Goal: Book appointment/travel/reservation

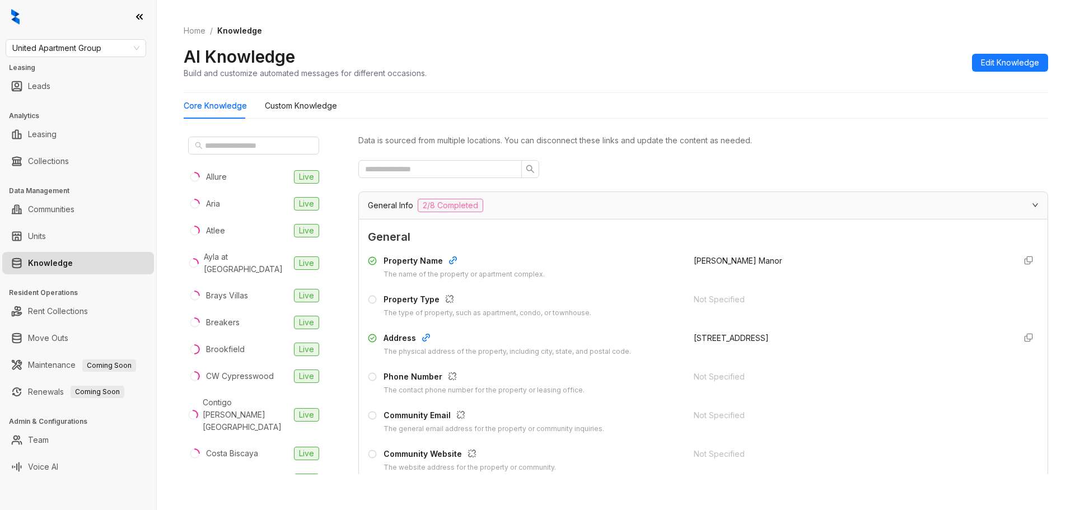
click at [73, 265] on link "Knowledge" at bounding box center [50, 263] width 45 height 22
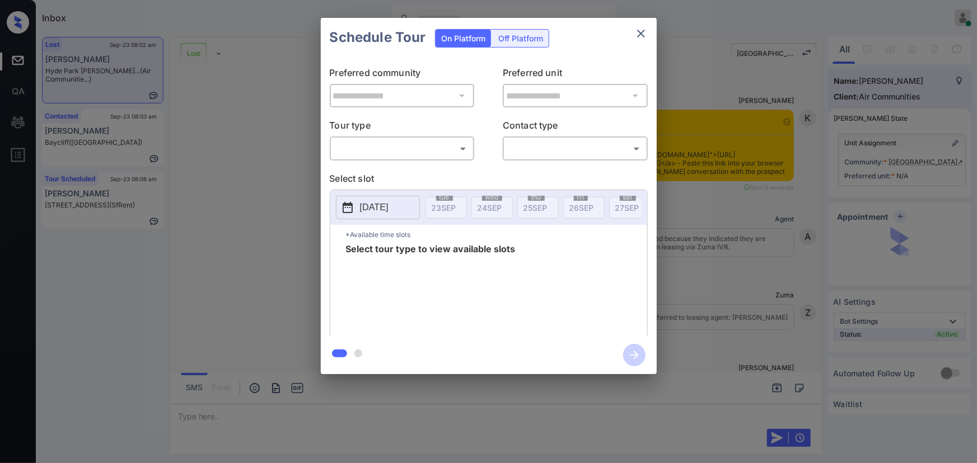
scroll to position [2999, 0]
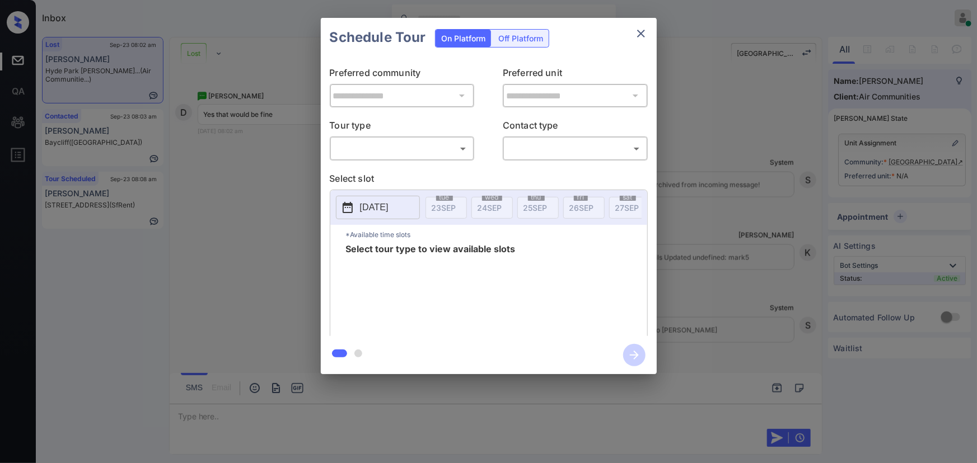
drag, startPoint x: 770, startPoint y: 144, endPoint x: 795, endPoint y: 146, distance: 25.2
click at [795, 146] on div "**********" at bounding box center [488, 196] width 977 height 392
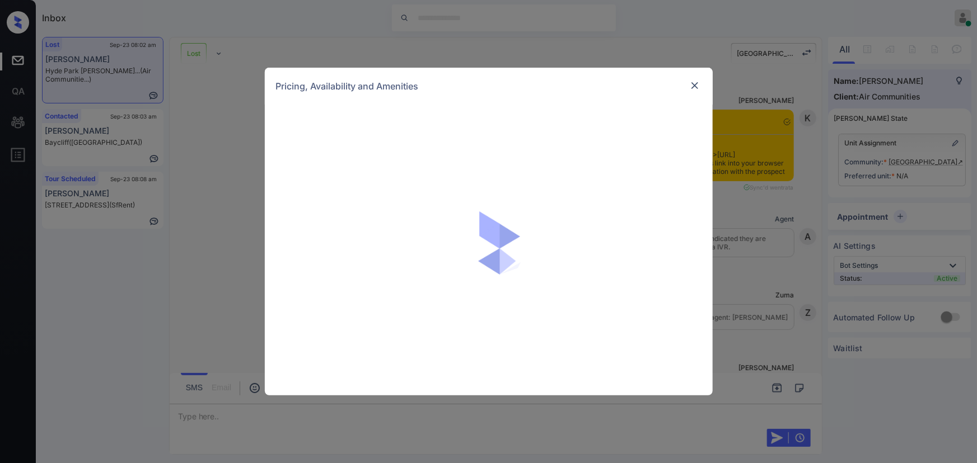
scroll to position [2999, 0]
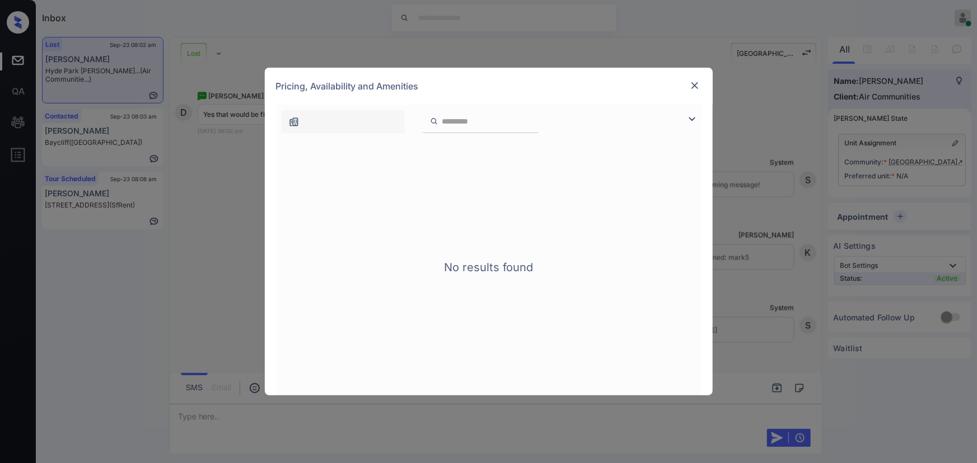
click at [692, 86] on img at bounding box center [694, 85] width 11 height 11
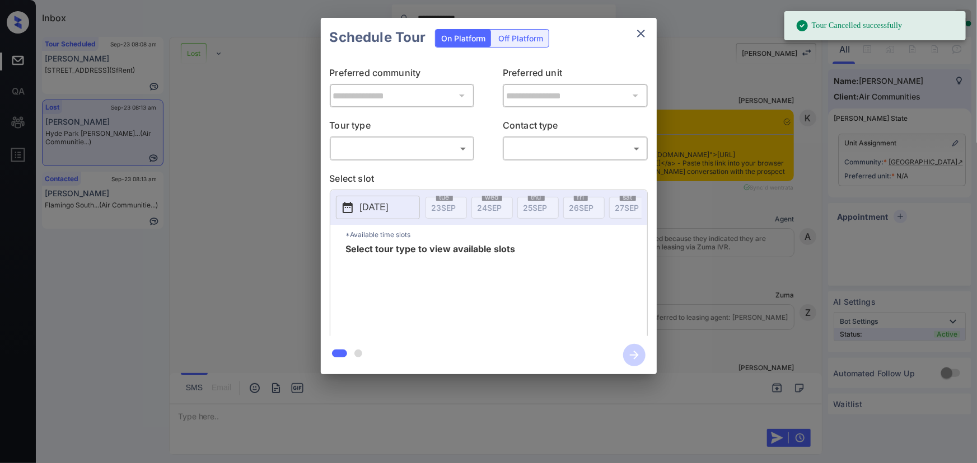
scroll to position [3866, 0]
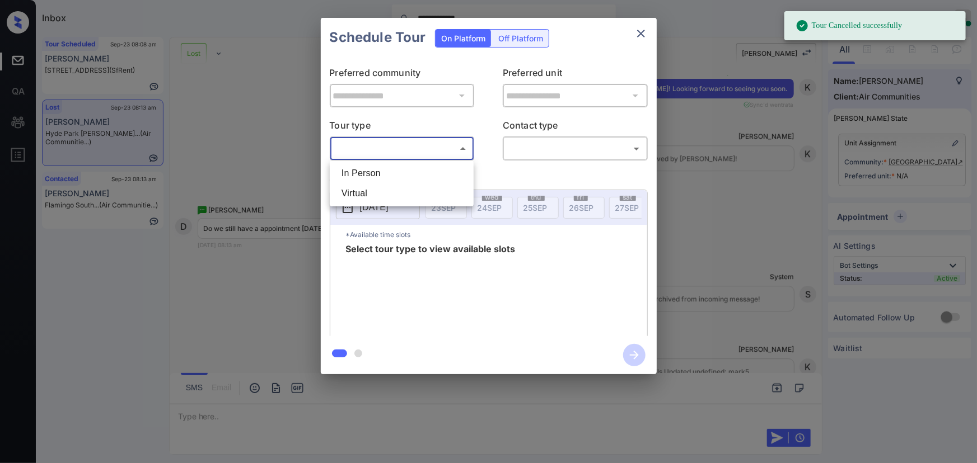
click at [403, 153] on body "**********" at bounding box center [488, 231] width 977 height 463
drag, startPoint x: 387, startPoint y: 170, endPoint x: 470, endPoint y: 170, distance: 82.8
click at [387, 171] on li "In Person" at bounding box center [401, 173] width 138 height 20
type input "********"
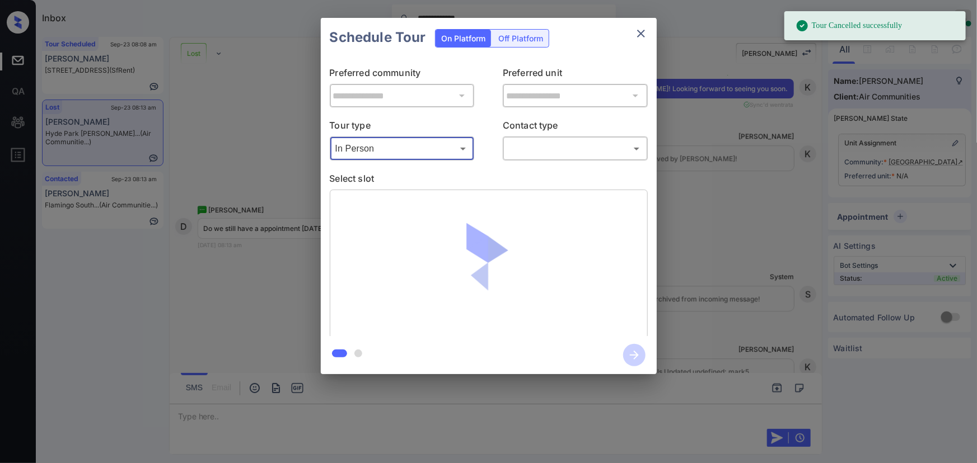
click at [554, 149] on body "**********" at bounding box center [488, 231] width 977 height 463
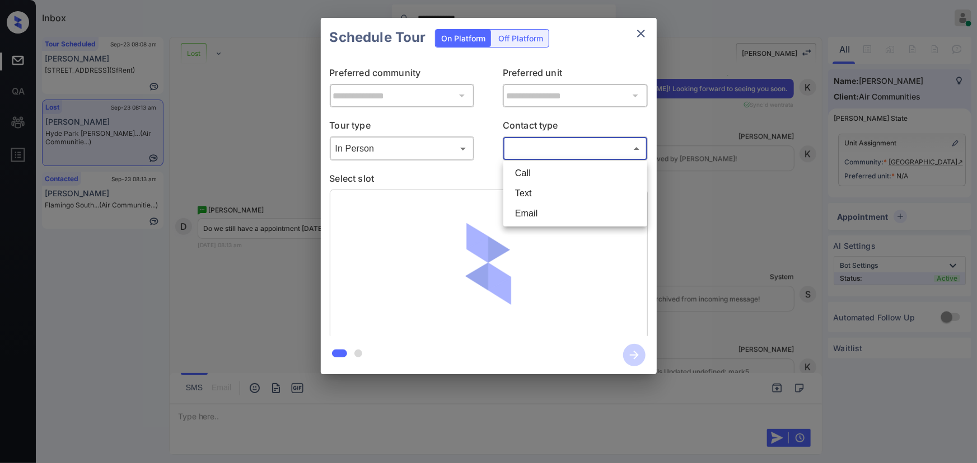
click at [524, 194] on li "Text" at bounding box center [575, 194] width 138 height 20
type input "****"
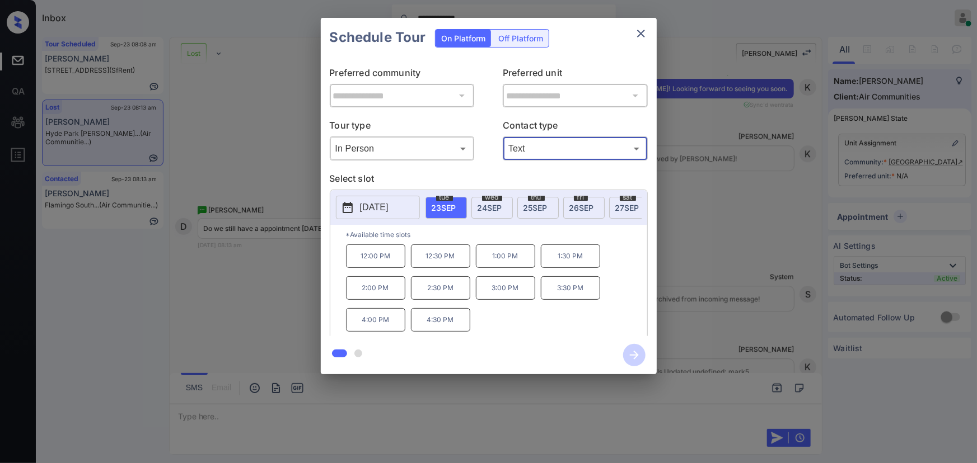
click at [639, 33] on icon "close" at bounding box center [640, 33] width 13 height 13
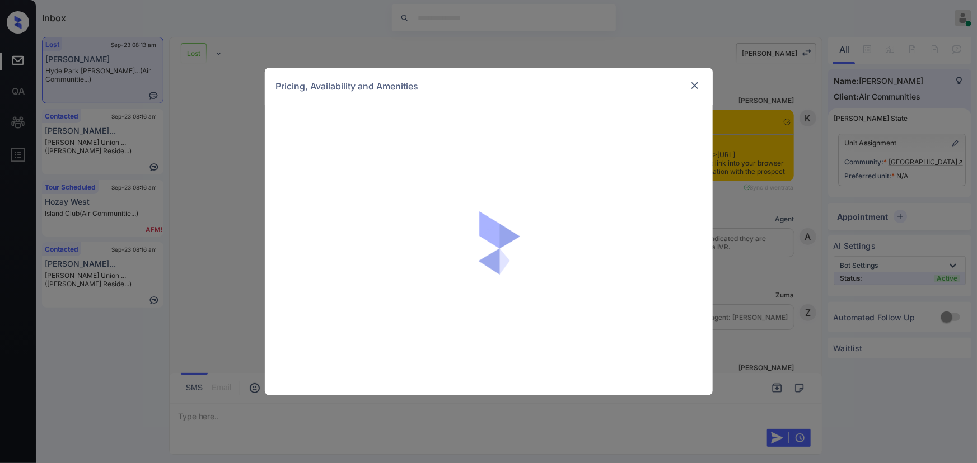
scroll to position [3798, 0]
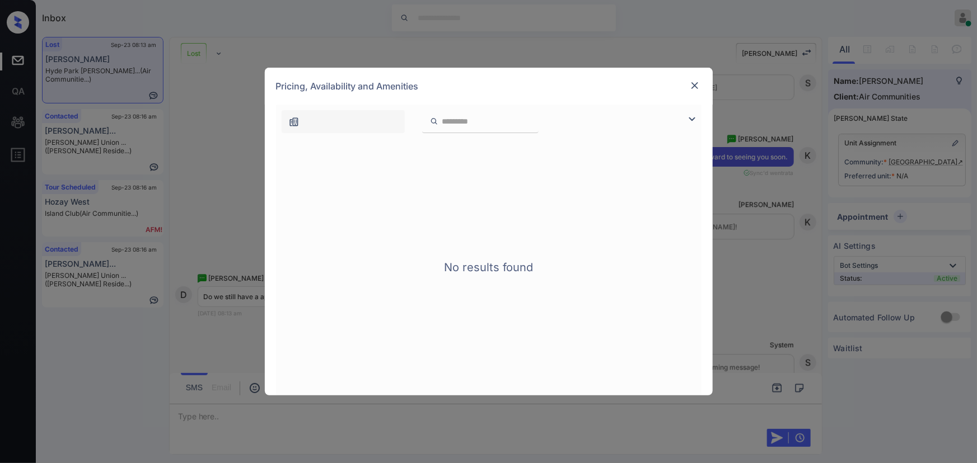
click at [688, 118] on img at bounding box center [691, 119] width 13 height 13
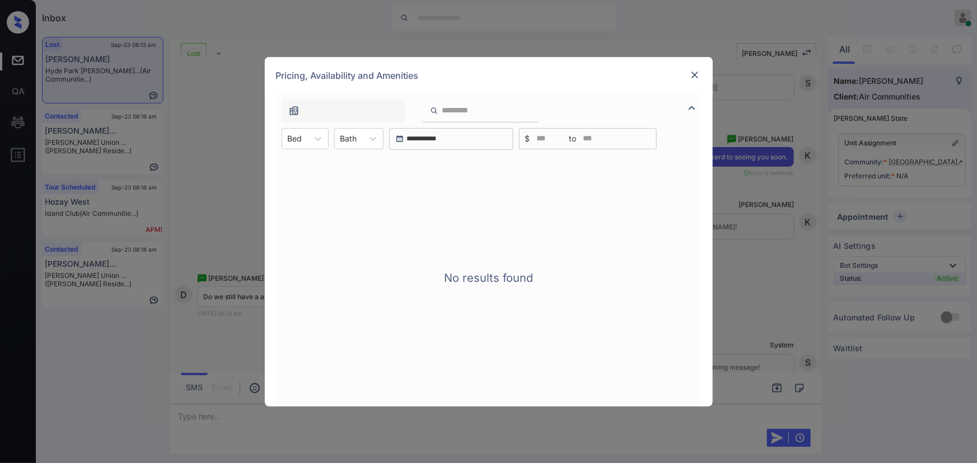
click at [694, 73] on img at bounding box center [694, 74] width 11 height 11
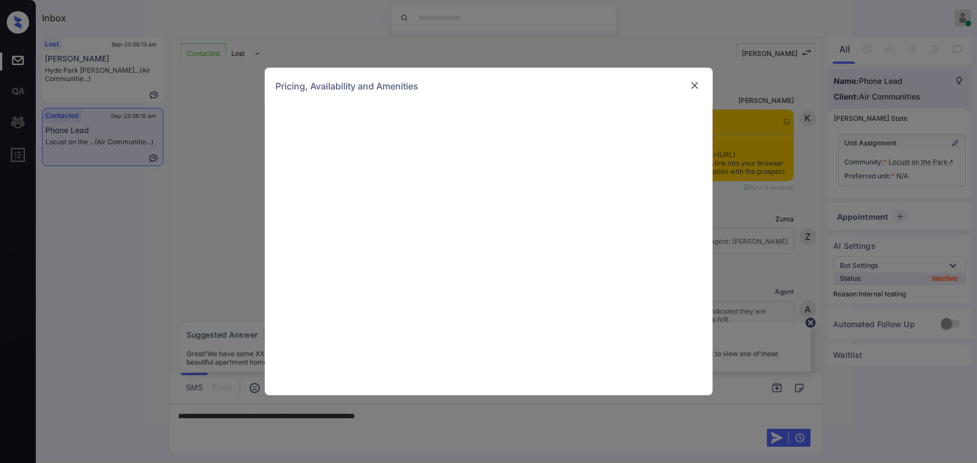
scroll to position [1257, 0]
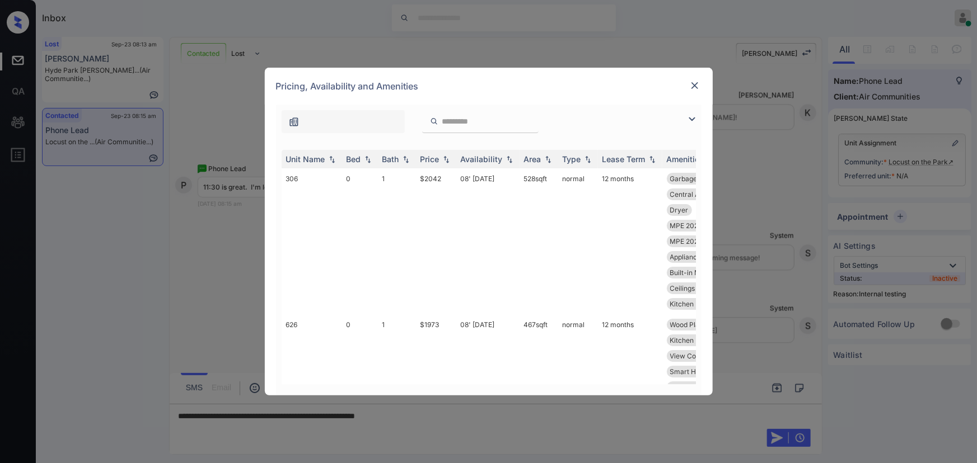
click at [688, 119] on img at bounding box center [691, 119] width 13 height 13
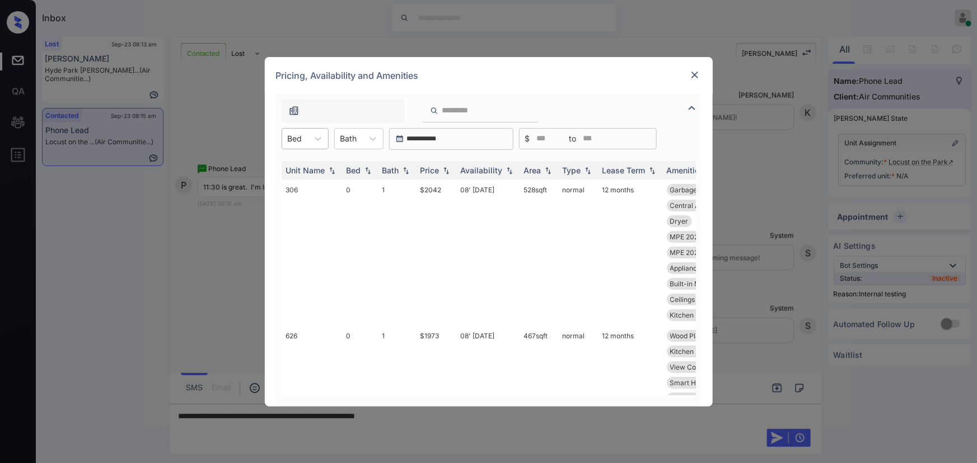
click at [306, 137] on div "Bed" at bounding box center [295, 138] width 26 height 16
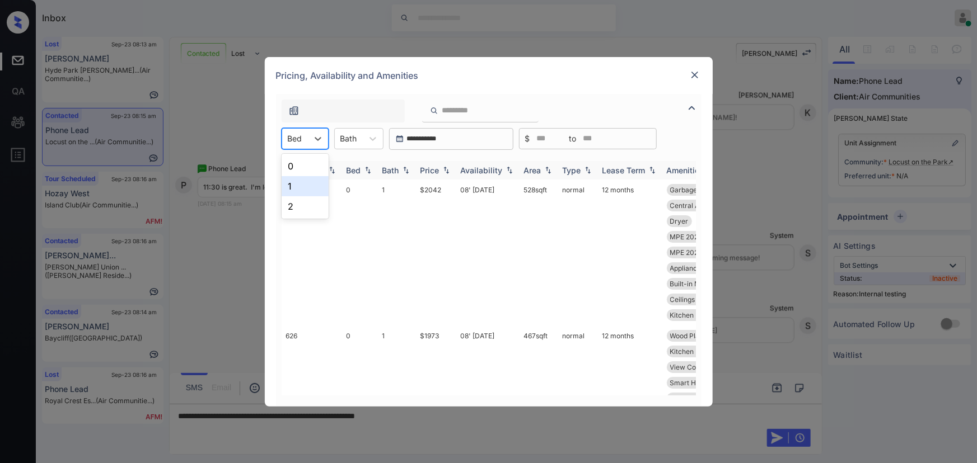
drag, startPoint x: 296, startPoint y: 186, endPoint x: 440, endPoint y: 171, distance: 145.1
click at [296, 186] on div "1" at bounding box center [305, 186] width 47 height 20
click at [359, 139] on div at bounding box center [354, 139] width 17 height 12
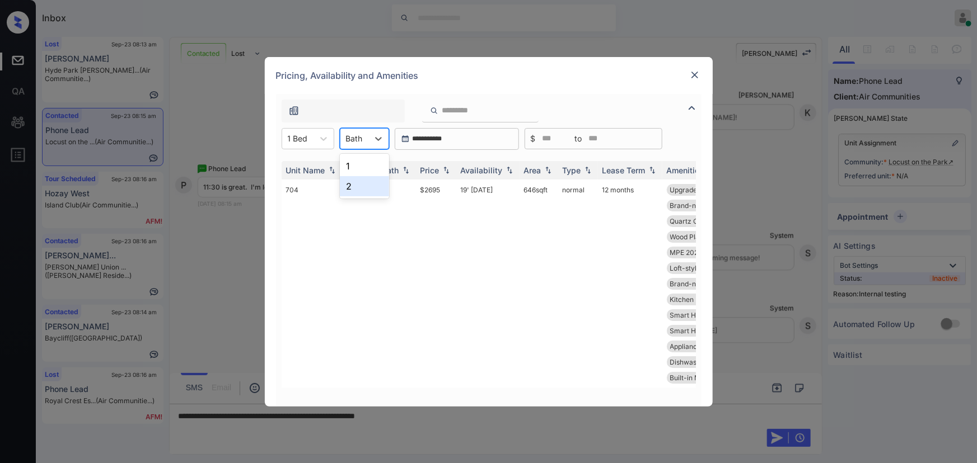
click at [358, 167] on div "1" at bounding box center [364, 166] width 49 height 20
click at [450, 169] on img at bounding box center [445, 170] width 11 height 8
click at [446, 169] on img at bounding box center [445, 170] width 11 height 8
click at [433, 191] on td "$2695" at bounding box center [436, 284] width 40 height 209
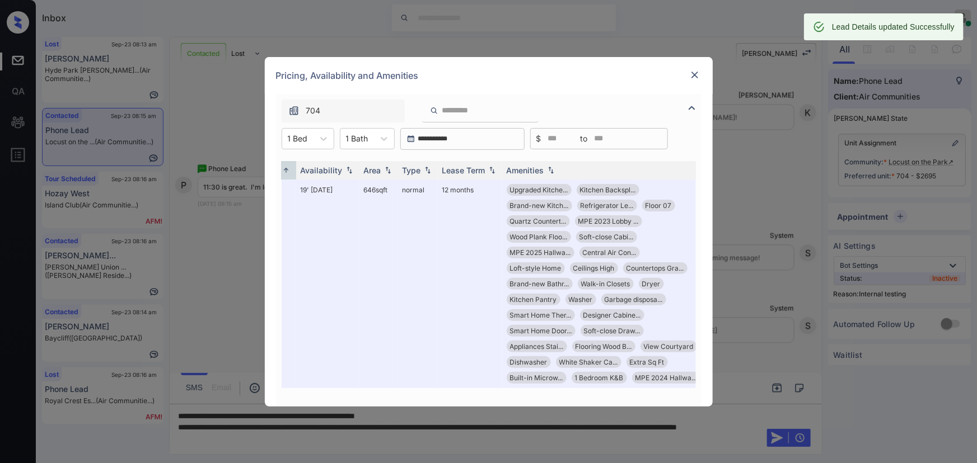
scroll to position [0, 178]
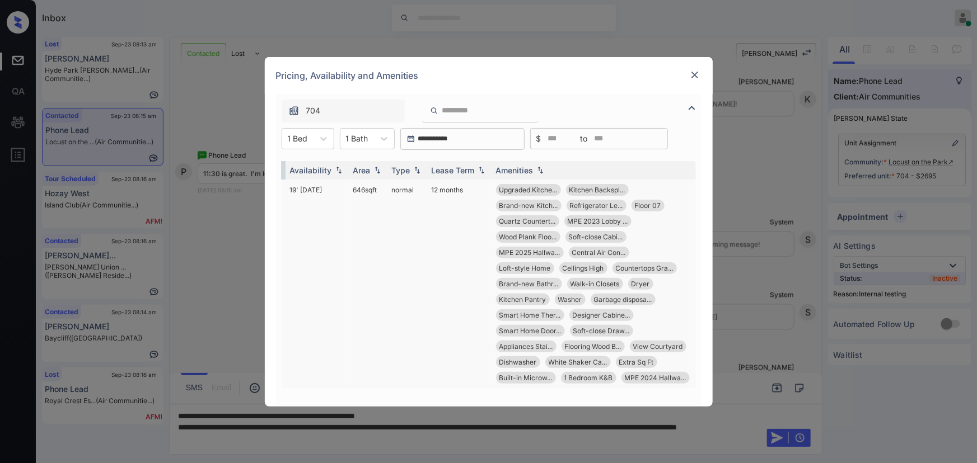
copy tr "646 sqft"
drag, startPoint x: 371, startPoint y: 190, endPoint x: 338, endPoint y: 189, distance: 33.6
click at [338, 189] on tr "704 1 1 $2695 19' Sep 25 646 sqft normal 12 months Upgraded Kitche... Kitchen B…" at bounding box center [403, 284] width 585 height 209
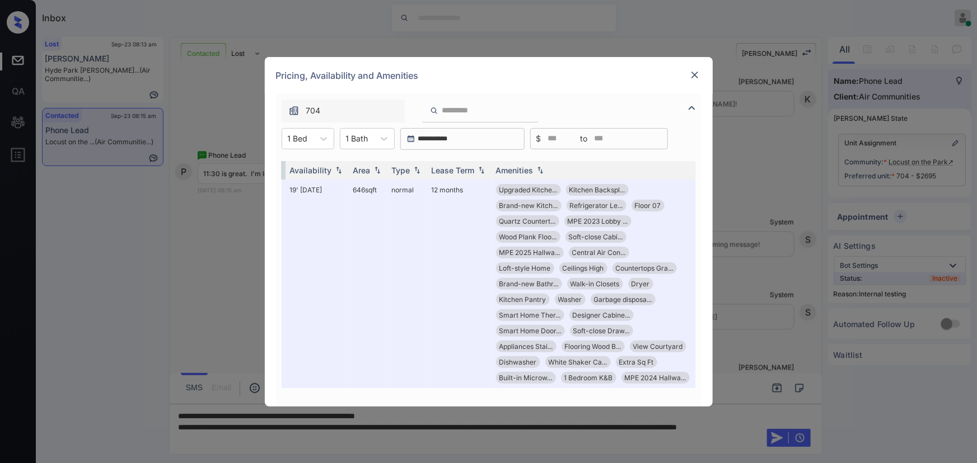
click at [694, 77] on img at bounding box center [694, 74] width 11 height 11
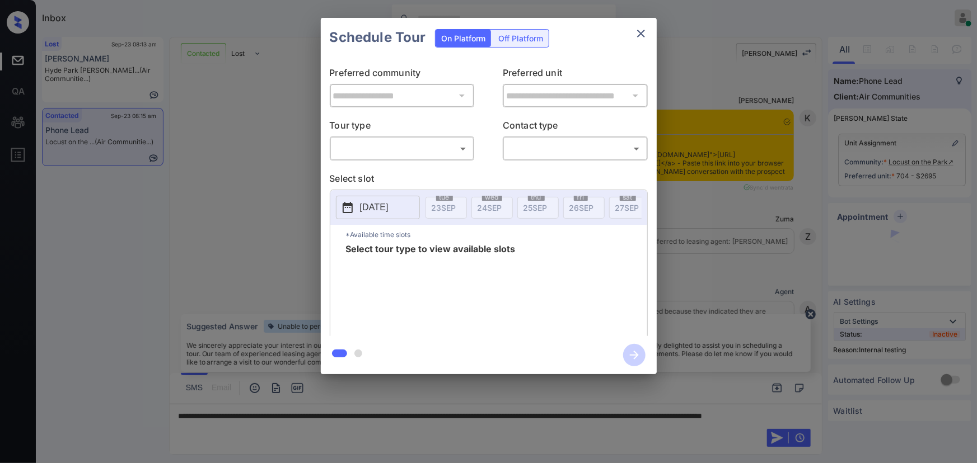
scroll to position [1019, 0]
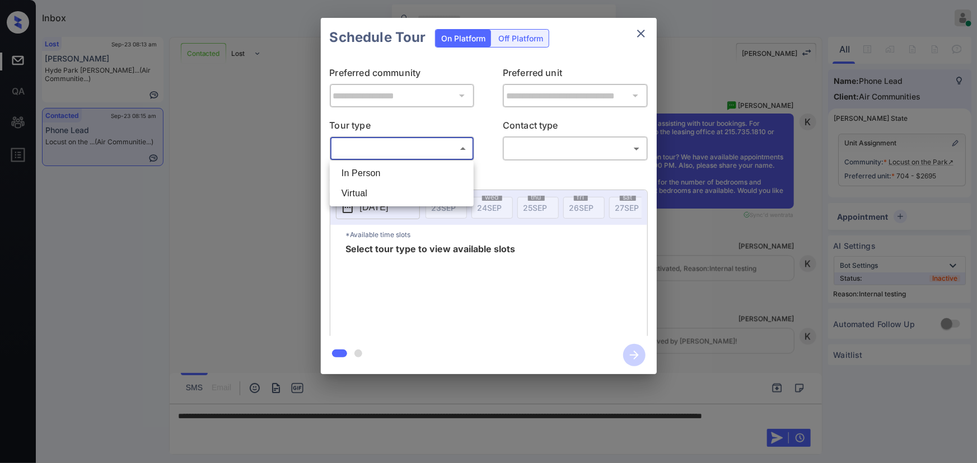
click at [432, 147] on body "Inbox [PERSON_NAME] Online Set yourself offline Set yourself on break Profile S…" at bounding box center [488, 231] width 977 height 463
click at [400, 176] on li "In Person" at bounding box center [401, 173] width 138 height 20
type input "********"
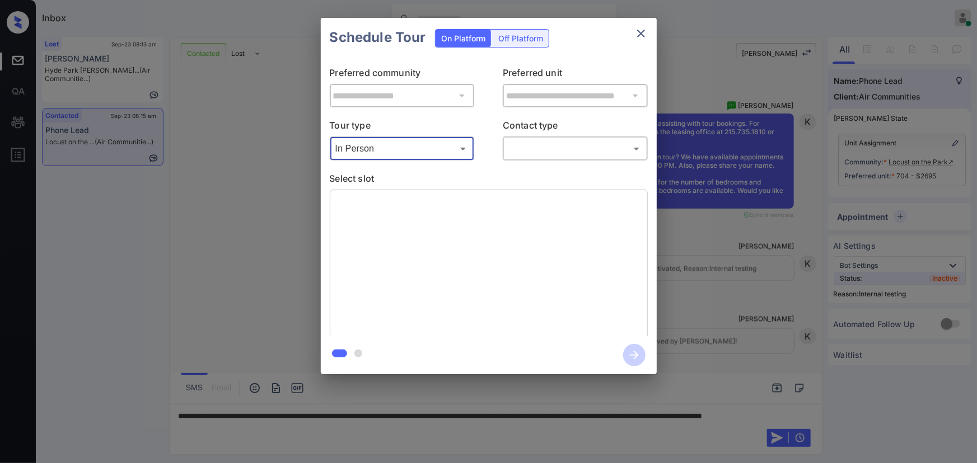
click at [552, 154] on body "Inbox [PERSON_NAME] Online Set yourself offline Set yourself on break Profile S…" at bounding box center [488, 231] width 977 height 463
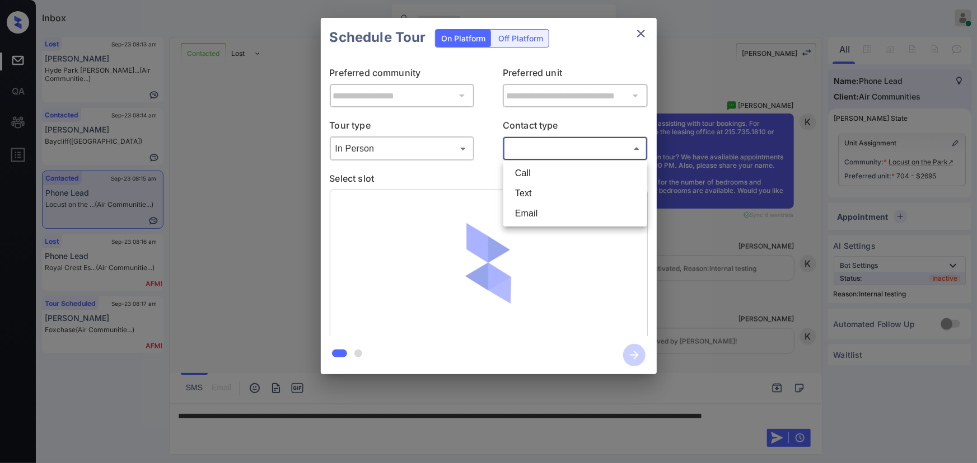
click at [536, 189] on li "Text" at bounding box center [575, 194] width 138 height 20
type input "****"
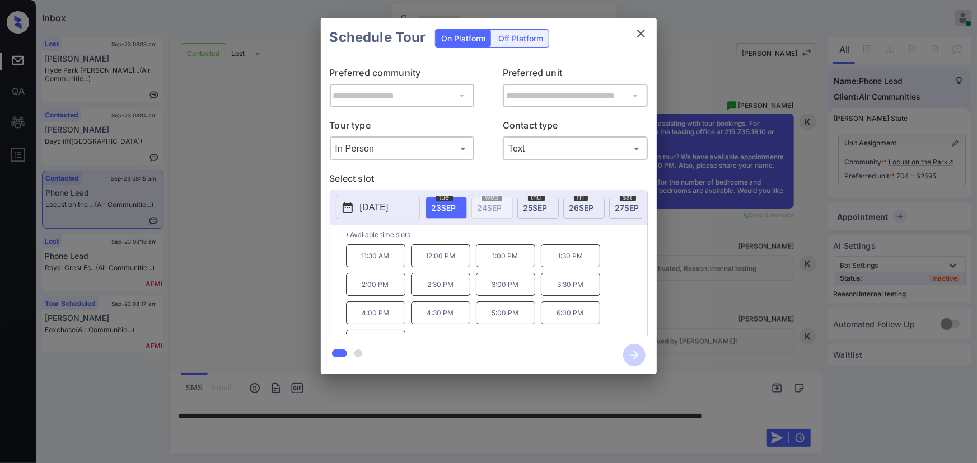
click at [377, 263] on p "11:30 AM" at bounding box center [375, 256] width 59 height 23
click at [728, 350] on div "**********" at bounding box center [488, 196] width 977 height 392
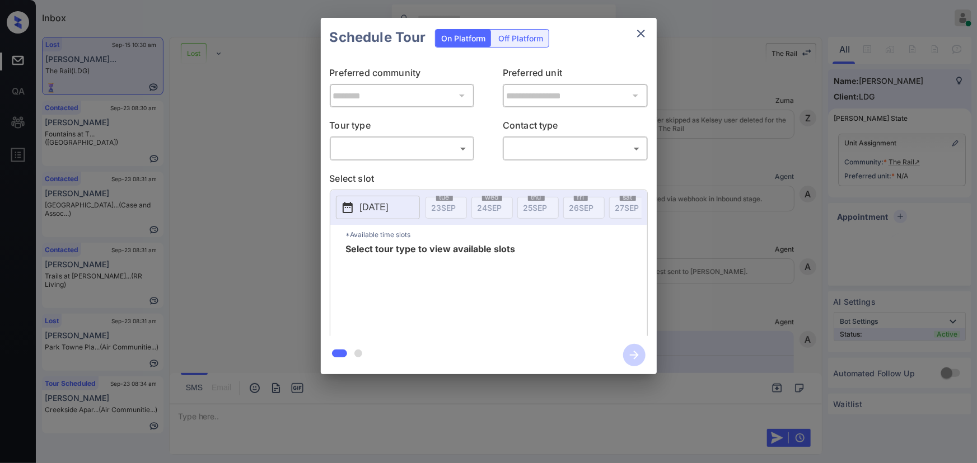
scroll to position [3113, 0]
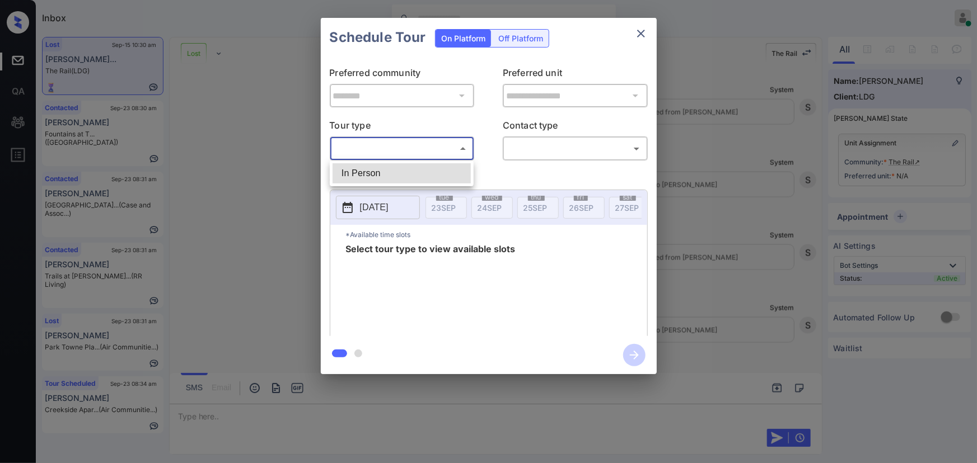
click at [440, 146] on body "Inbox [PERSON_NAME] Online Set yourself offline Set yourself on break Profile S…" at bounding box center [488, 231] width 977 height 463
click at [411, 174] on li "In Person" at bounding box center [401, 173] width 138 height 20
type input "********"
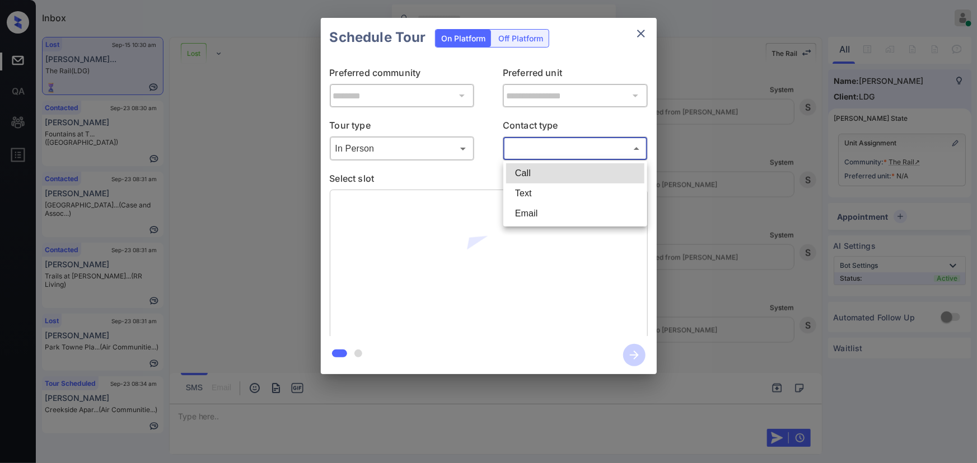
click at [563, 156] on body "Inbox [PERSON_NAME] Online Set yourself offline Set yourself on break Profile S…" at bounding box center [488, 231] width 977 height 463
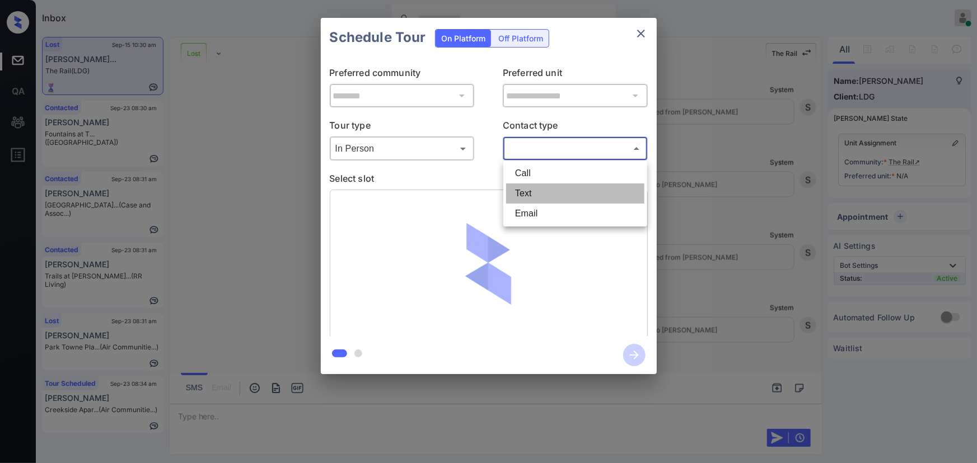
click at [541, 189] on li "Text" at bounding box center [575, 194] width 138 height 20
type input "****"
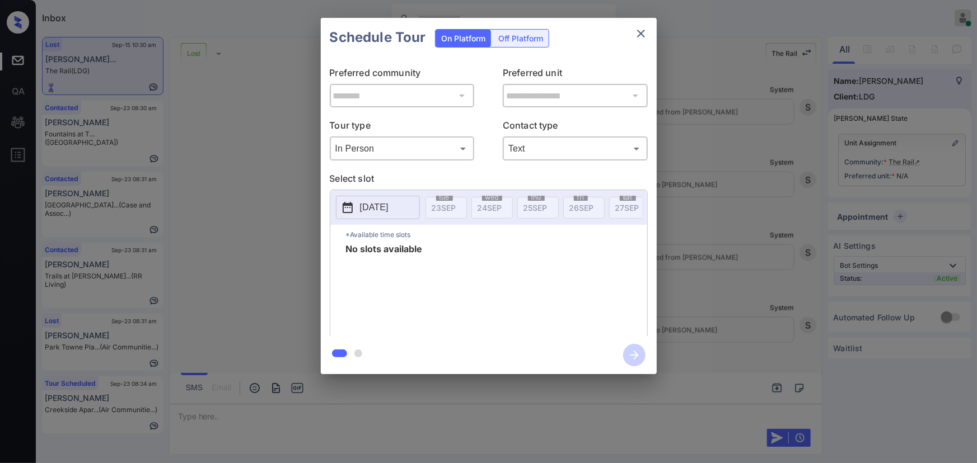
click at [697, 397] on div at bounding box center [488, 231] width 977 height 463
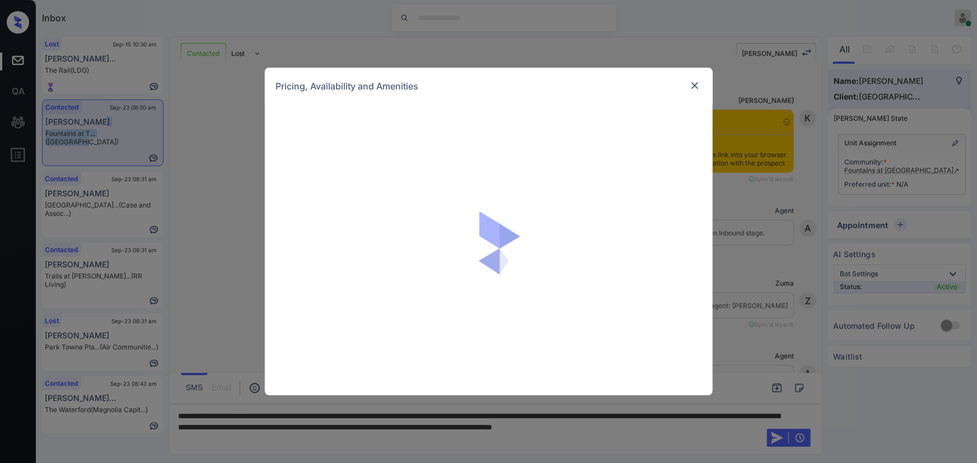
scroll to position [611, 0]
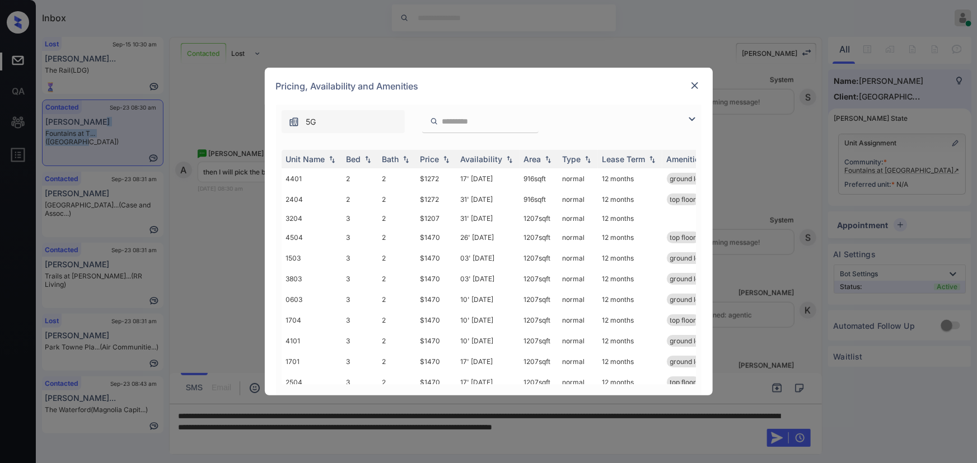
click at [688, 121] on img at bounding box center [691, 119] width 13 height 13
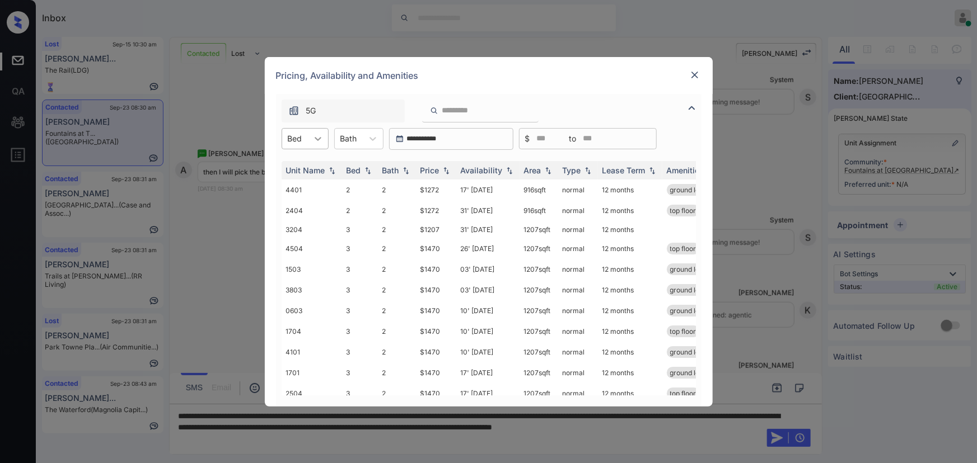
click at [315, 140] on icon at bounding box center [317, 138] width 11 height 11
click at [299, 171] on div "2" at bounding box center [305, 166] width 47 height 20
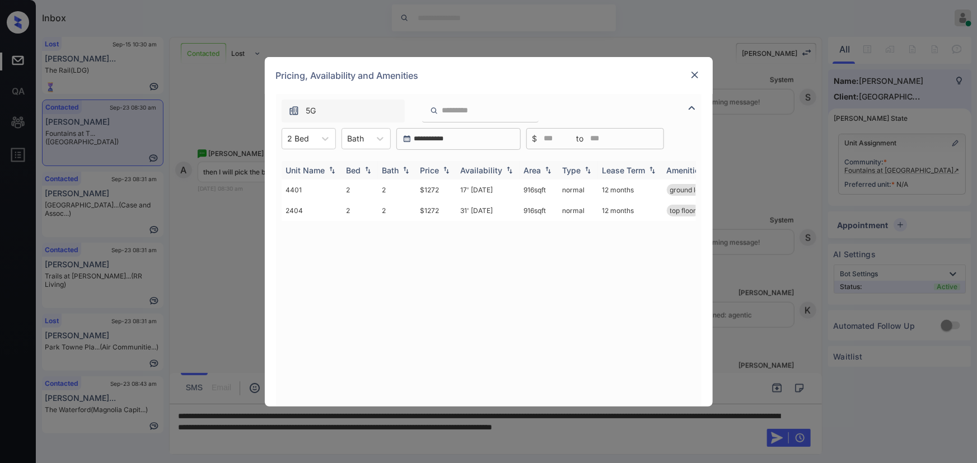
click at [436, 168] on div "Price" at bounding box center [429, 171] width 19 height 10
click at [434, 170] on div "Price" at bounding box center [429, 171] width 19 height 10
click at [429, 190] on td "$1272" at bounding box center [436, 190] width 40 height 21
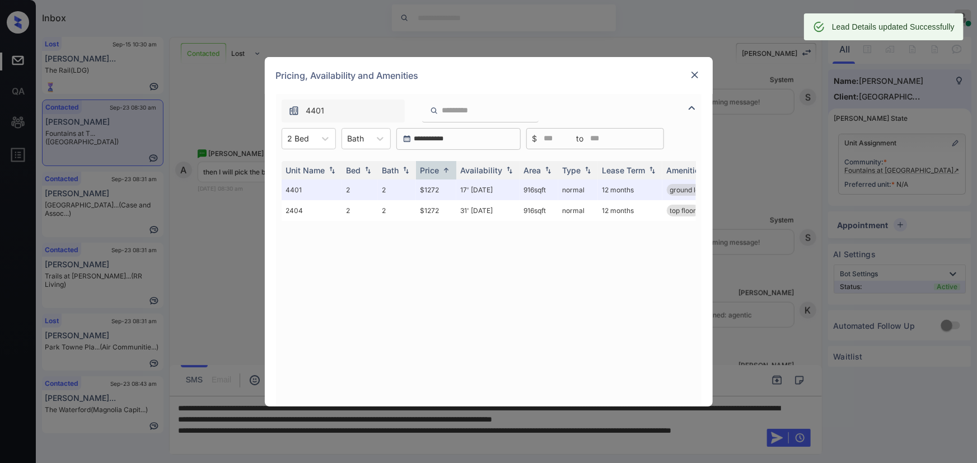
click at [438, 443] on div "**********" at bounding box center [488, 231] width 977 height 463
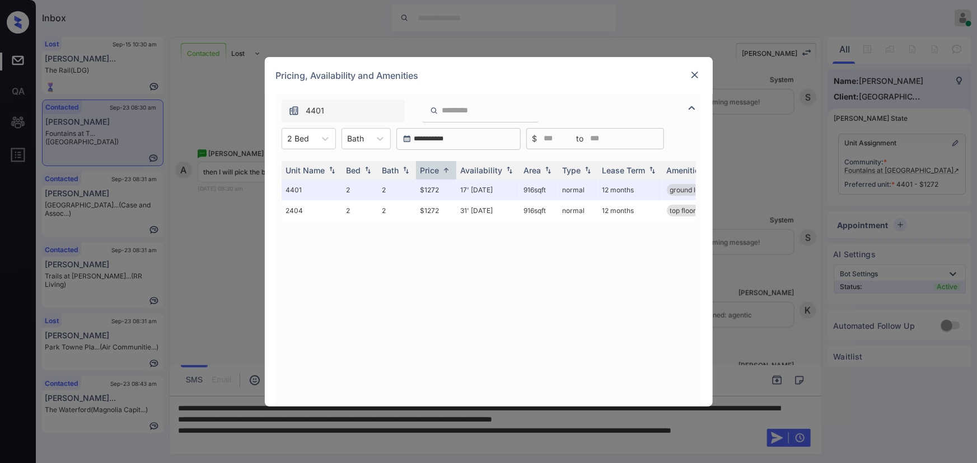
click at [260, 442] on div "**********" at bounding box center [488, 231] width 977 height 463
click at [694, 74] on img at bounding box center [694, 74] width 11 height 11
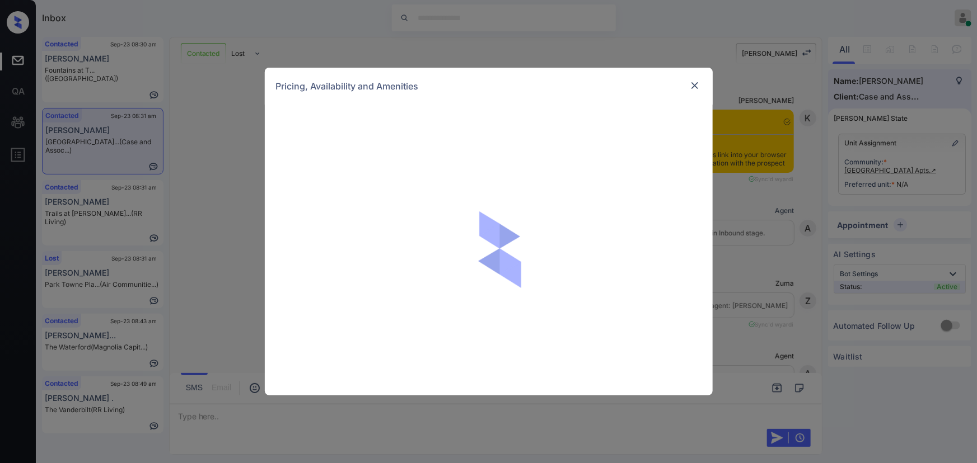
scroll to position [715, 0]
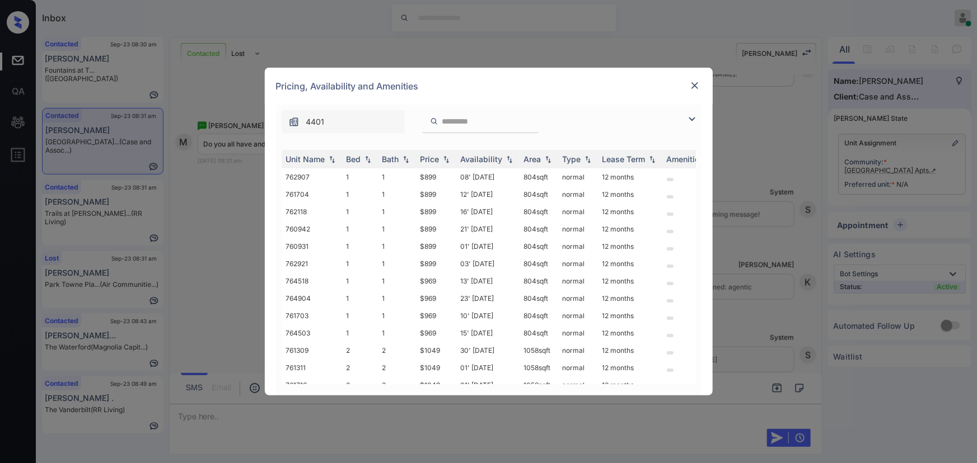
click at [688, 120] on img at bounding box center [691, 119] width 13 height 13
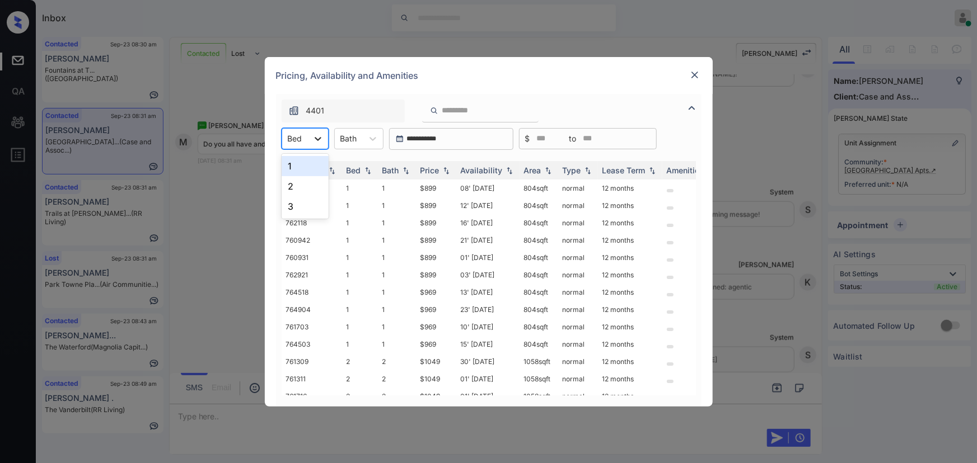
click at [309, 140] on div at bounding box center [318, 139] width 20 height 20
click at [301, 188] on div "2" at bounding box center [305, 186] width 47 height 20
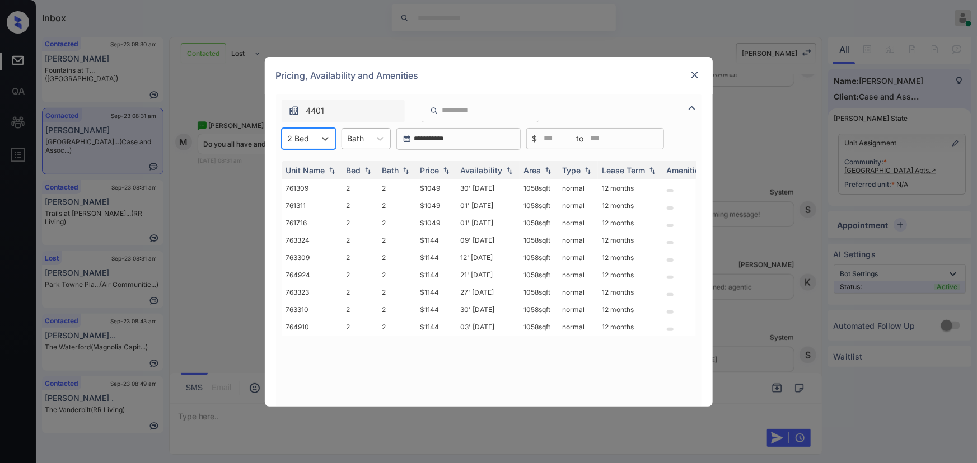
click at [362, 140] on div at bounding box center [356, 139] width 17 height 12
click at [355, 186] on div "2" at bounding box center [365, 186] width 49 height 20
click at [443, 174] on img at bounding box center [445, 170] width 11 height 8
click at [437, 190] on td "$1049" at bounding box center [436, 188] width 40 height 17
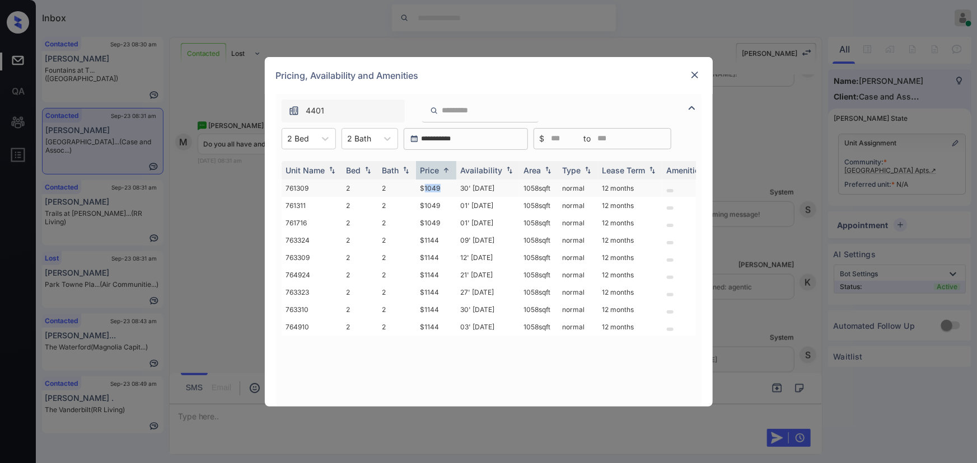
click at [437, 190] on td "$1049" at bounding box center [436, 188] width 40 height 17
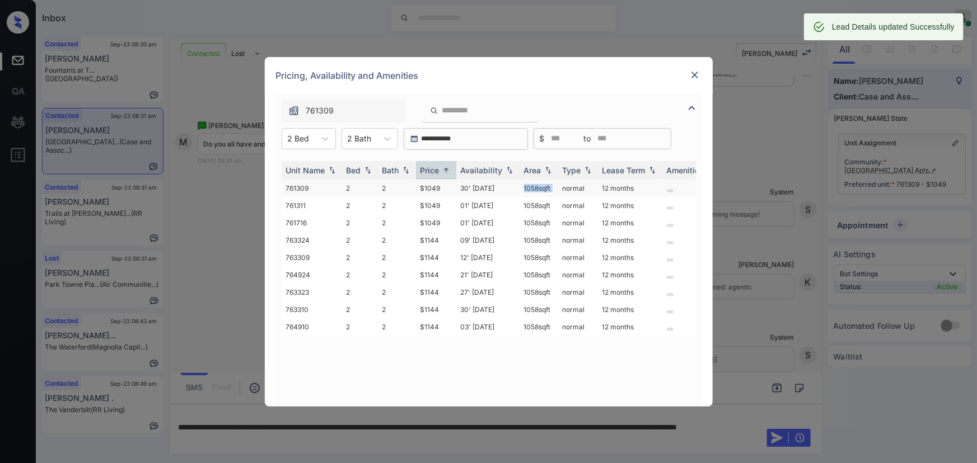
copy td "1058 sqft"
drag, startPoint x: 557, startPoint y: 187, endPoint x: 521, endPoint y: 187, distance: 36.4
click at [521, 187] on tr "761309 2 2 $1049 30' [DATE] sqft normal 12 months" at bounding box center [574, 188] width 585 height 17
click at [693, 73] on img at bounding box center [694, 74] width 11 height 11
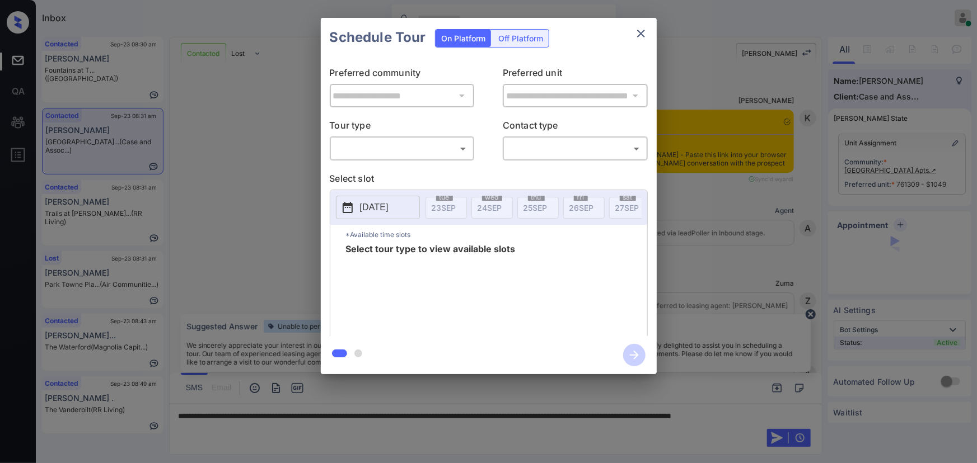
scroll to position [1128, 0]
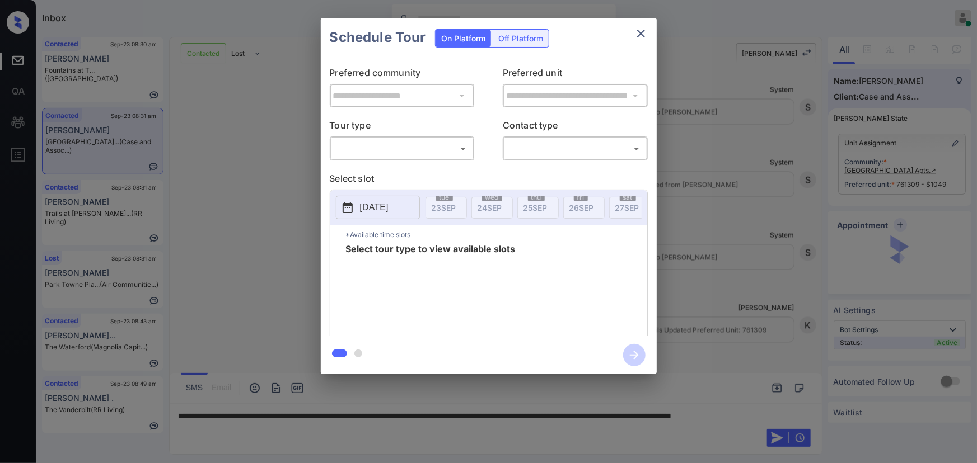
click at [385, 155] on body "Inbox [PERSON_NAME] Online Set yourself offline Set yourself on break Profile S…" at bounding box center [488, 231] width 977 height 463
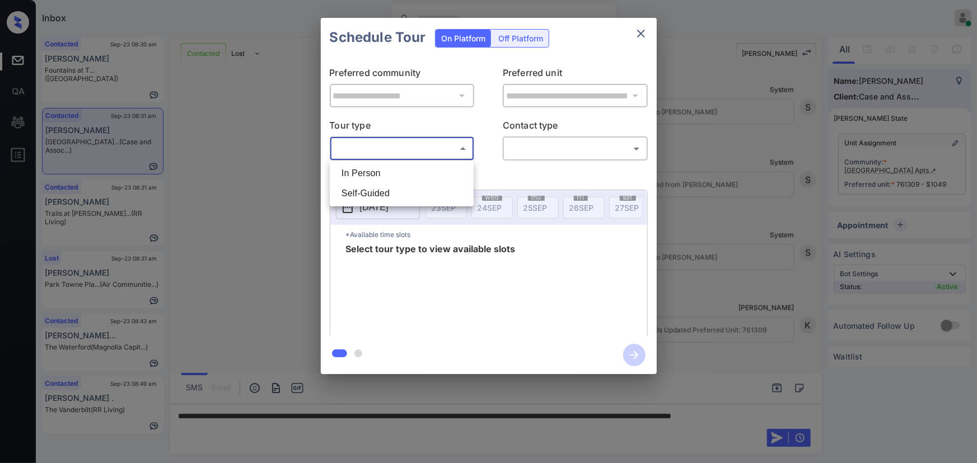
drag, startPoint x: 375, startPoint y: 171, endPoint x: 443, endPoint y: 165, distance: 68.0
click at [381, 171] on li "In Person" at bounding box center [401, 173] width 138 height 20
type input "********"
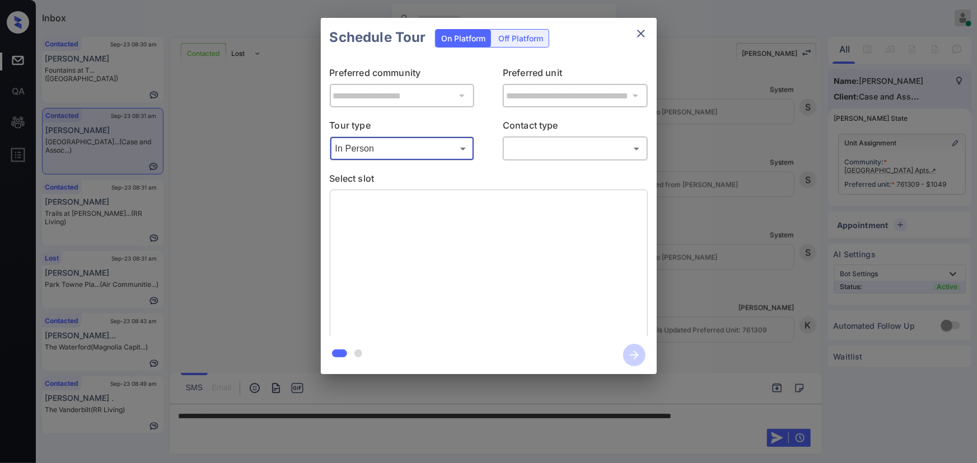
click at [530, 144] on body "Inbox [PERSON_NAME] Online Set yourself offline Set yourself on break Profile S…" at bounding box center [488, 231] width 977 height 463
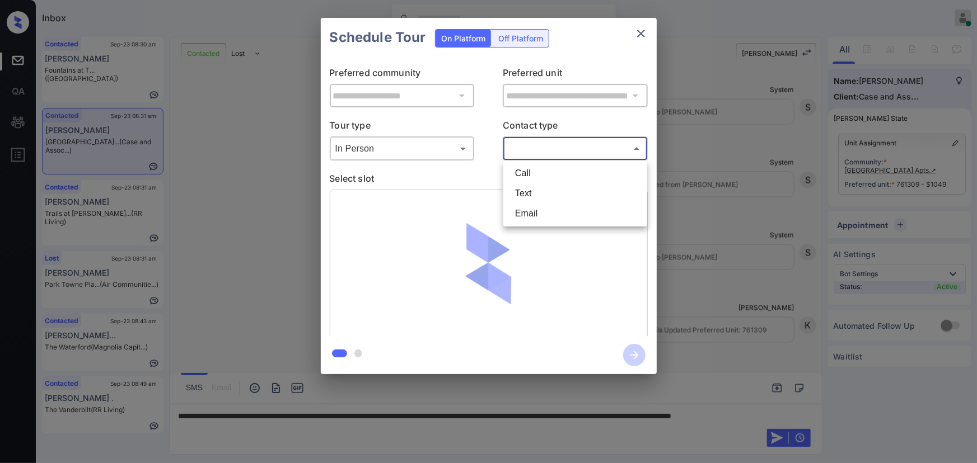
click at [522, 198] on li "Text" at bounding box center [575, 194] width 138 height 20
type input "****"
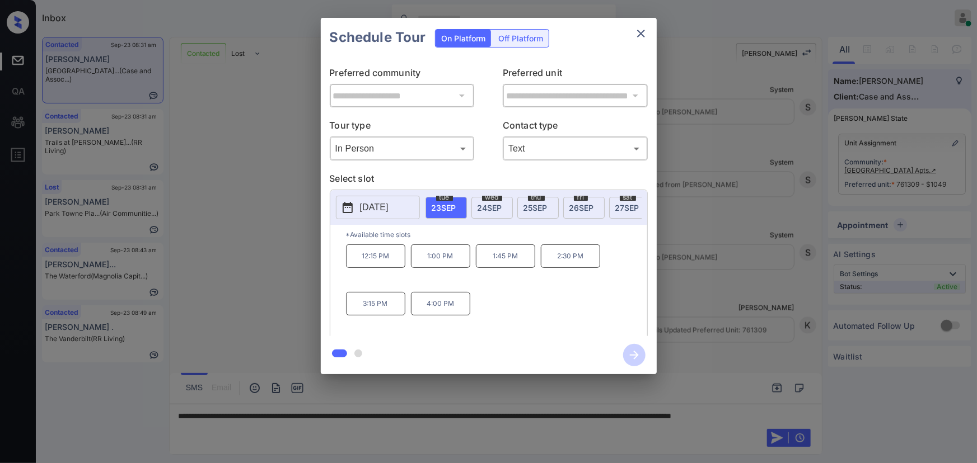
click at [491, 207] on span "[DATE]" at bounding box center [489, 208] width 25 height 10
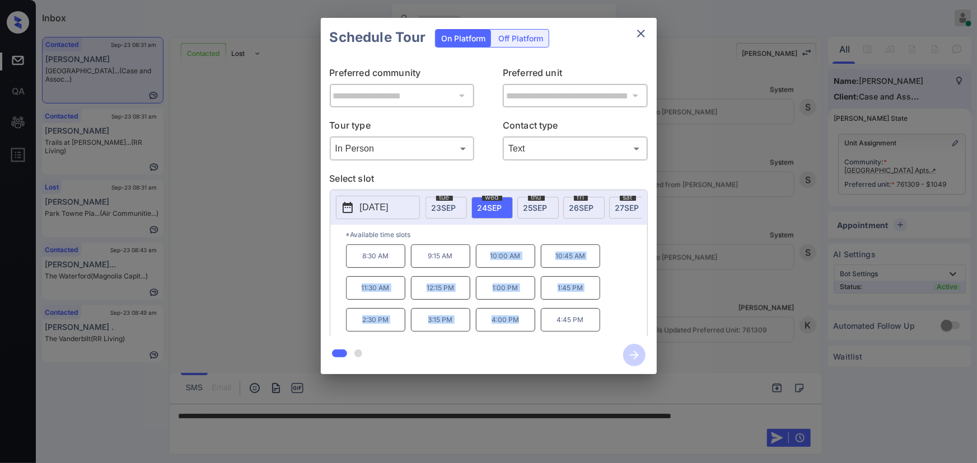
copy div "10:00 AM 10:45 AM 11:30 AM 12:15 PM 1:00 PM 1:45 PM 2:30 PM 3:15 PM 4:00 PM"
drag, startPoint x: 522, startPoint y: 329, endPoint x: 485, endPoint y: 267, distance: 71.8
click at [485, 267] on div "8:30 AM 9:15 AM 10:00 AM 10:45 AM 11:30 AM 12:15 PM 1:00 PM 1:45 PM 2:30 PM 3:1…" at bounding box center [496, 290] width 301 height 90
click at [303, 431] on div at bounding box center [488, 231] width 977 height 463
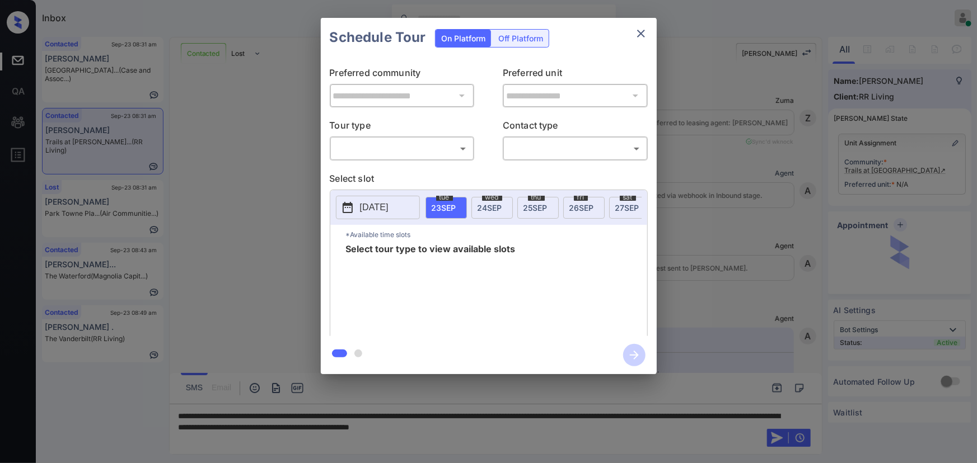
scroll to position [862, 0]
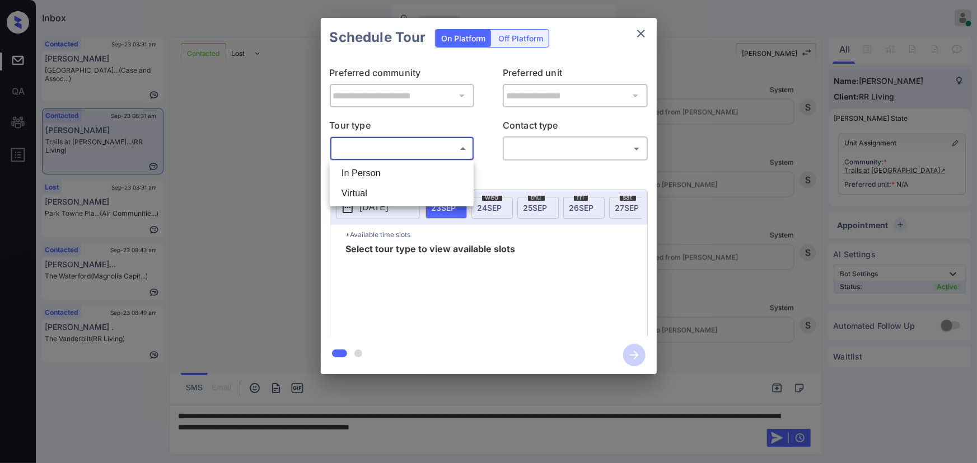
click at [392, 147] on body "Inbox Kenneth Umali Online Set yourself offline Set yourself on break Profile S…" at bounding box center [488, 231] width 977 height 463
drag, startPoint x: 379, startPoint y: 174, endPoint x: 468, endPoint y: 174, distance: 89.0
click at [383, 174] on li "In Person" at bounding box center [401, 173] width 138 height 20
type input "********"
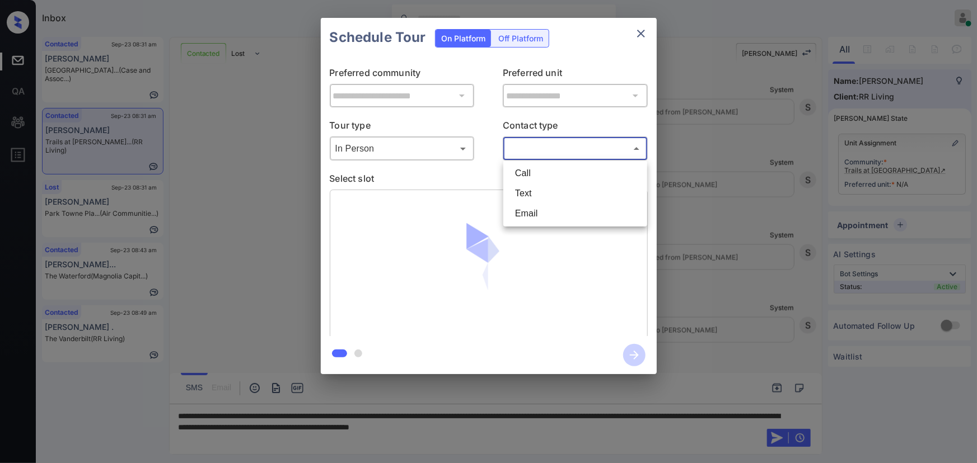
click at [547, 147] on body "Inbox Kenneth Umali Online Set yourself offline Set yourself on break Profile S…" at bounding box center [488, 231] width 977 height 463
click at [531, 190] on li "Text" at bounding box center [575, 194] width 138 height 20
type input "****"
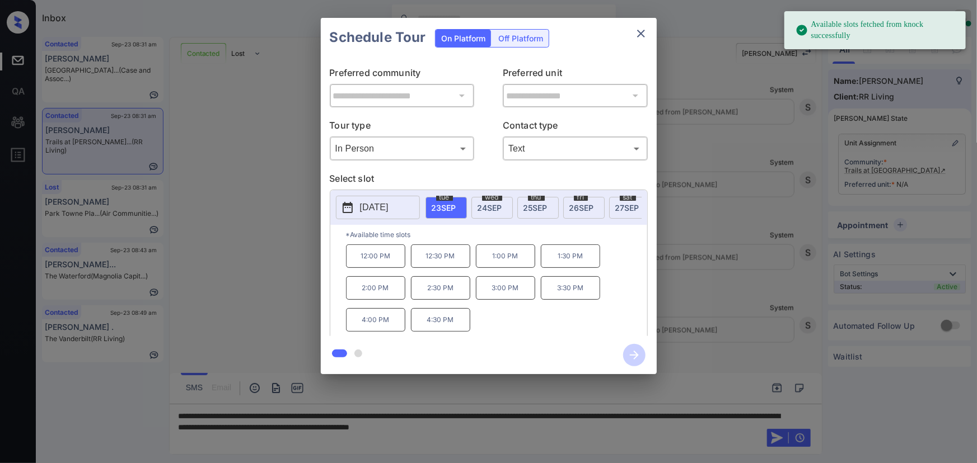
click at [373, 204] on p "[DATE]" at bounding box center [374, 207] width 29 height 13
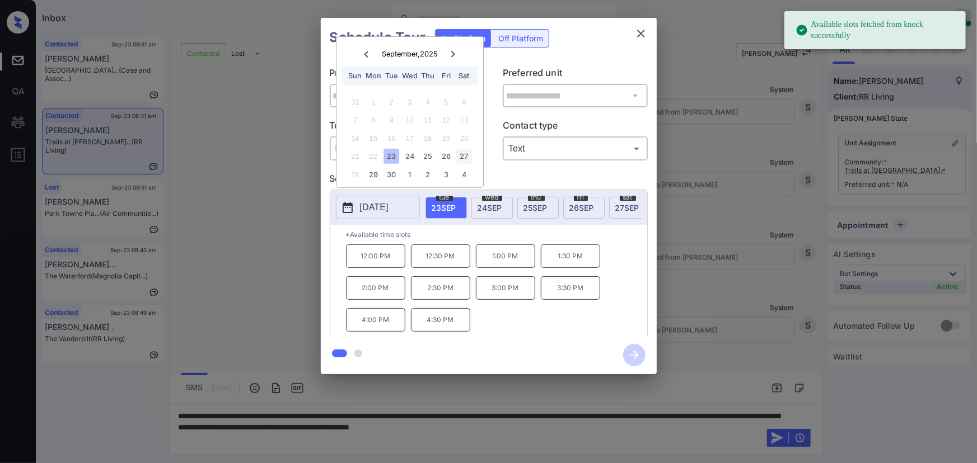
click at [466, 153] on div "27" at bounding box center [464, 156] width 15 height 15
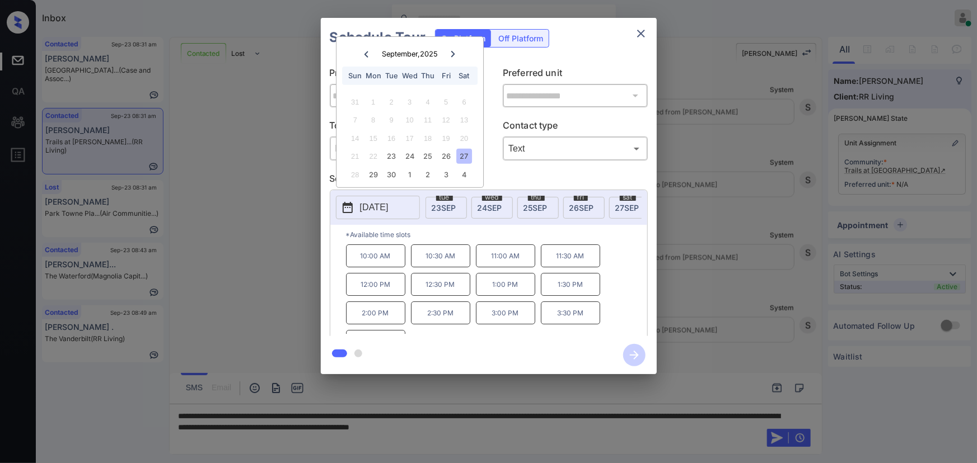
click at [638, 28] on icon "close" at bounding box center [640, 33] width 13 height 13
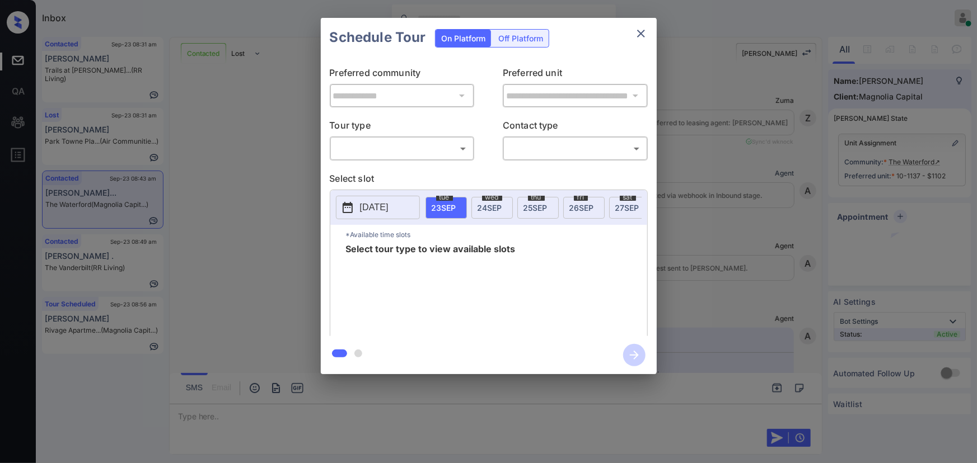
scroll to position [2363, 0]
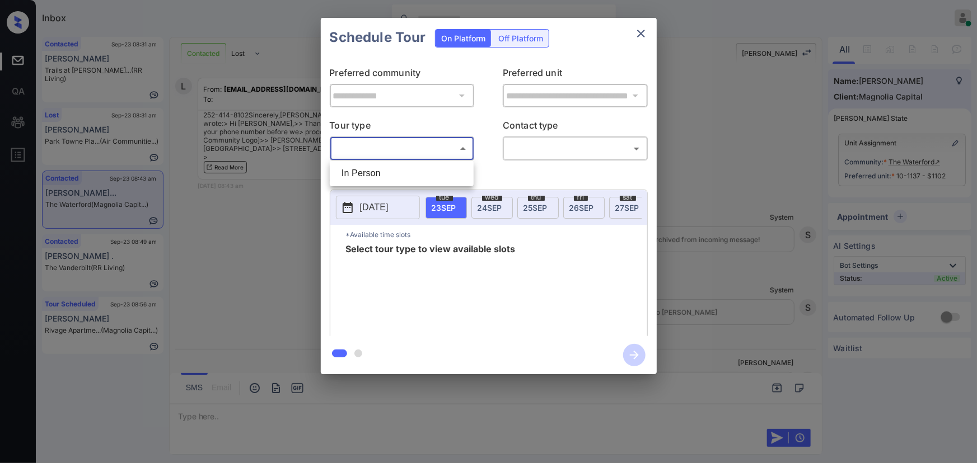
click at [420, 152] on body "Inbox Kenneth Umali Online Set yourself offline Set yourself on break Profile S…" at bounding box center [488, 231] width 977 height 463
drag, startPoint x: 389, startPoint y: 179, endPoint x: 407, endPoint y: 175, distance: 18.9
click at [391, 177] on li "In Person" at bounding box center [401, 173] width 138 height 20
type input "********"
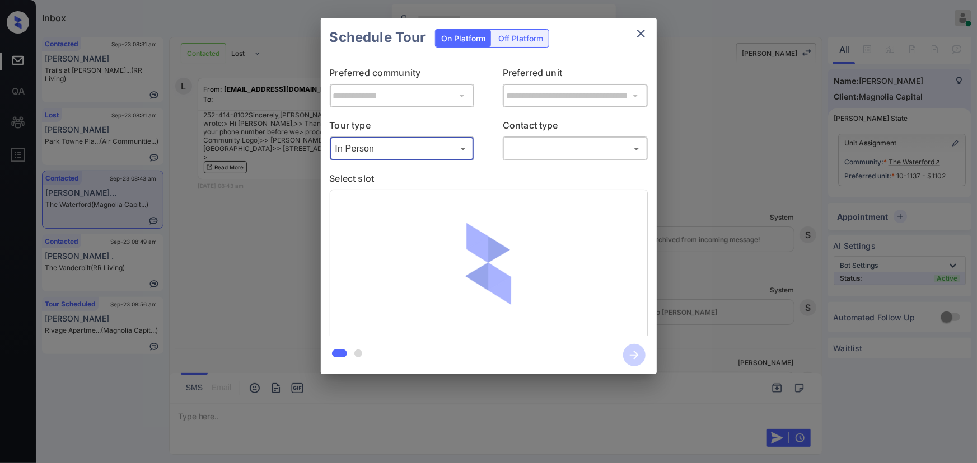
click at [537, 153] on body "Inbox Kenneth Umali Online Set yourself offline Set yourself on break Profile S…" at bounding box center [488, 231] width 977 height 463
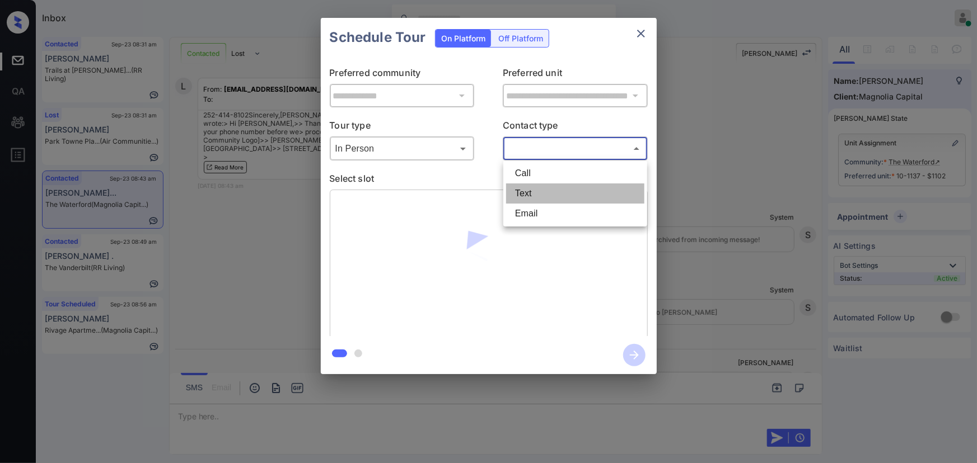
click at [524, 198] on li "Text" at bounding box center [575, 194] width 138 height 20
type input "****"
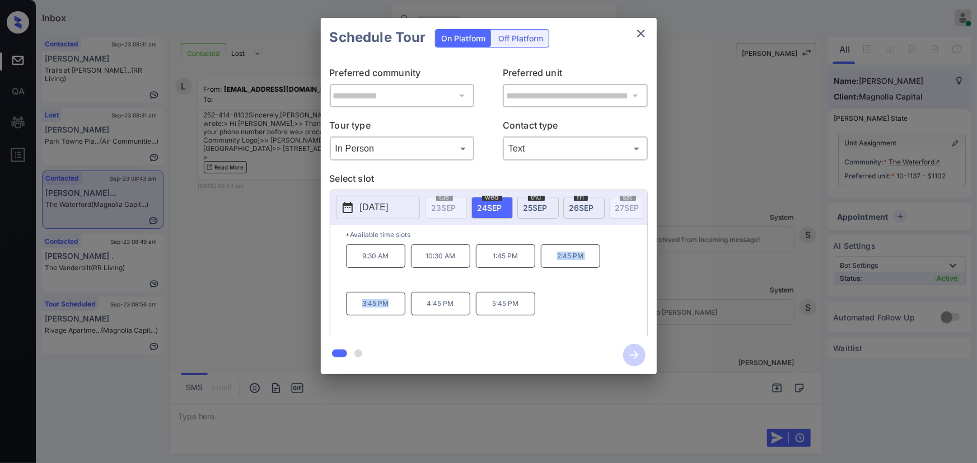
drag, startPoint x: 395, startPoint y: 307, endPoint x: 546, endPoint y: 263, distance: 157.5
click at [546, 263] on div "9:30 AM 10:30 AM 1:45 PM 2:45 PM 3:45 PM 4:45 PM 5:45 PM" at bounding box center [496, 290] width 301 height 90
copy div "2:45 PM 3:45 PM"
click at [349, 410] on div at bounding box center [488, 231] width 977 height 463
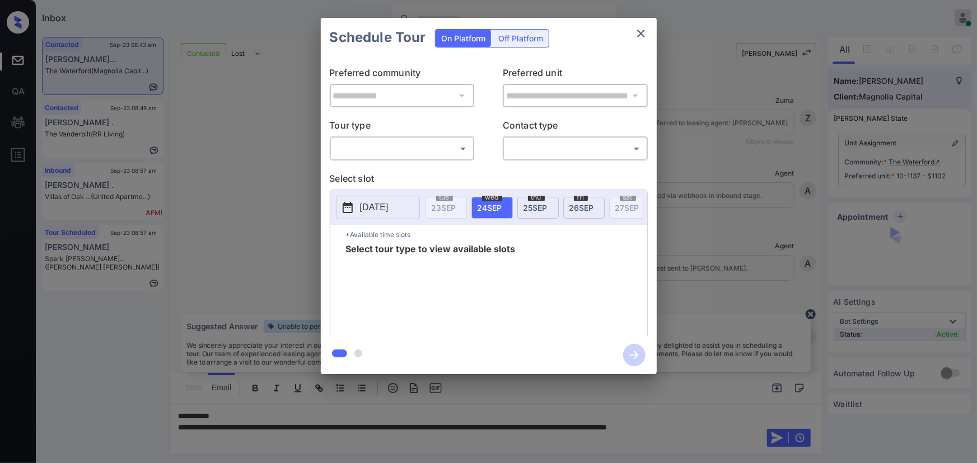
scroll to position [1787, 0]
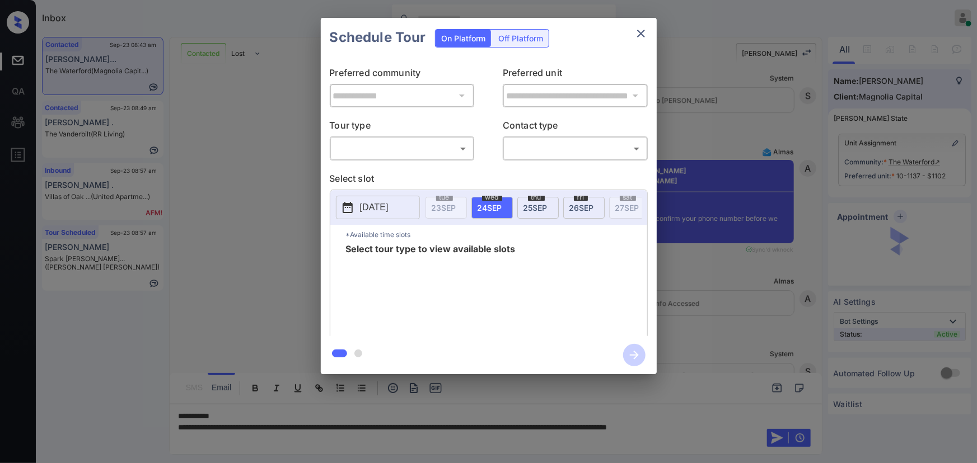
click at [402, 151] on body "Inbox Kenneth Umali Online Set yourself offline Set yourself on break Profile S…" at bounding box center [488, 231] width 977 height 463
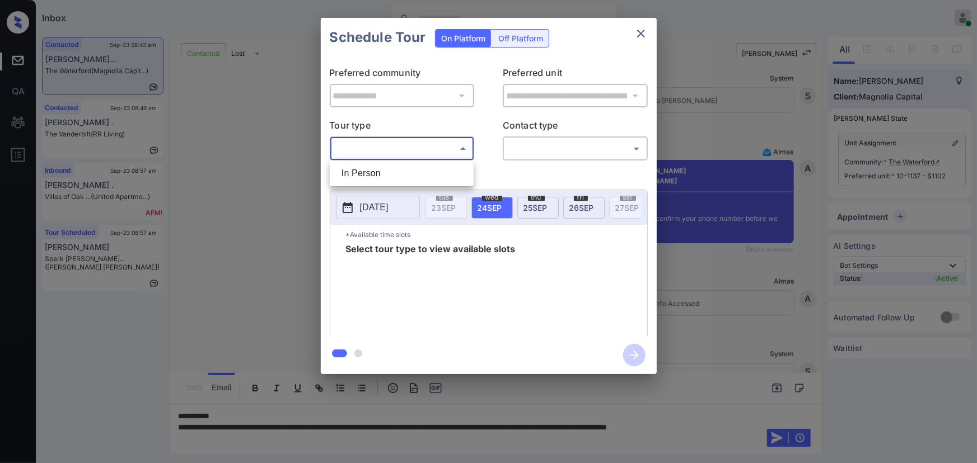
drag, startPoint x: 385, startPoint y: 170, endPoint x: 485, endPoint y: 159, distance: 100.3
click at [395, 168] on li "In Person" at bounding box center [401, 173] width 138 height 20
type input "********"
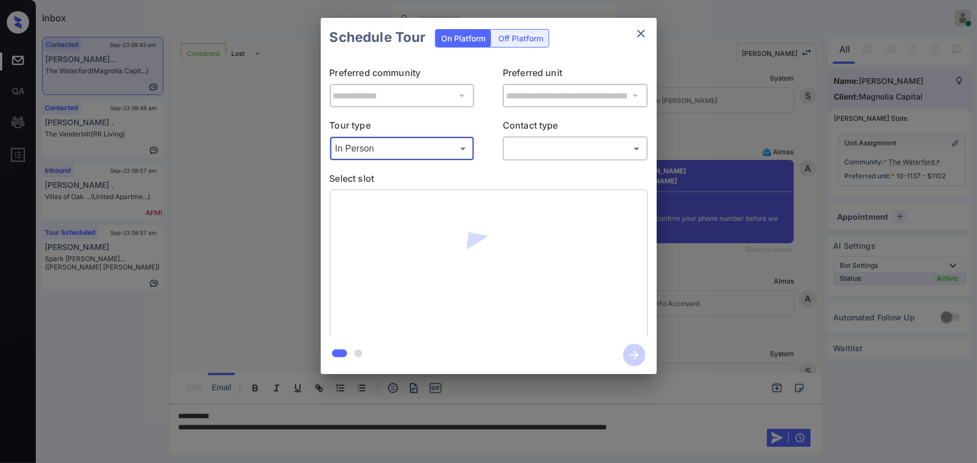
click at [515, 149] on body "Inbox Kenneth Umali Online Set yourself offline Set yourself on break Profile S…" at bounding box center [488, 231] width 977 height 463
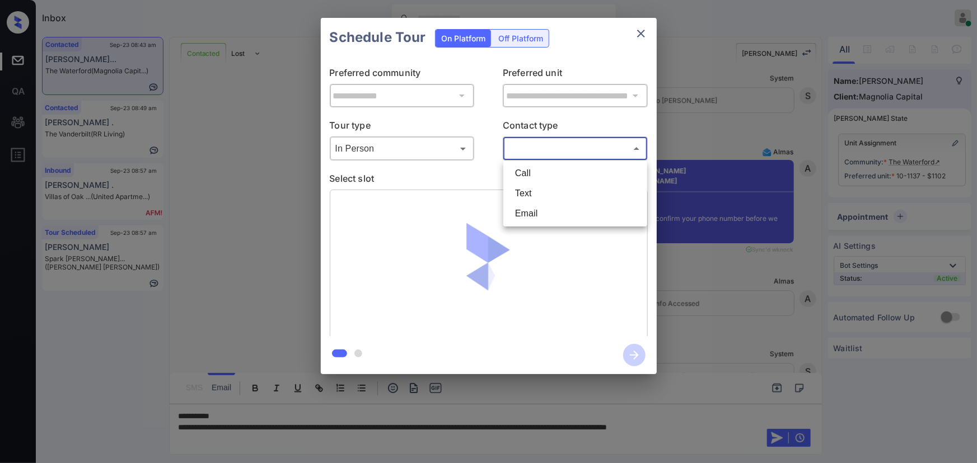
click at [521, 193] on li "Text" at bounding box center [575, 194] width 138 height 20
type input "****"
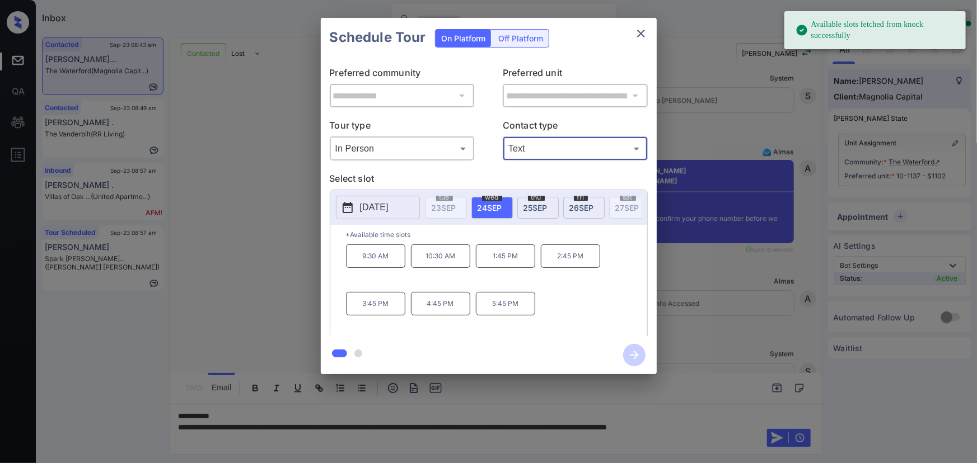
click at [496, 205] on span "24 SEP" at bounding box center [489, 208] width 25 height 10
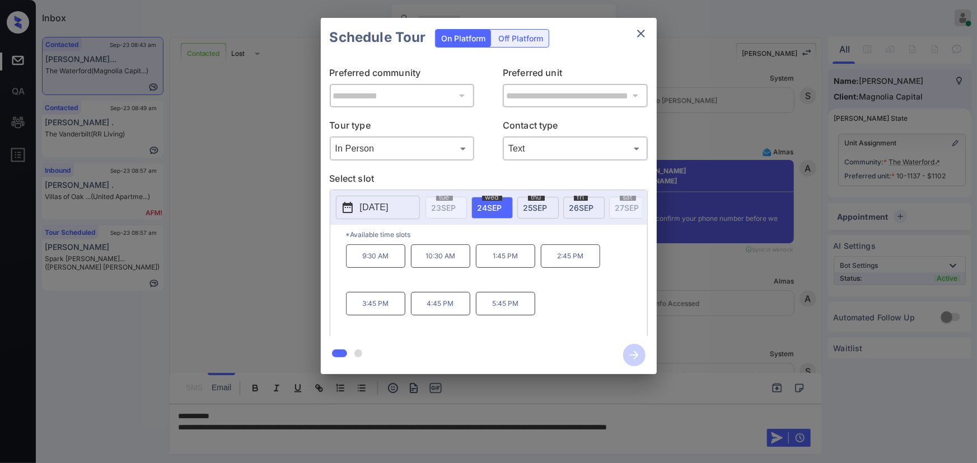
click at [726, 290] on div "**********" at bounding box center [488, 196] width 977 height 392
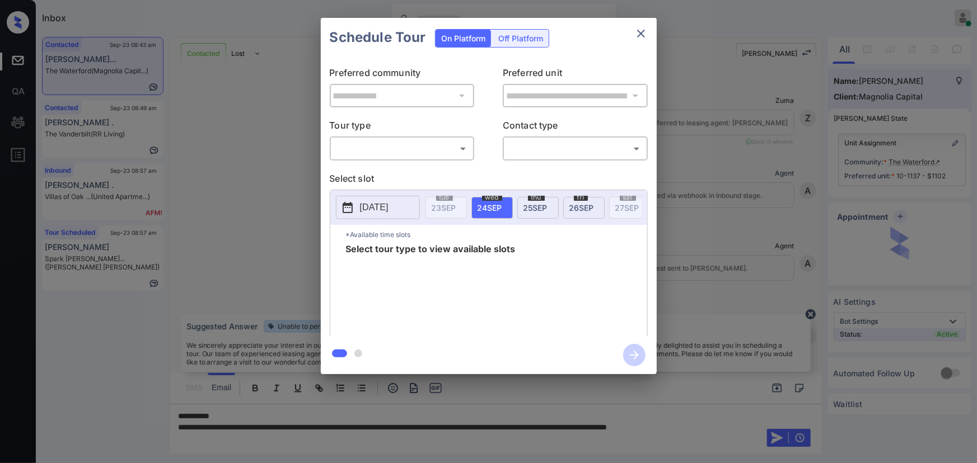
scroll to position [1447, 0]
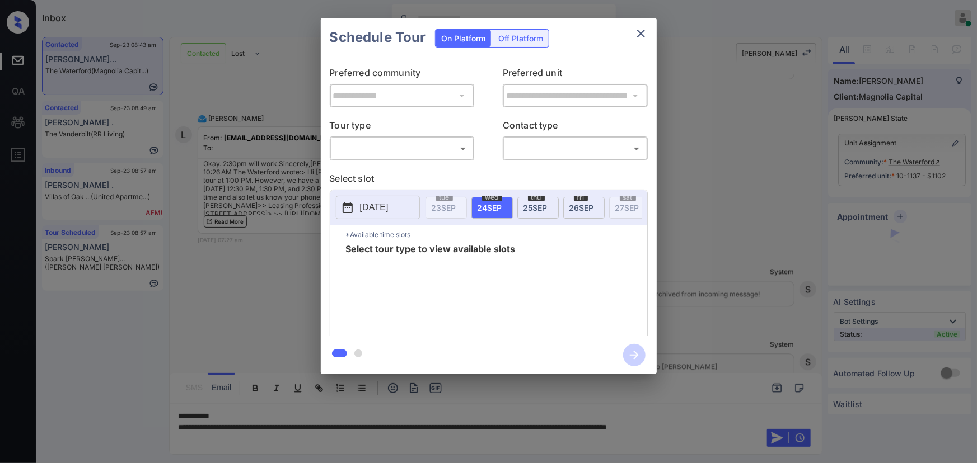
click at [424, 147] on body "Inbox [PERSON_NAME] Online Set yourself offline Set yourself on break Profile S…" at bounding box center [488, 231] width 977 height 463
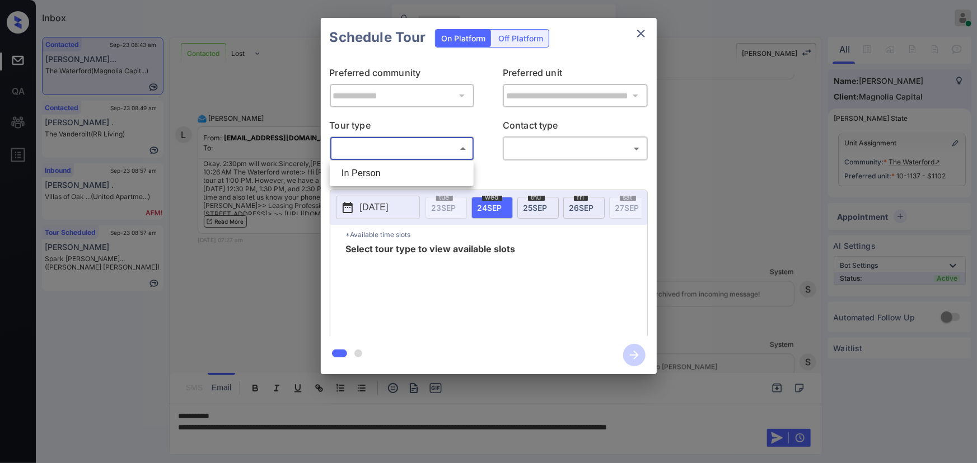
drag, startPoint x: 405, startPoint y: 173, endPoint x: 496, endPoint y: 166, distance: 90.9
click at [410, 172] on li "In Person" at bounding box center [401, 173] width 138 height 20
type input "********"
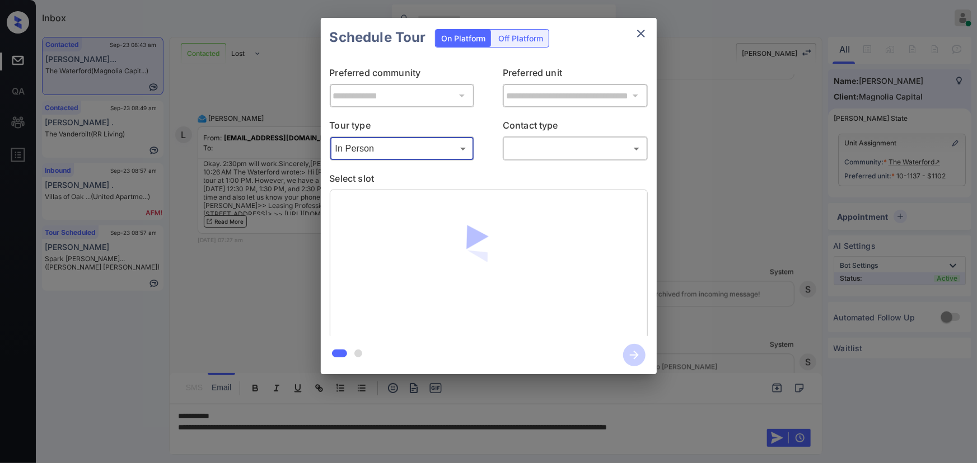
click at [559, 147] on body "Inbox [PERSON_NAME] Online Set yourself offline Set yourself on break Profile S…" at bounding box center [488, 231] width 977 height 463
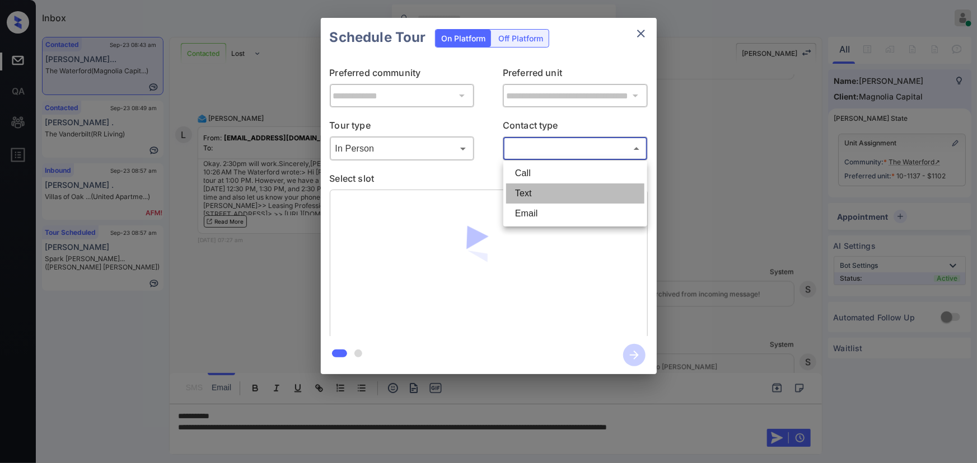
click at [534, 188] on li "Text" at bounding box center [575, 194] width 138 height 20
type input "****"
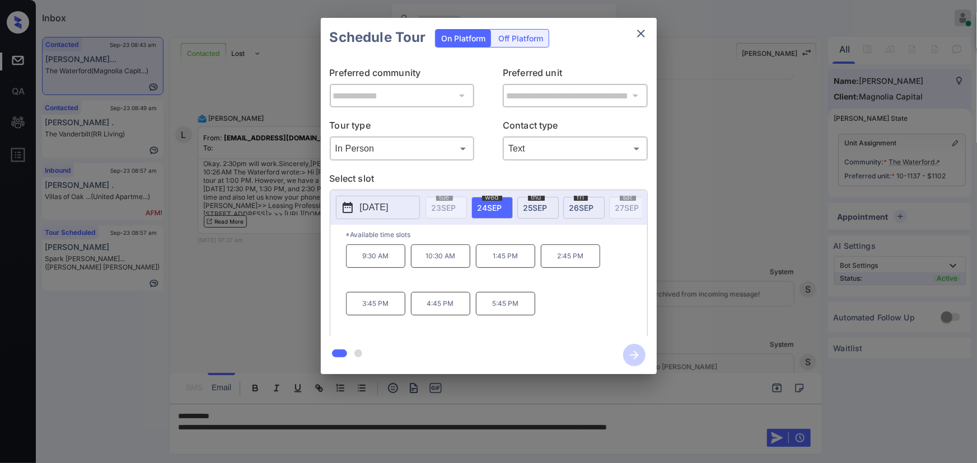
click at [481, 207] on span "[DATE]" at bounding box center [489, 208] width 25 height 10
click at [638, 35] on icon "close" at bounding box center [640, 33] width 13 height 13
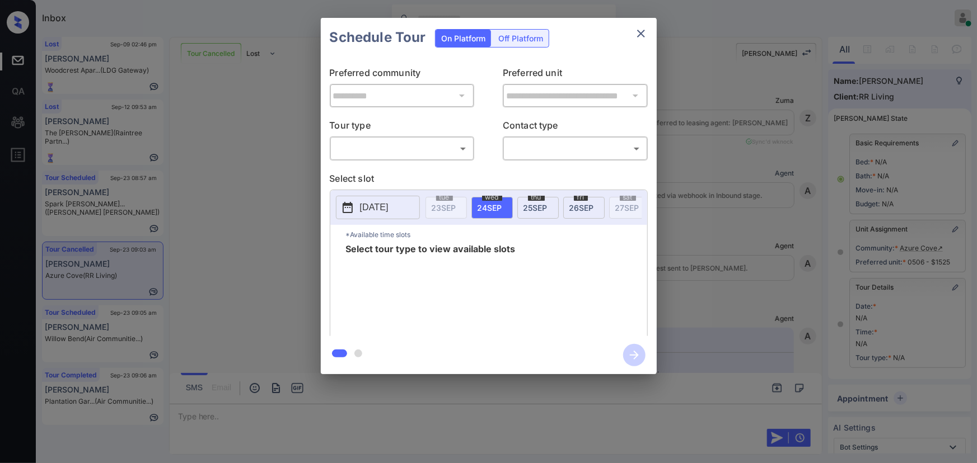
scroll to position [9652, 0]
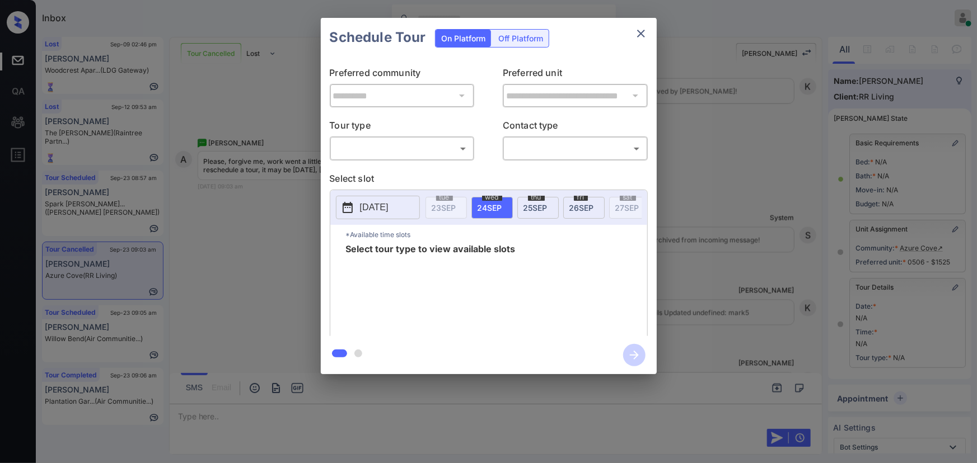
click at [378, 151] on body "Inbox [PERSON_NAME] Online Set yourself offline Set yourself on break Profile S…" at bounding box center [488, 231] width 977 height 463
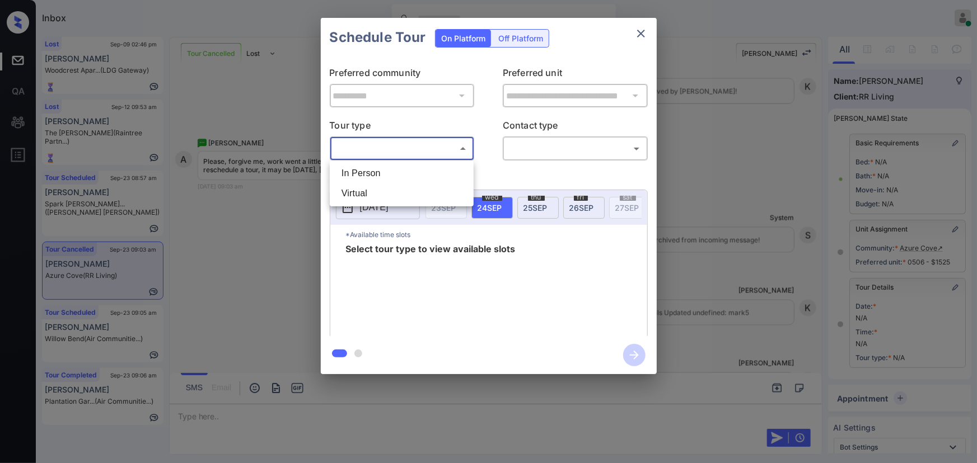
click at [371, 175] on li "In Person" at bounding box center [401, 173] width 138 height 20
type input "********"
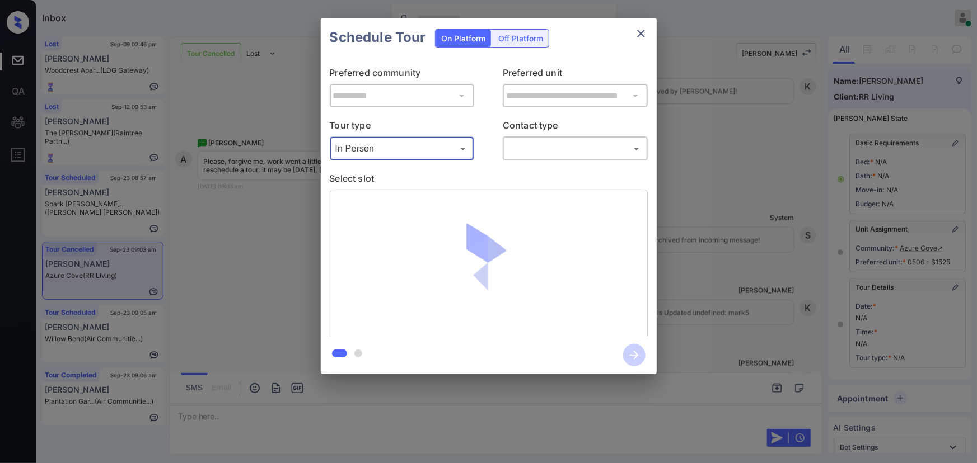
click at [531, 154] on body "Inbox [PERSON_NAME] Online Set yourself offline Set yourself on break Profile S…" at bounding box center [488, 231] width 977 height 463
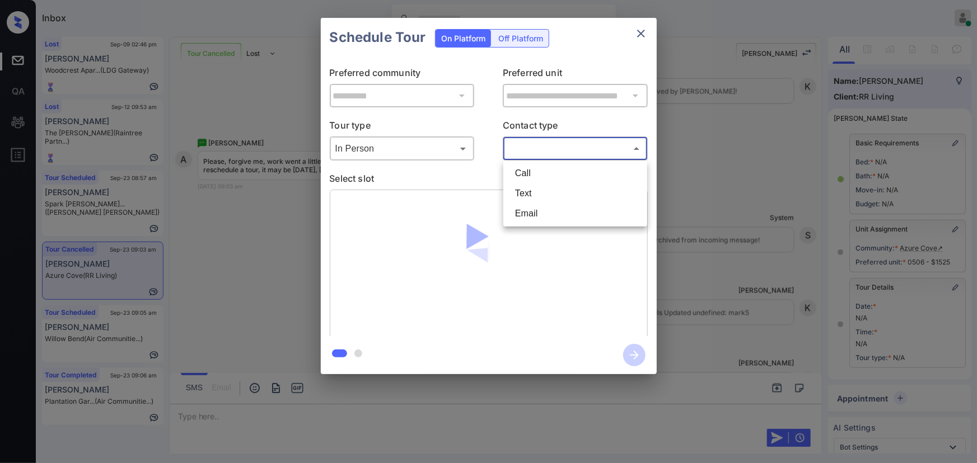
click at [526, 188] on li "Text" at bounding box center [575, 194] width 138 height 20
type input "****"
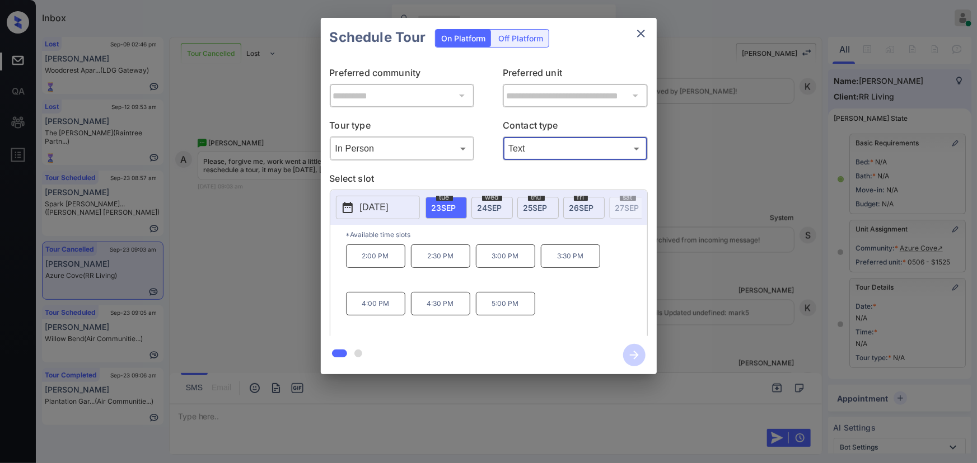
click at [524, 204] on span "[DATE]" at bounding box center [535, 208] width 24 height 10
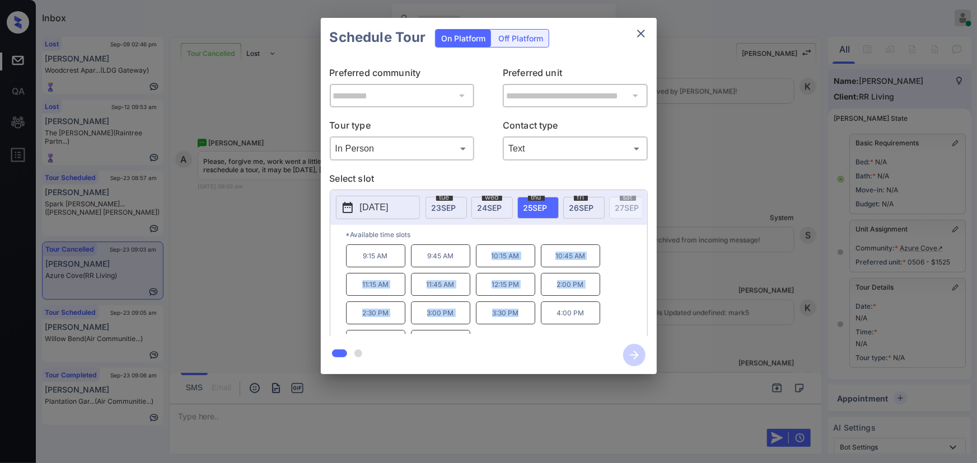
copy div "10:15 AM 10:45 AM 11:15 AM 11:45 AM 12:15 PM 2:00 PM 2:30 PM 3:00 PM 3:30 PM"
drag, startPoint x: 521, startPoint y: 324, endPoint x: 481, endPoint y: 269, distance: 67.4
click at [481, 269] on div "9:15 AM 9:45 AM 10:15 AM 10:45 AM 11:15 AM 11:45 AM 12:15 PM 2:00 PM 2:30 PM 3:…" at bounding box center [496, 290] width 301 height 90
click at [317, 413] on div at bounding box center [488, 231] width 977 height 463
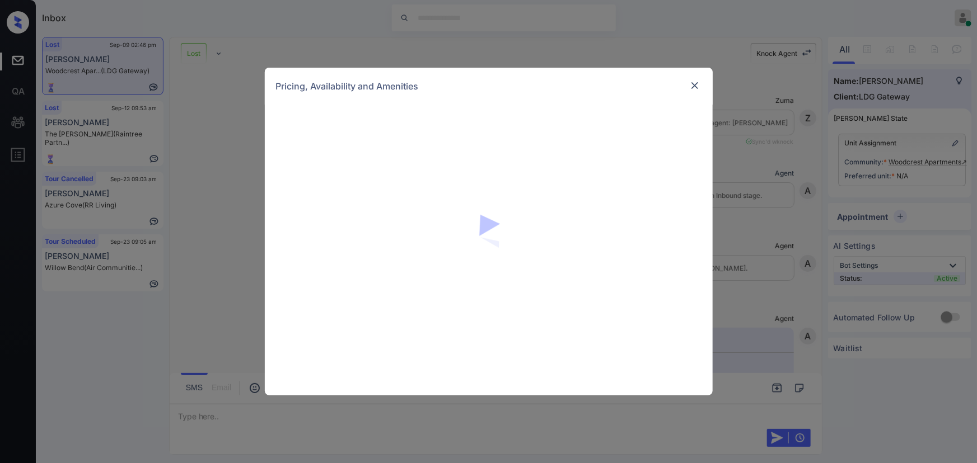
scroll to position [6001, 0]
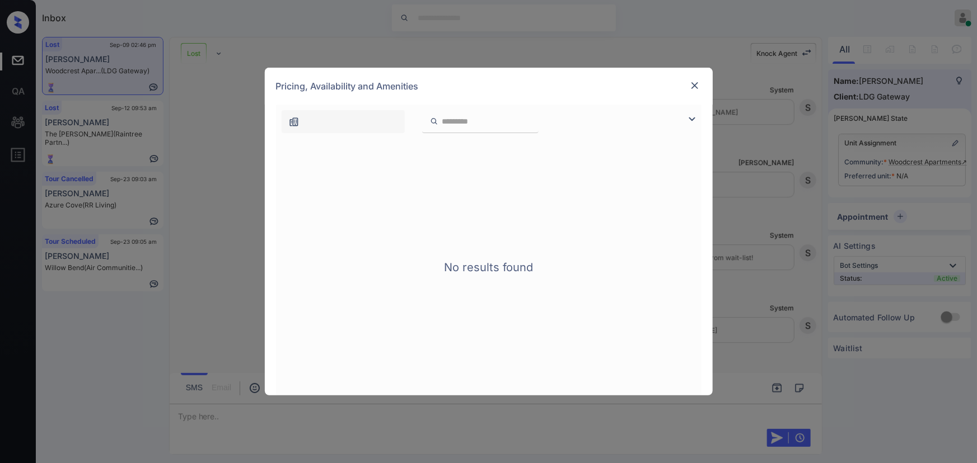
click at [694, 90] on img at bounding box center [694, 85] width 11 height 11
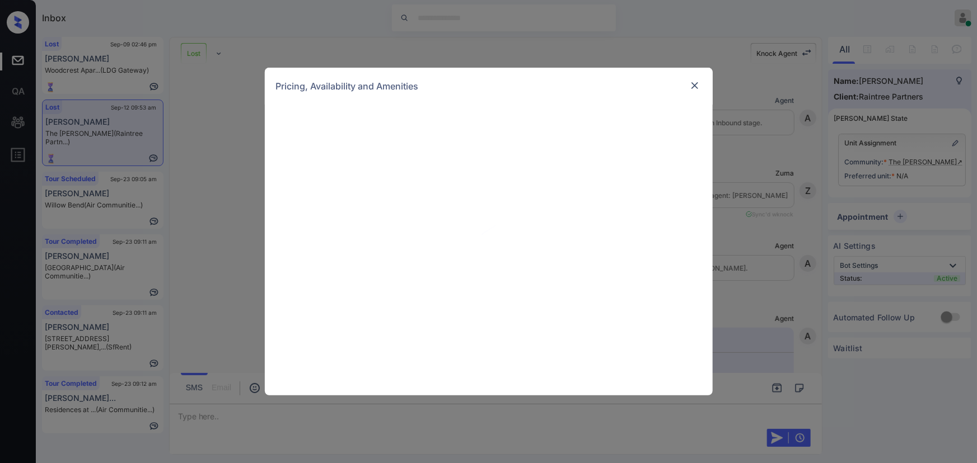
scroll to position [1667, 0]
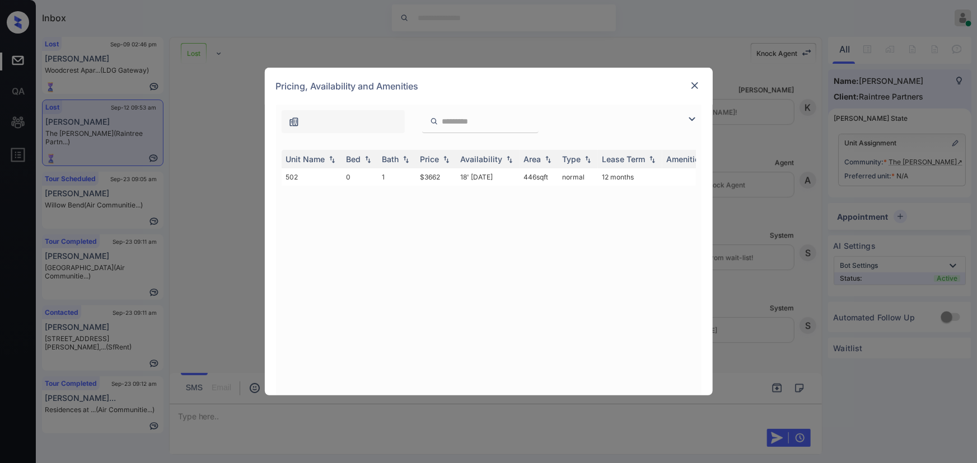
click at [692, 120] on img at bounding box center [691, 119] width 13 height 13
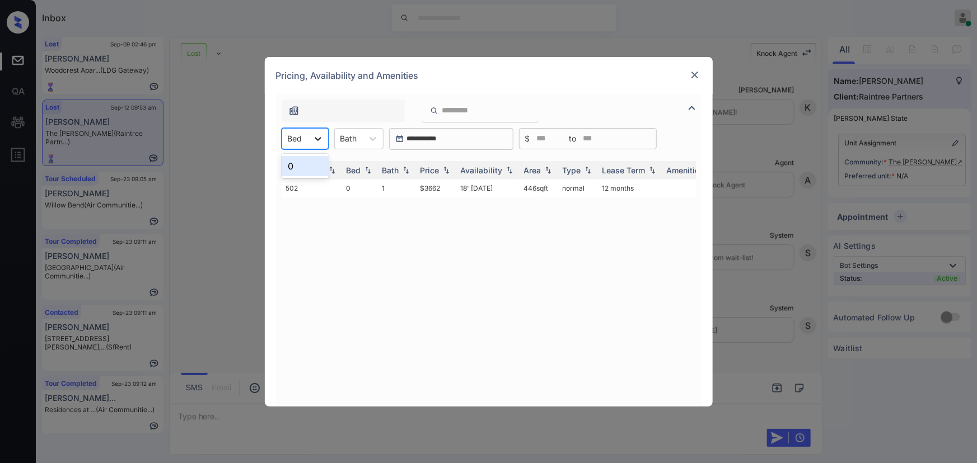
click at [317, 140] on icon at bounding box center [317, 138] width 11 height 11
click at [750, 235] on div "**********" at bounding box center [488, 231] width 977 height 463
click at [693, 76] on img at bounding box center [694, 74] width 11 height 11
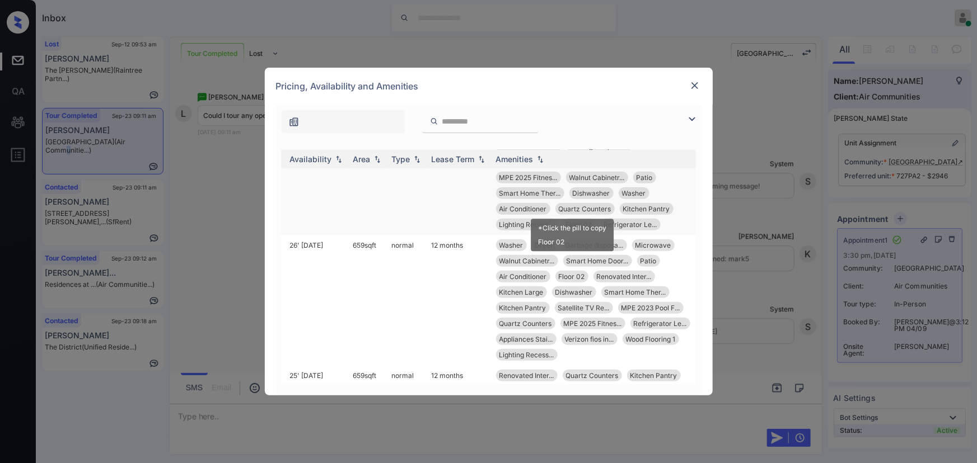
scroll to position [509, 178]
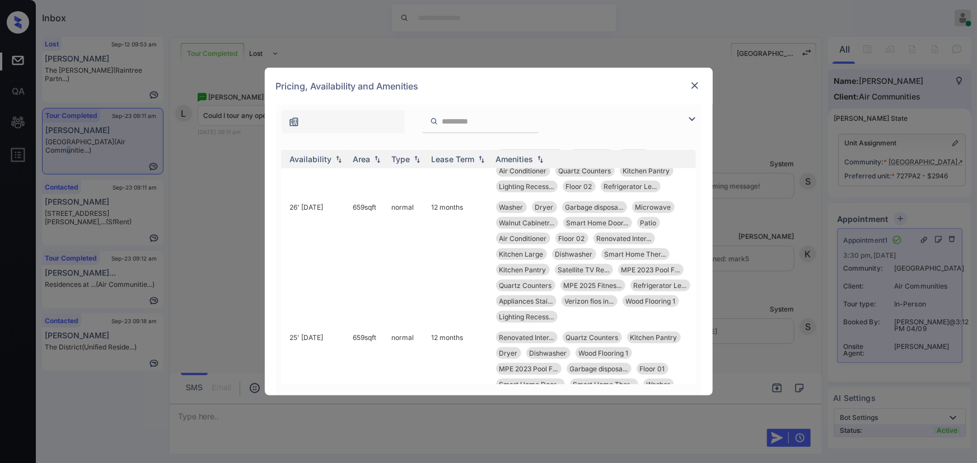
click at [697, 84] on img at bounding box center [694, 85] width 11 height 11
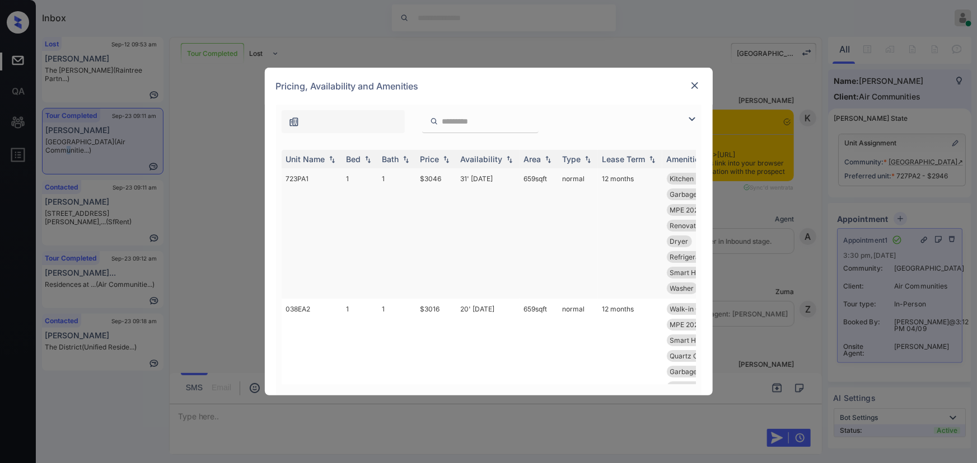
scroll to position [3817, 0]
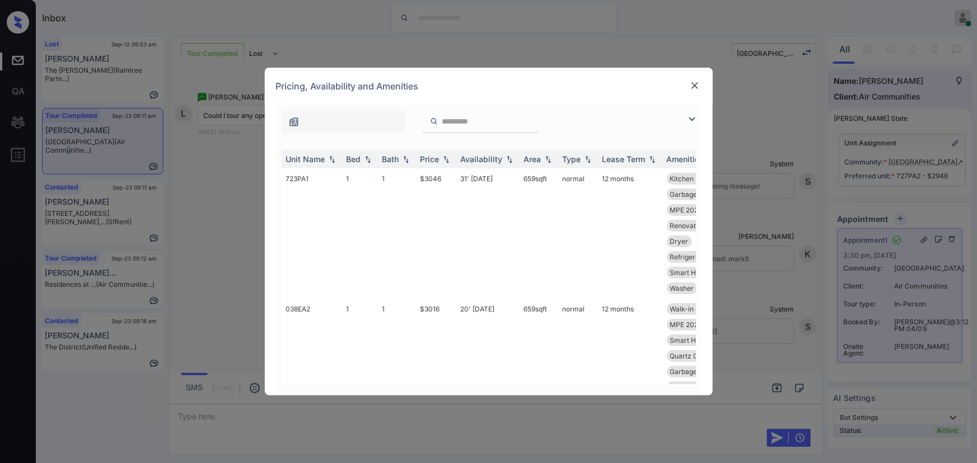
click at [691, 120] on img at bounding box center [691, 119] width 13 height 13
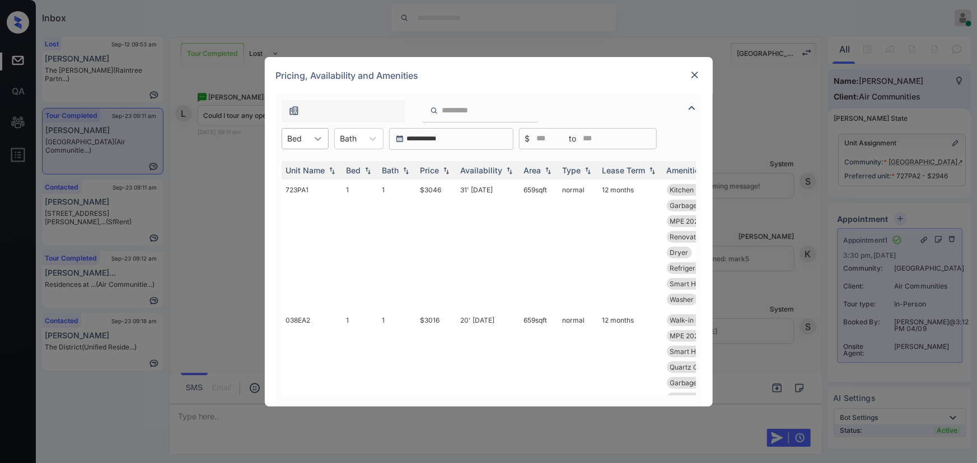
click at [318, 139] on icon at bounding box center [318, 139] width 7 height 4
click at [300, 185] on div "2" at bounding box center [305, 186] width 47 height 20
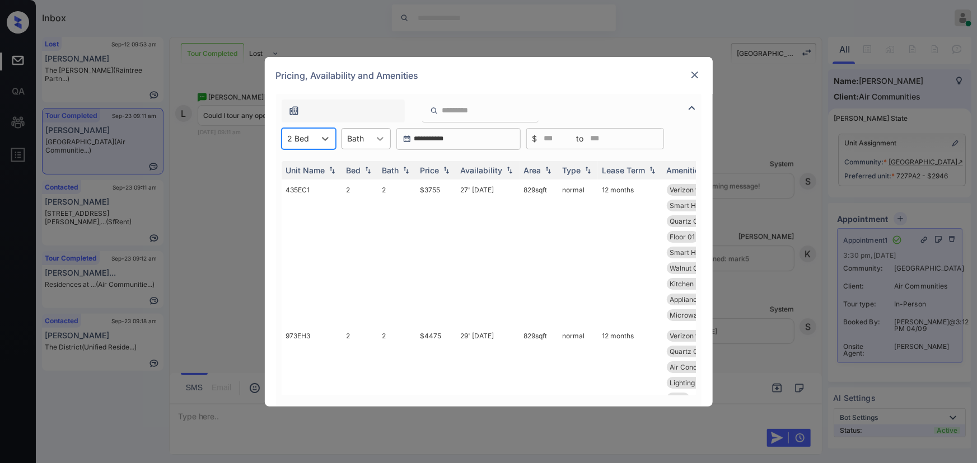
click at [377, 137] on icon at bounding box center [379, 138] width 11 height 11
click at [354, 184] on div "2" at bounding box center [365, 186] width 49 height 20
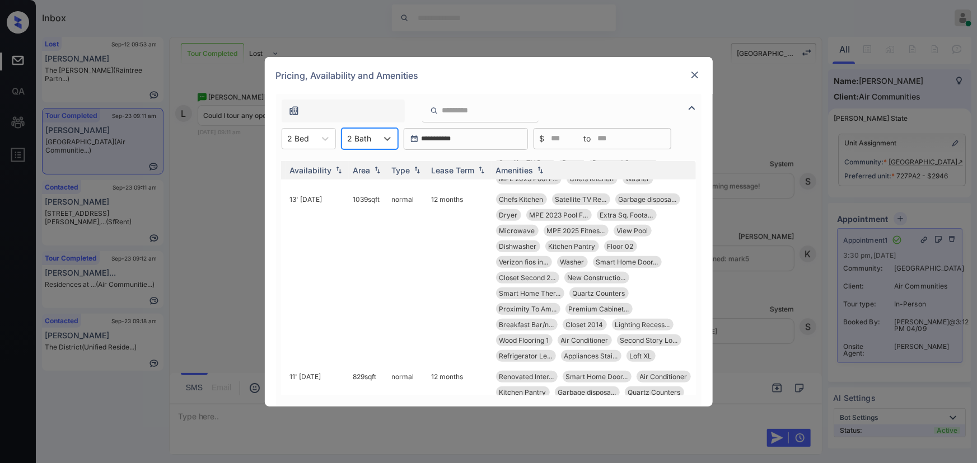
scroll to position [0, 178]
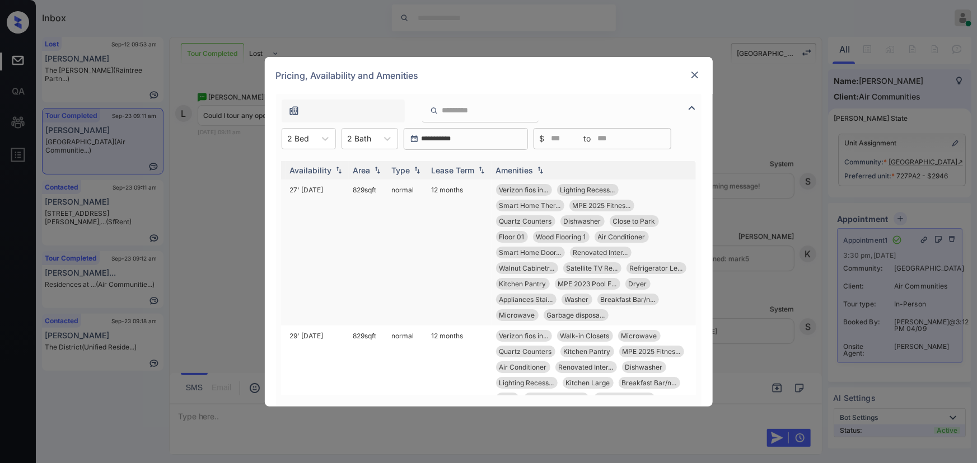
click at [353, 190] on td "829 sqft" at bounding box center [368, 253] width 39 height 146
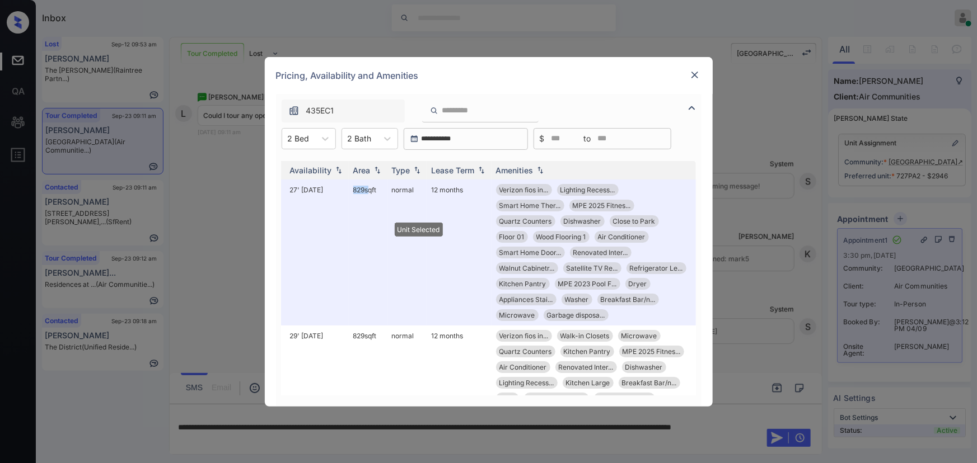
click at [696, 69] on img at bounding box center [694, 74] width 11 height 11
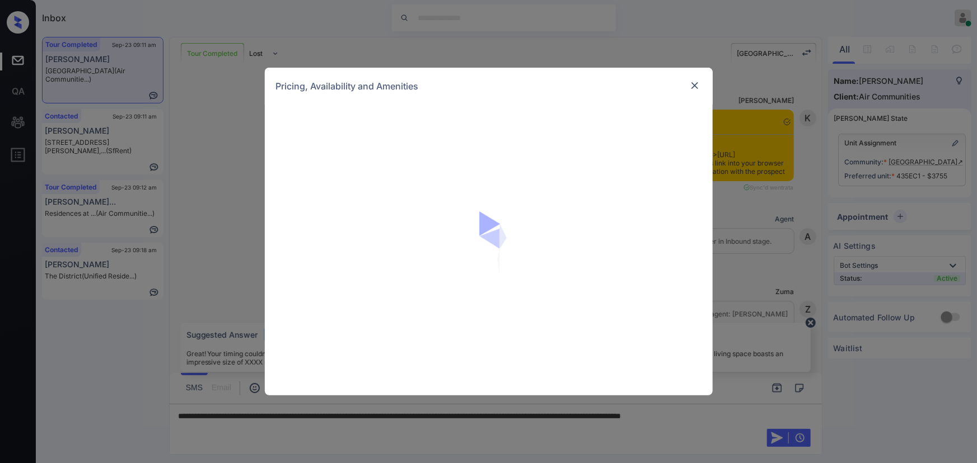
scroll to position [3851, 0]
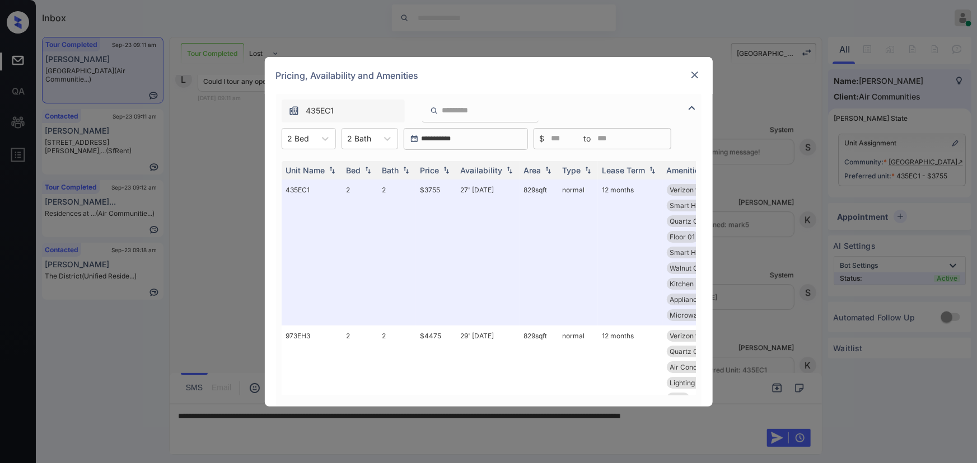
click at [691, 109] on img at bounding box center [691, 107] width 13 height 13
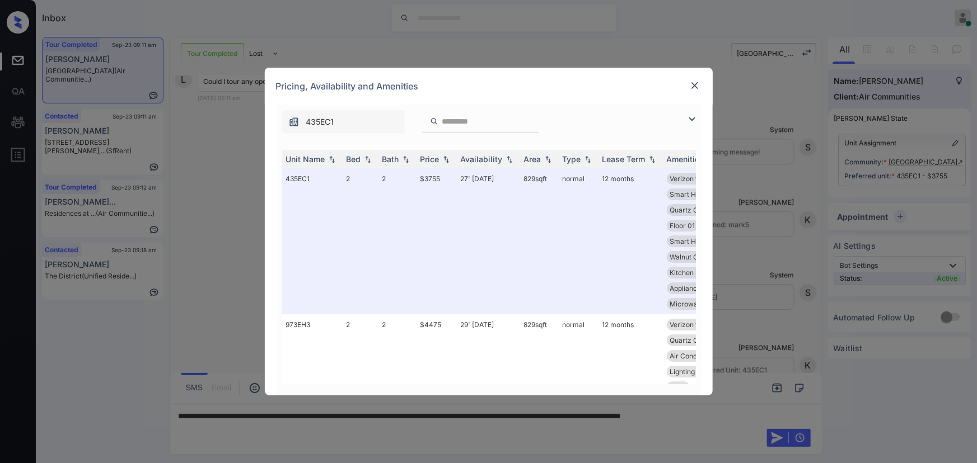
click at [692, 117] on img at bounding box center [691, 119] width 13 height 13
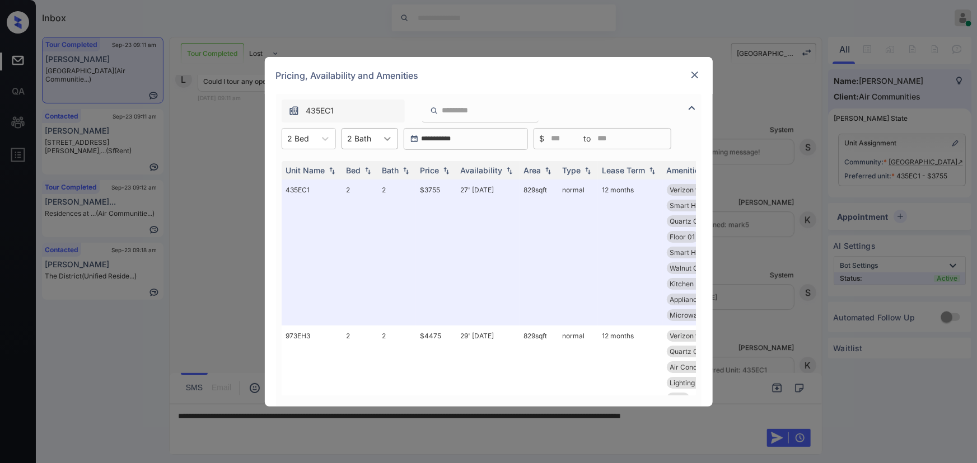
click at [385, 140] on icon at bounding box center [387, 138] width 11 height 11
click at [363, 162] on div "1" at bounding box center [369, 166] width 57 height 20
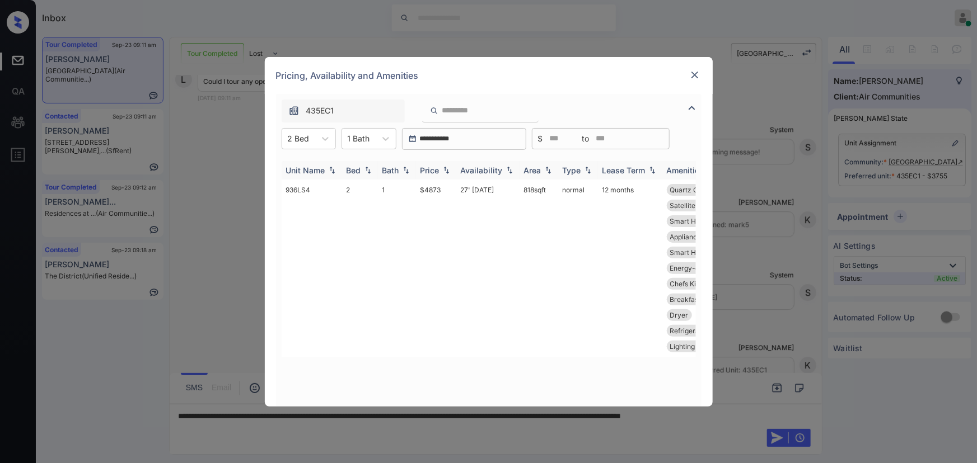
click at [442, 171] on img at bounding box center [445, 170] width 11 height 8
click at [378, 138] on div at bounding box center [386, 139] width 20 height 20
click at [364, 185] on div "2" at bounding box center [368, 186] width 55 height 20
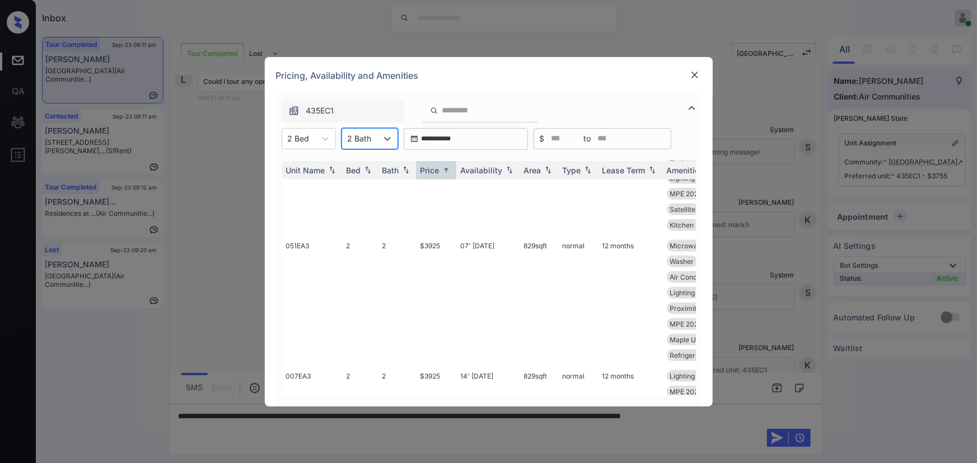
scroll to position [667, 0]
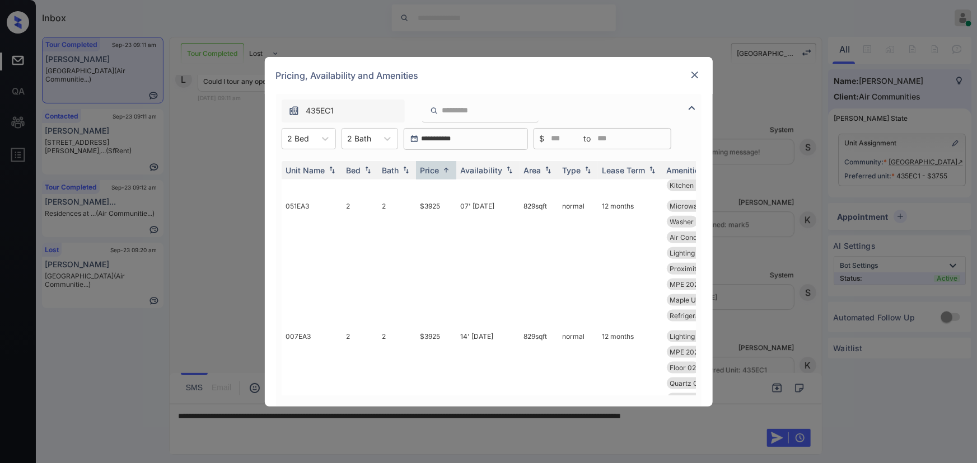
click at [693, 76] on img at bounding box center [694, 74] width 11 height 11
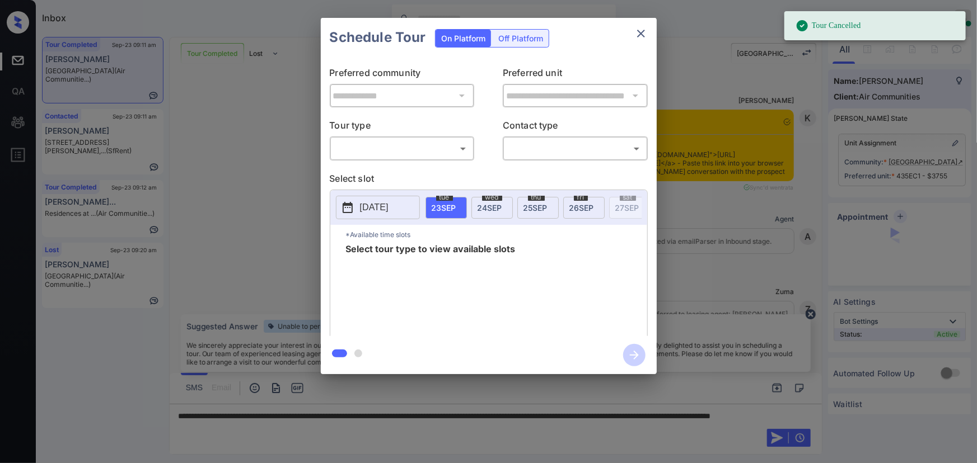
scroll to position [3851, 0]
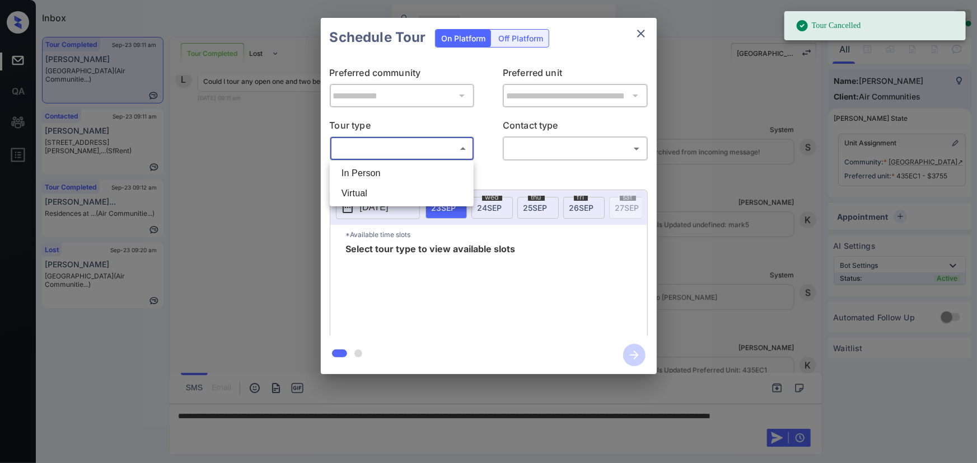
click at [372, 147] on body "Tour Cancelled Inbox [PERSON_NAME] Online Set yourself offline Set yourself on …" at bounding box center [488, 231] width 977 height 463
drag, startPoint x: 385, startPoint y: 174, endPoint x: 417, endPoint y: 175, distance: 31.9
click at [386, 173] on li "In Person" at bounding box center [401, 173] width 138 height 20
type input "********"
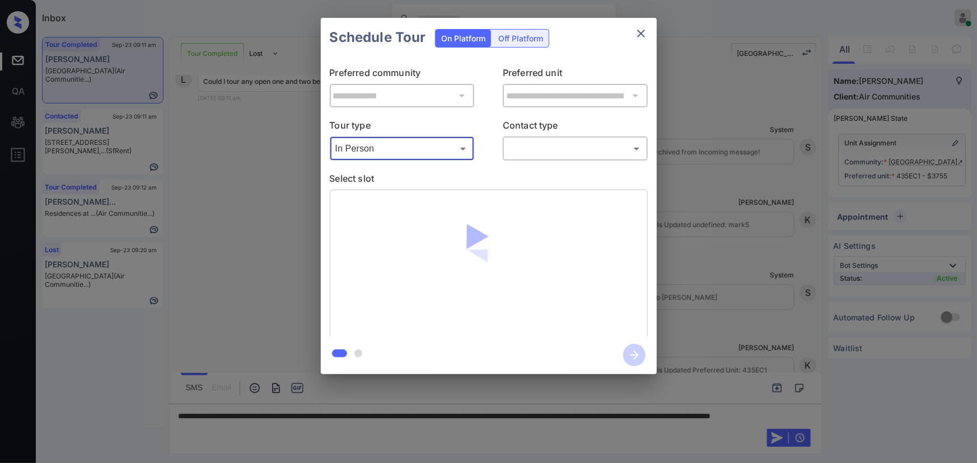
click at [546, 156] on body "Tour Cancelled Inbox [PERSON_NAME] Online Set yourself offline Set yourself on …" at bounding box center [488, 231] width 977 height 463
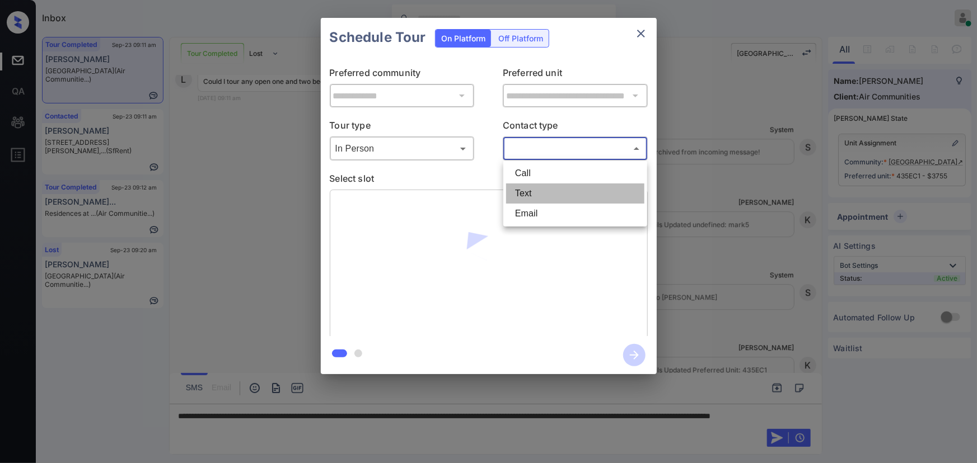
click at [535, 195] on li "Text" at bounding box center [575, 194] width 138 height 20
type input "****"
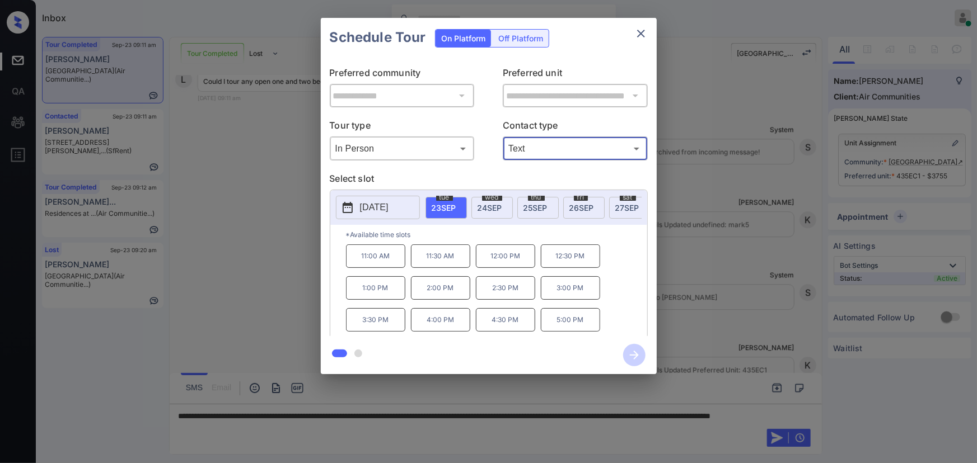
click at [486, 209] on span "[DATE]" at bounding box center [489, 208] width 25 height 10
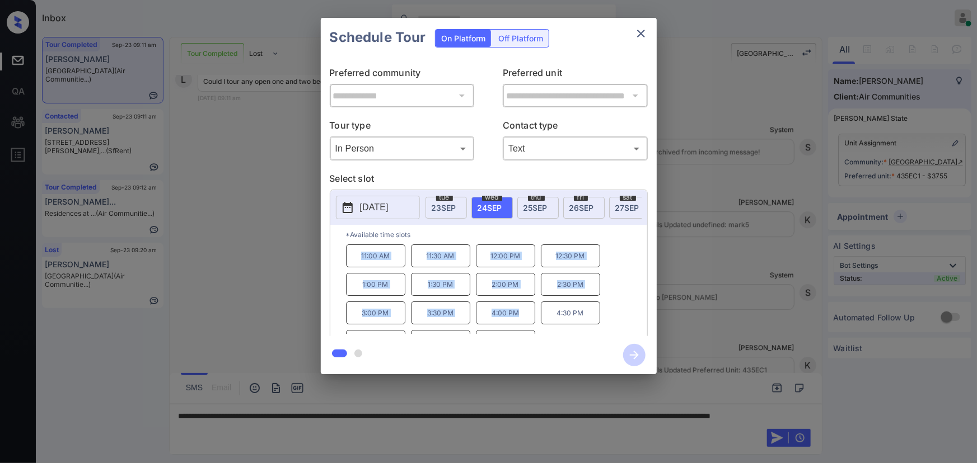
copy div "11:00 AM 11:30 AM 12:00 PM 12:30 PM 1:00 PM 1:30 PM 2:00 PM 2:30 PM 3:00 PM 3:3…"
drag, startPoint x: 515, startPoint y: 317, endPoint x: 348, endPoint y: 265, distance: 175.8
click at [348, 265] on div "11:00 AM 11:30 AM 12:00 PM 12:30 PM 1:00 PM 1:30 PM 2:00 PM 2:30 PM 3:00 PM 3:3…" at bounding box center [496, 290] width 301 height 90
click at [434, 434] on div at bounding box center [488, 231] width 977 height 463
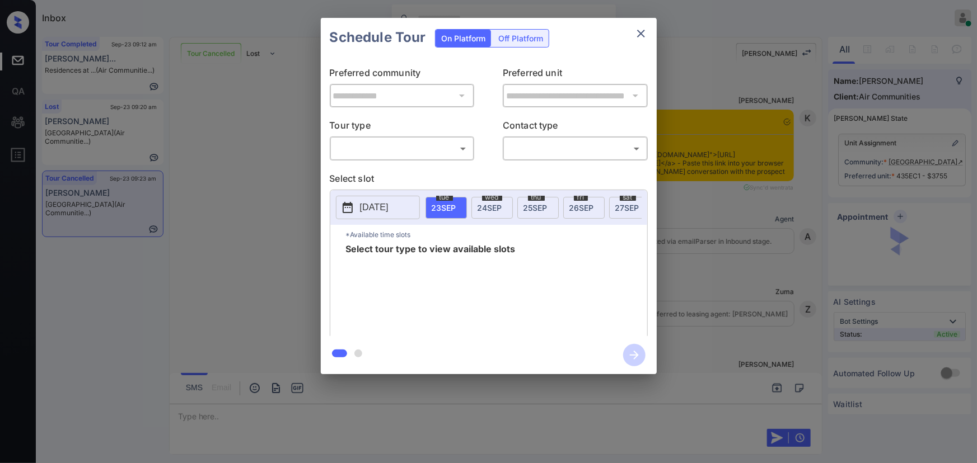
scroll to position [5046, 0]
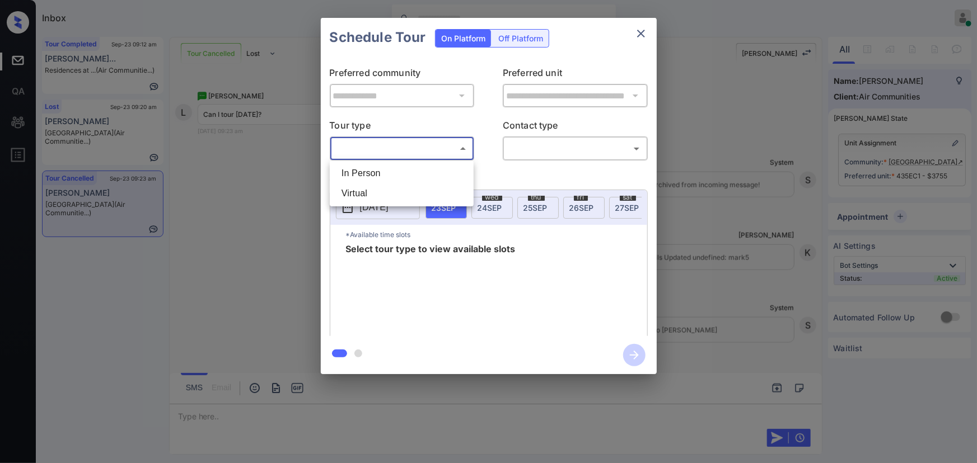
click at [442, 153] on body "Inbox [PERSON_NAME] Online Set yourself offline Set yourself on break Profile S…" at bounding box center [488, 231] width 977 height 463
click at [411, 175] on li "In Person" at bounding box center [401, 173] width 138 height 20
type input "********"
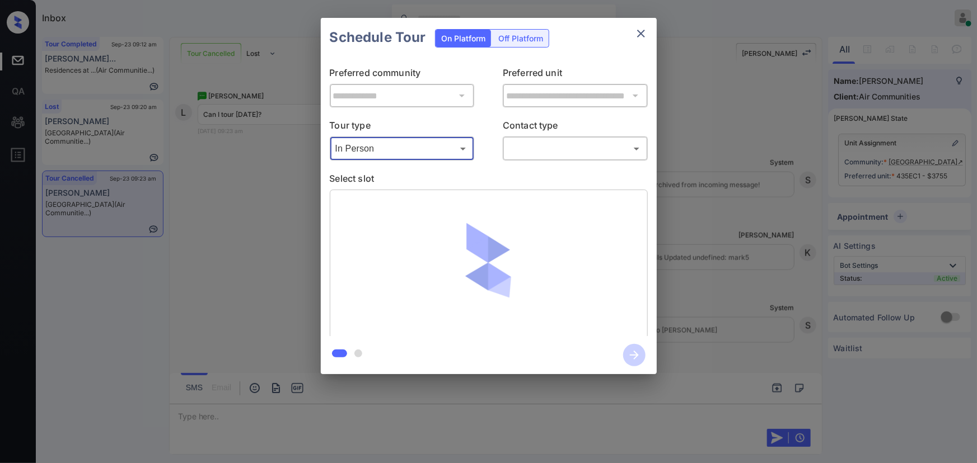
click at [563, 151] on body "Inbox [PERSON_NAME] Online Set yourself offline Set yourself on break Profile S…" at bounding box center [488, 231] width 977 height 463
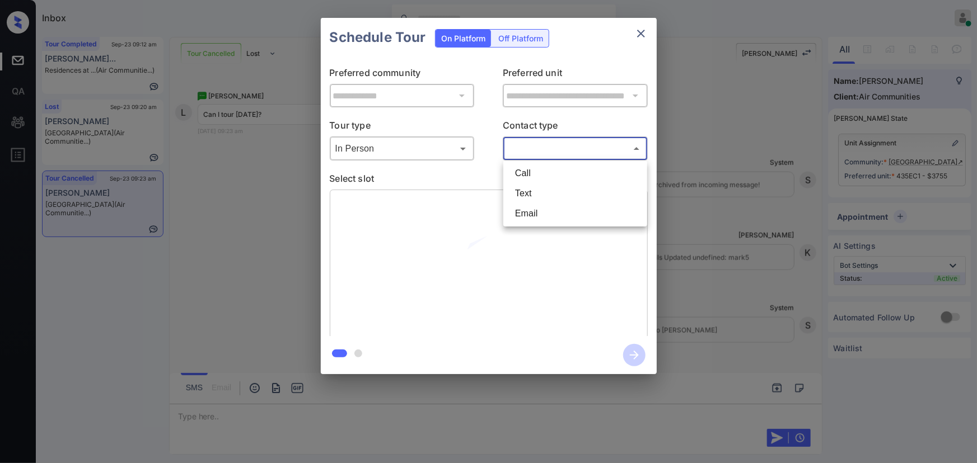
click at [550, 195] on li "Text" at bounding box center [575, 194] width 138 height 20
type input "****"
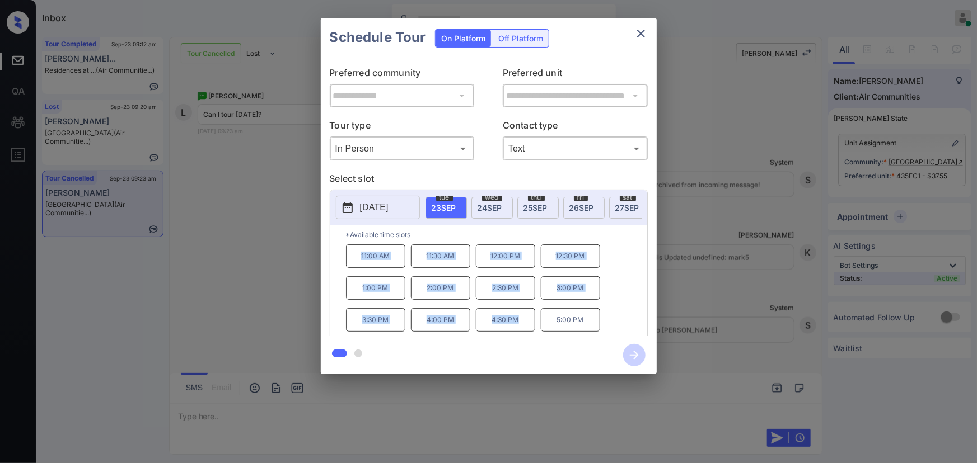
drag, startPoint x: 519, startPoint y: 326, endPoint x: 357, endPoint y: 262, distance: 173.9
click at [357, 263] on div "11:00 AM 11:30 AM 12:00 PM 12:30 PM 1:00 PM 2:00 PM 2:30 PM 3:00 PM 3:30 PM 4:0…" at bounding box center [496, 290] width 301 height 90
copy div "11:00 AM 11:30 AM 12:00 PM 12:30 PM 1:00 PM 2:00 PM 2:30 PM 3:00 PM 3:30 PM 4:0…"
click at [326, 413] on div at bounding box center [488, 231] width 977 height 463
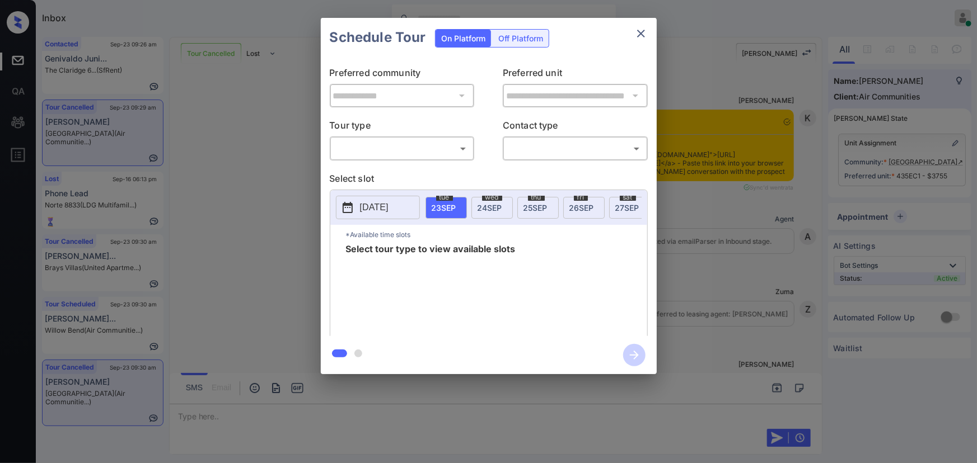
scroll to position [5466, 0]
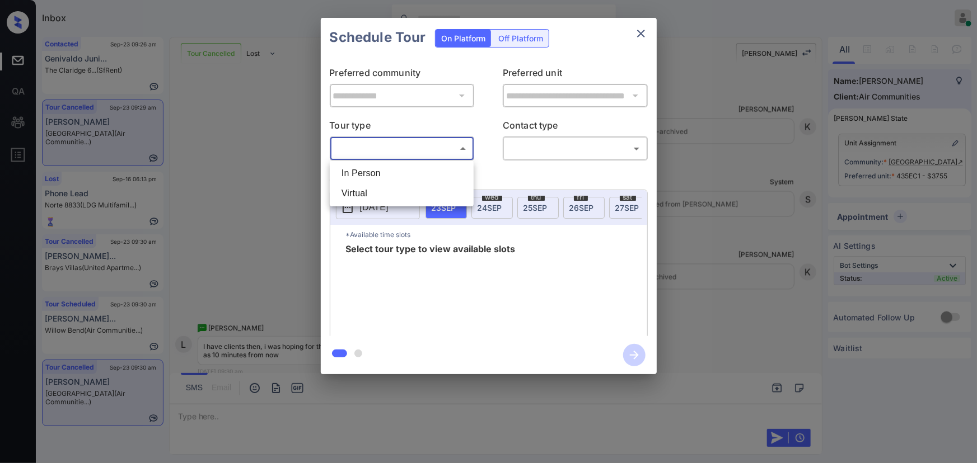
click at [409, 153] on body "Inbox Kenneth Umali Online Set yourself offline Set yourself on break Profile S…" at bounding box center [488, 231] width 977 height 463
drag, startPoint x: 386, startPoint y: 172, endPoint x: 429, endPoint y: 166, distance: 42.9
click at [386, 172] on li "In Person" at bounding box center [401, 173] width 138 height 20
type input "********"
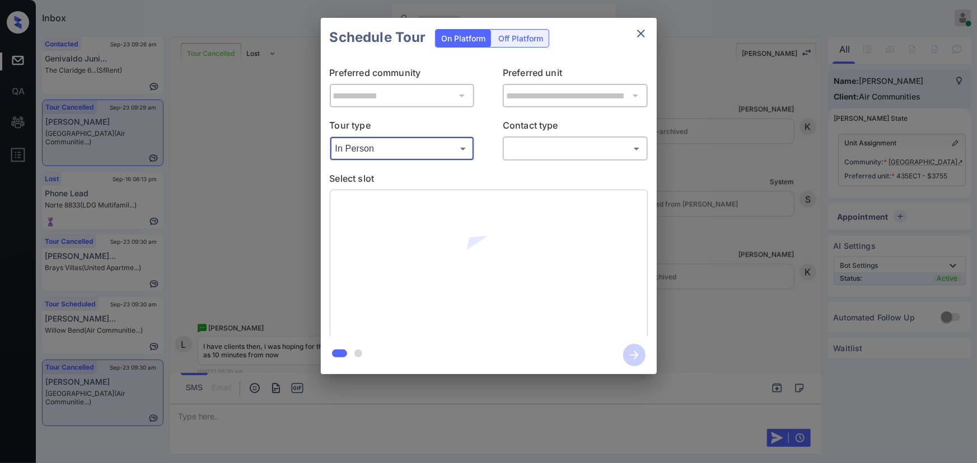
click at [570, 153] on body "Inbox Kenneth Umali Online Set yourself offline Set yourself on break Profile S…" at bounding box center [488, 231] width 977 height 463
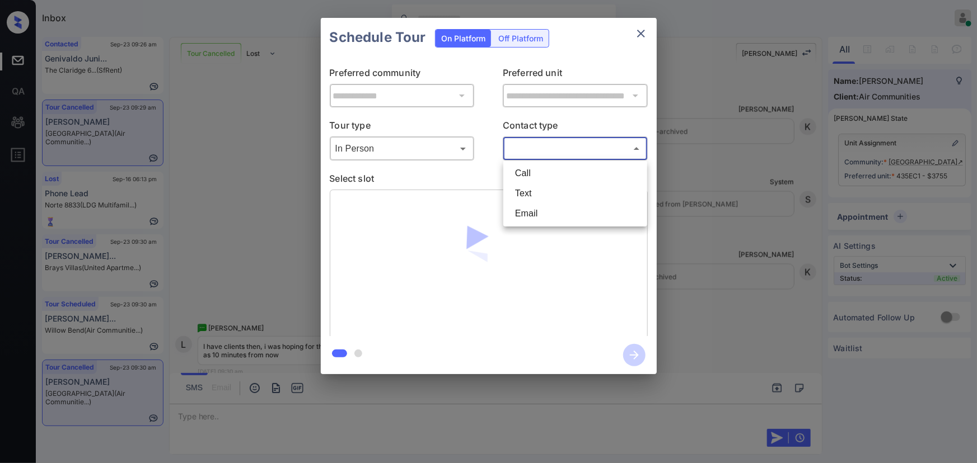
click at [523, 191] on li "Text" at bounding box center [575, 194] width 138 height 20
type input "****"
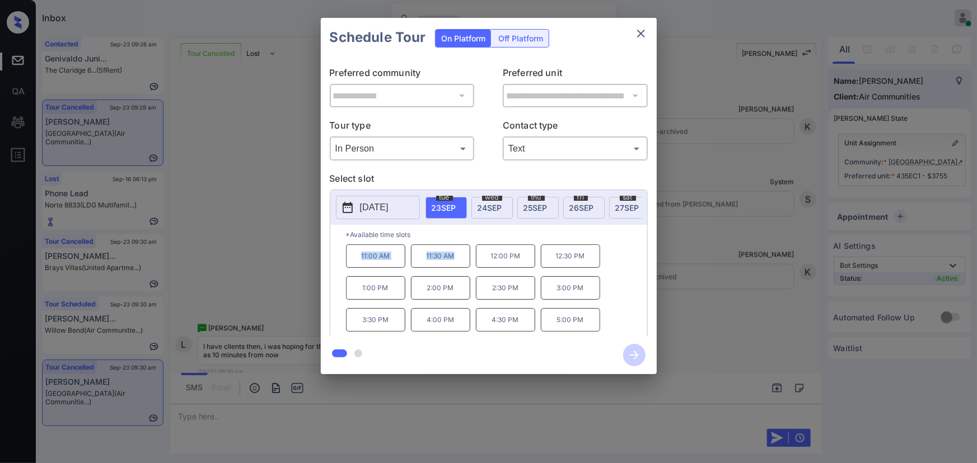
copy div "11:00 AM 11:30 AM"
drag, startPoint x: 453, startPoint y: 263, endPoint x: 357, endPoint y: 260, distance: 96.3
click at [357, 260] on div "11:00 AM 11:30 AM 12:00 PM 12:30 PM 1:00 PM 2:00 PM 2:30 PM 3:00 PM 3:30 PM 4:0…" at bounding box center [496, 290] width 301 height 90
click at [342, 415] on div at bounding box center [488, 231] width 977 height 463
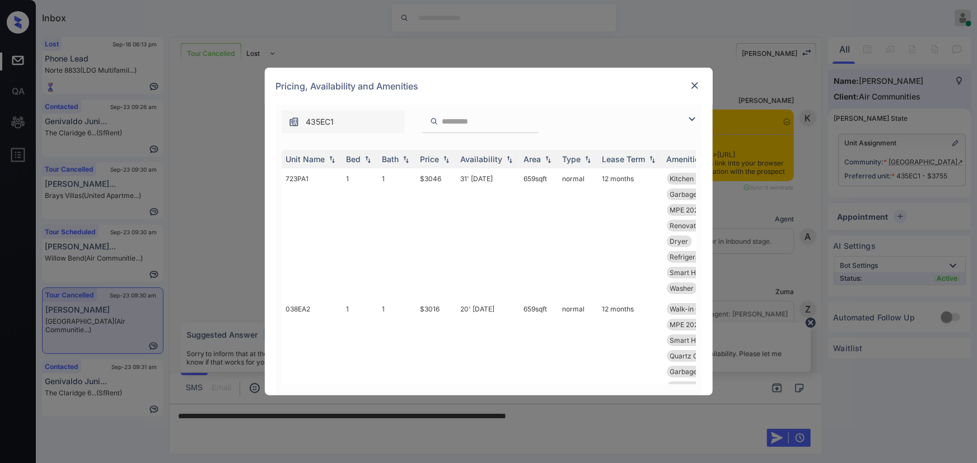
scroll to position [5839, 0]
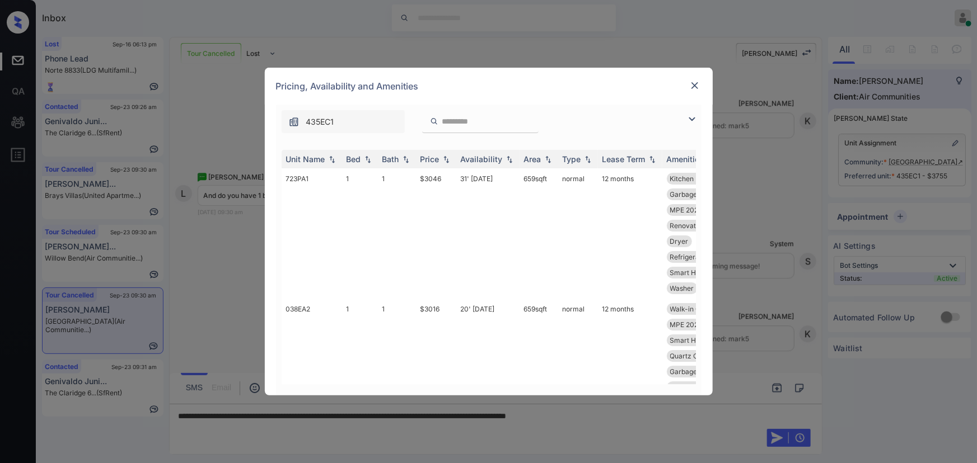
click at [694, 113] on img at bounding box center [691, 119] width 13 height 13
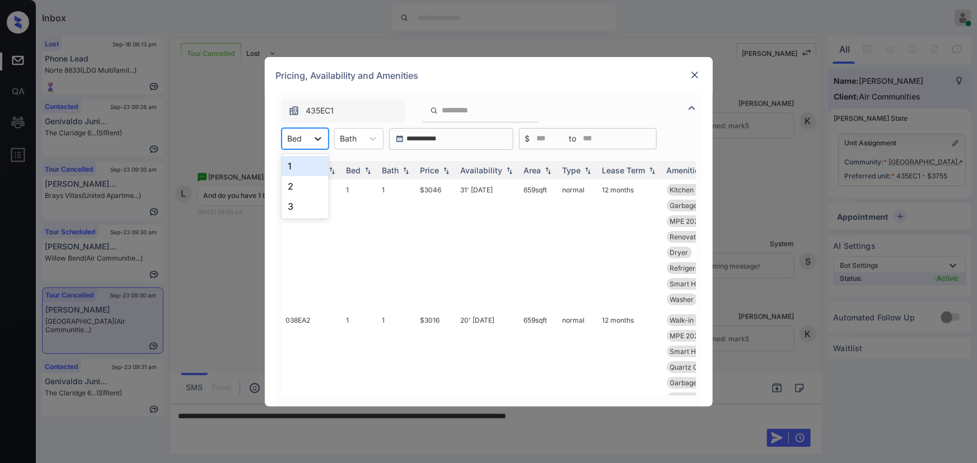
click at [315, 141] on icon at bounding box center [317, 138] width 11 height 11
click at [299, 168] on div "1" at bounding box center [305, 166] width 47 height 20
click at [359, 139] on div at bounding box center [354, 139] width 17 height 12
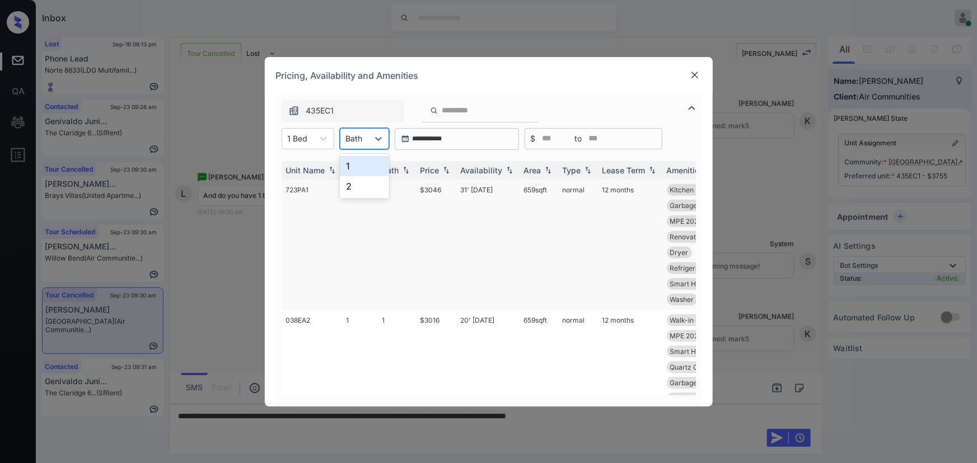
click at [357, 166] on div "1" at bounding box center [364, 166] width 49 height 20
click at [445, 171] on img at bounding box center [445, 170] width 11 height 8
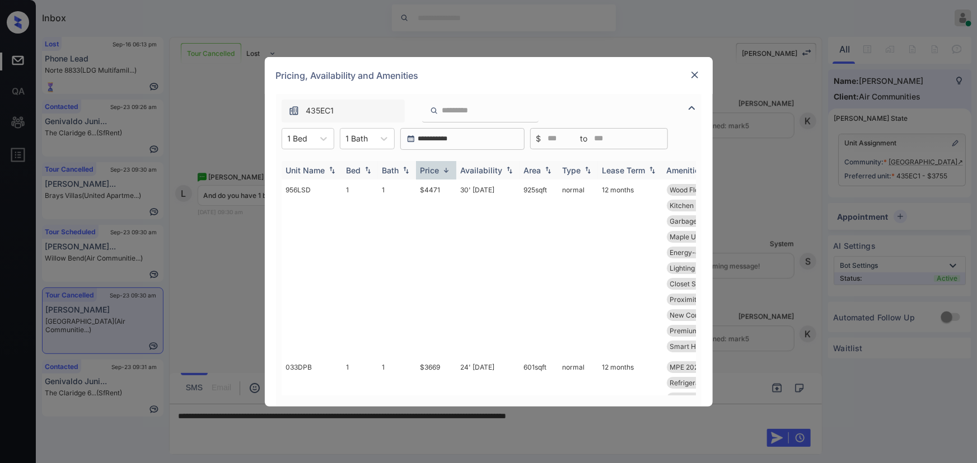
click at [445, 171] on img at bounding box center [445, 170] width 11 height 8
copy td "$2946"
click at [421, 189] on td "$2946" at bounding box center [436, 245] width 40 height 130
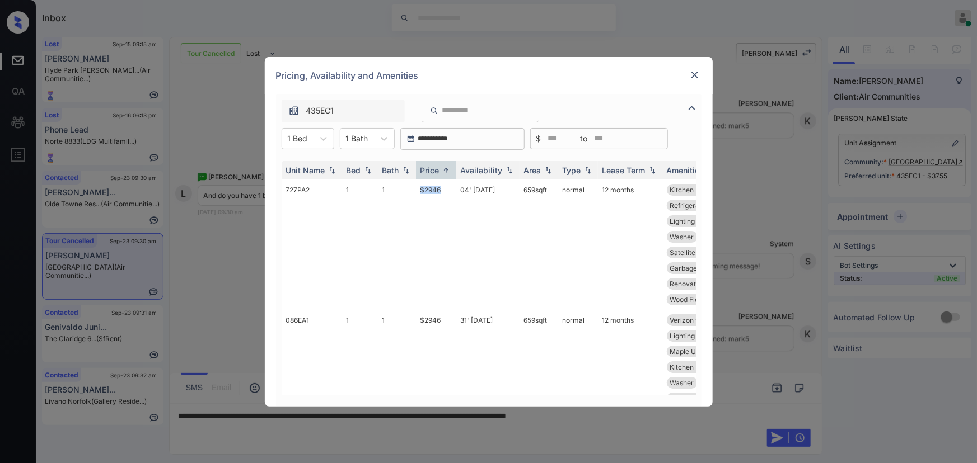
click at [692, 73] on img at bounding box center [694, 74] width 11 height 11
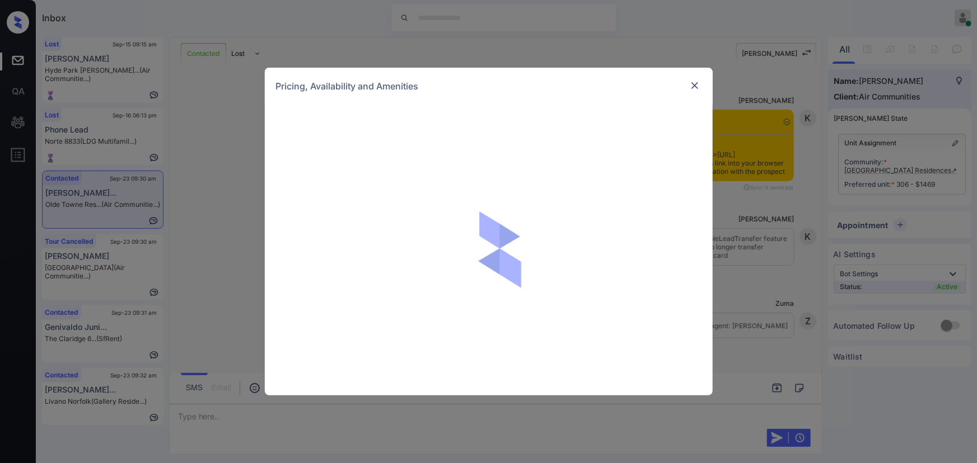
scroll to position [818, 0]
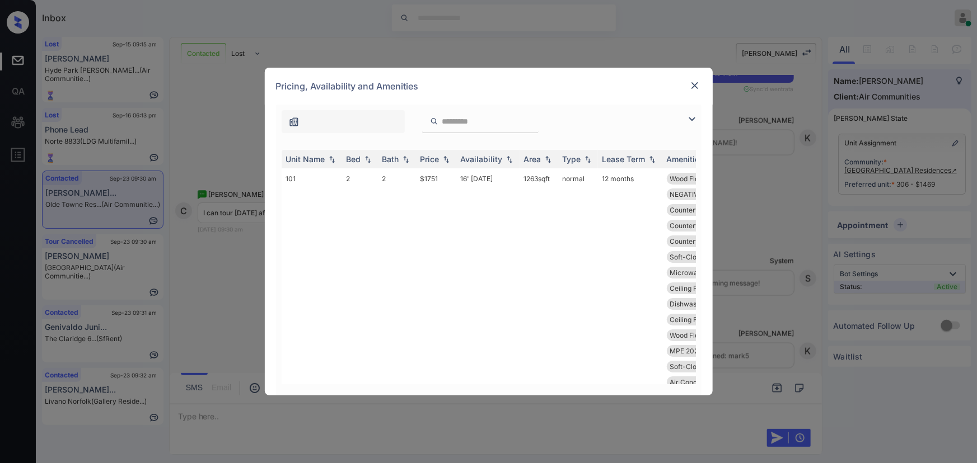
click at [688, 116] on img at bounding box center [691, 119] width 13 height 13
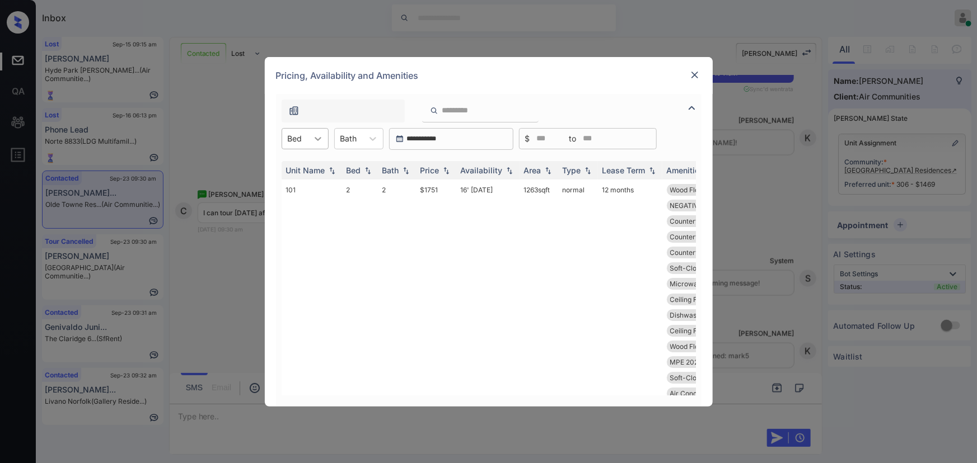
click at [310, 142] on div at bounding box center [318, 139] width 20 height 20
click at [288, 226] on div "3" at bounding box center [305, 227] width 47 height 20
click at [367, 138] on div "Bath" at bounding box center [356, 138] width 28 height 16
click at [350, 185] on div "2" at bounding box center [365, 186] width 49 height 20
click at [448, 168] on img at bounding box center [445, 170] width 11 height 8
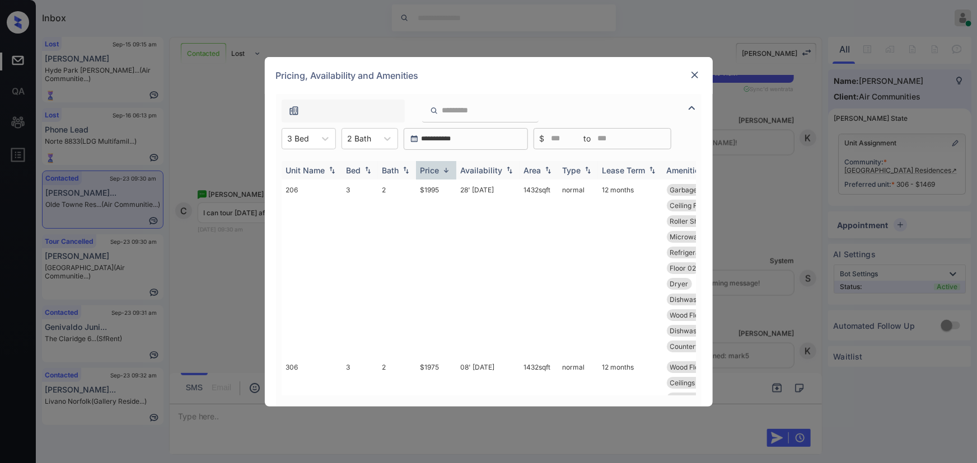
click at [448, 168] on img at bounding box center [445, 170] width 11 height 8
click at [481, 185] on td "08' Sep 25" at bounding box center [487, 268] width 63 height 177
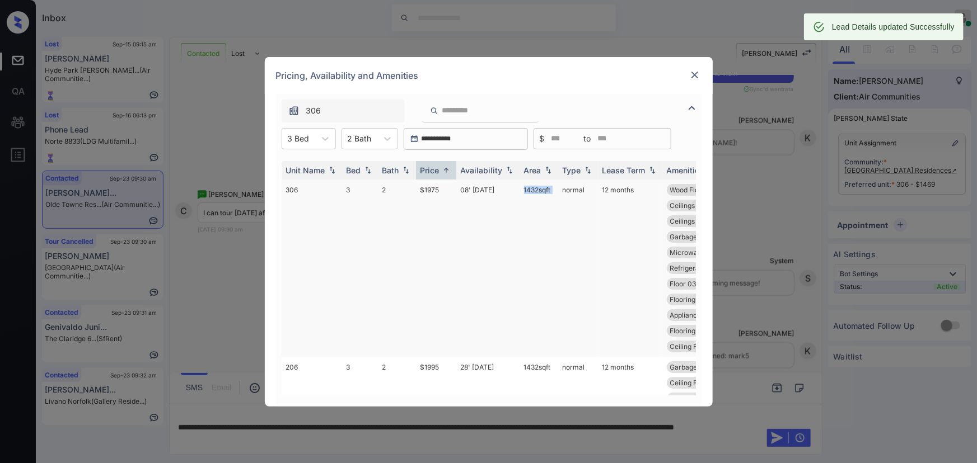
copy td "1432 sqft"
drag, startPoint x: 556, startPoint y: 190, endPoint x: 521, endPoint y: 188, distance: 35.9
click at [521, 188] on tr "306 3 2 $1975 08' Sep 25 1432 sqft normal 12 months Wood Flooring Dryer MPE 202…" at bounding box center [574, 268] width 585 height 177
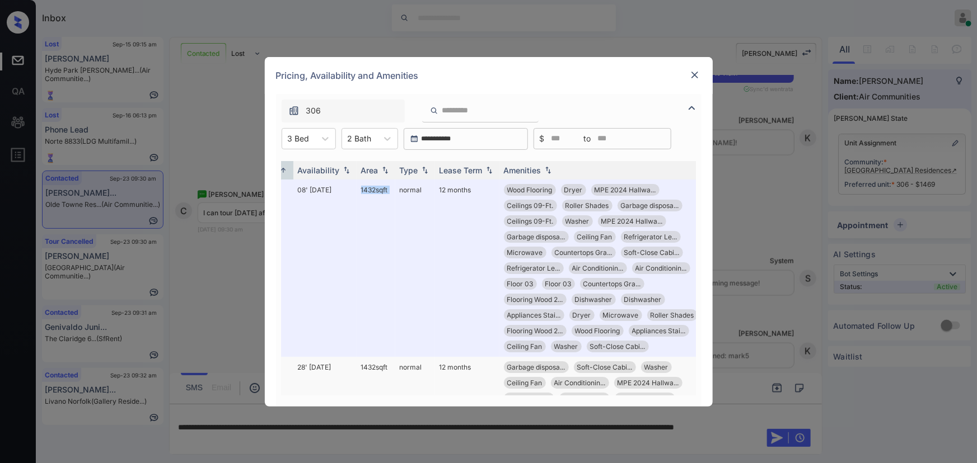
scroll to position [0, 171]
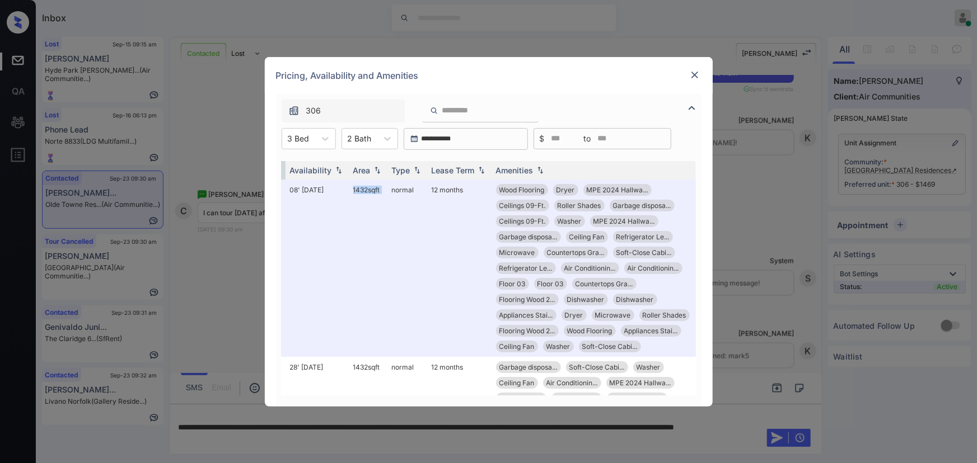
click at [694, 73] on img at bounding box center [694, 74] width 11 height 11
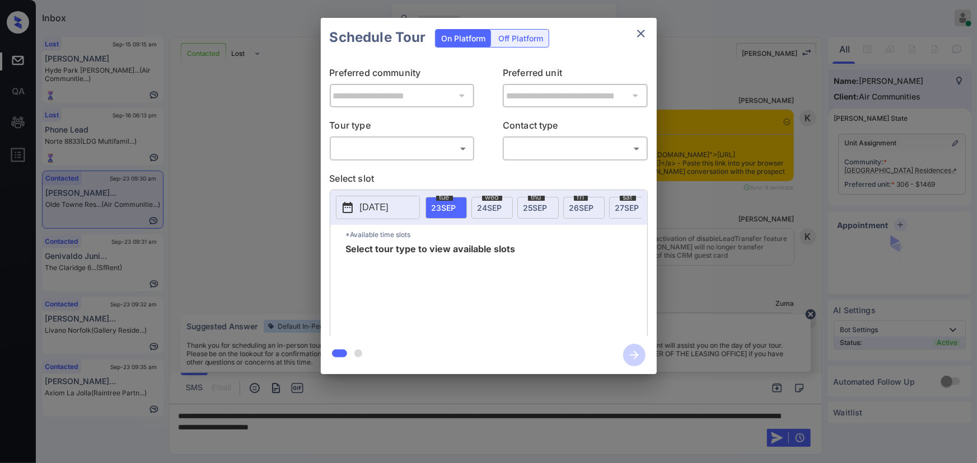
scroll to position [733, 0]
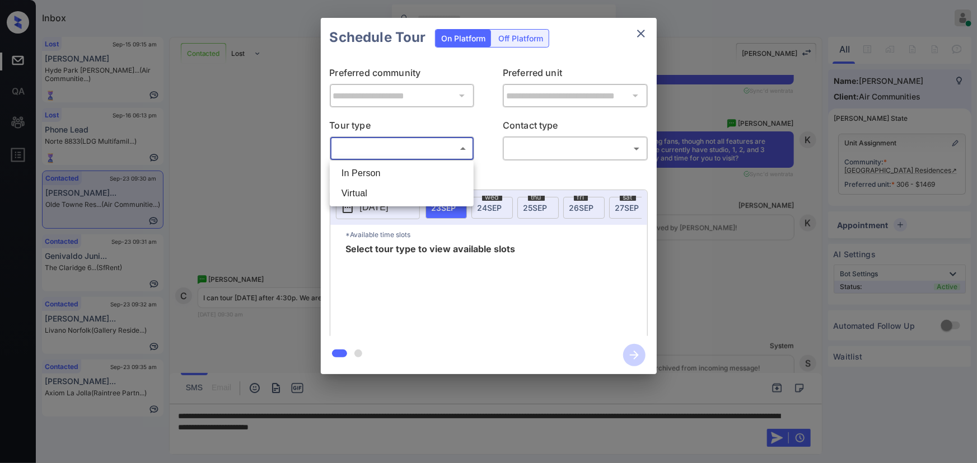
drag, startPoint x: 392, startPoint y: 142, endPoint x: 389, endPoint y: 160, distance: 18.1
click at [392, 142] on body "Inbox [PERSON_NAME] Online Set yourself offline Set yourself on break Profile S…" at bounding box center [488, 231] width 977 height 463
click at [375, 174] on li "In Person" at bounding box center [401, 173] width 138 height 20
type input "********"
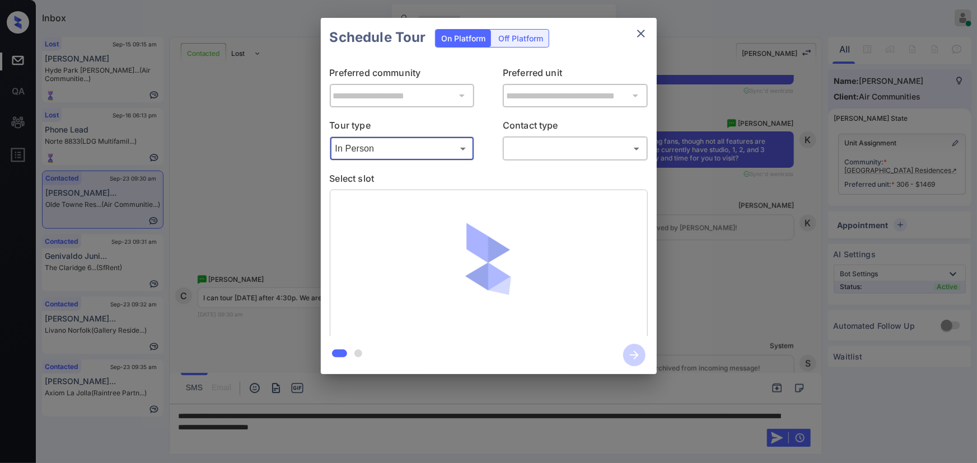
click at [539, 156] on body "Inbox [PERSON_NAME] Online Set yourself offline Set yourself on break Profile S…" at bounding box center [488, 231] width 977 height 463
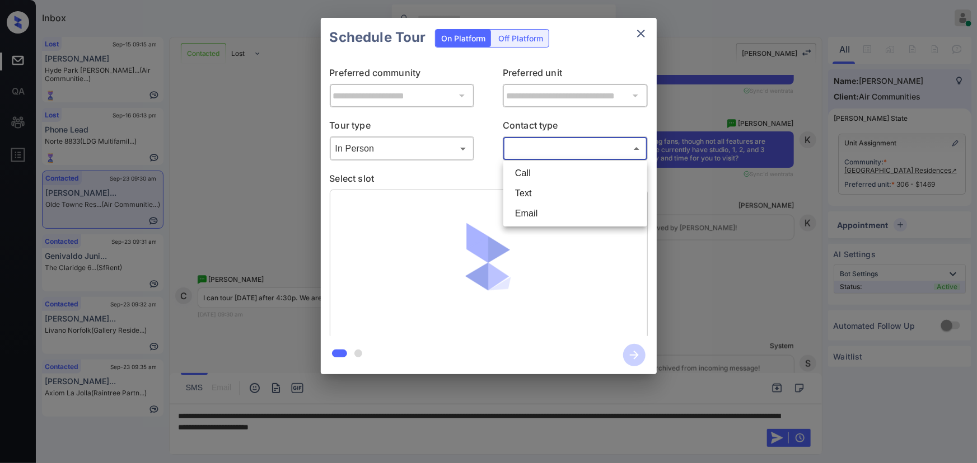
click at [512, 195] on li "Text" at bounding box center [575, 194] width 138 height 20
type input "****"
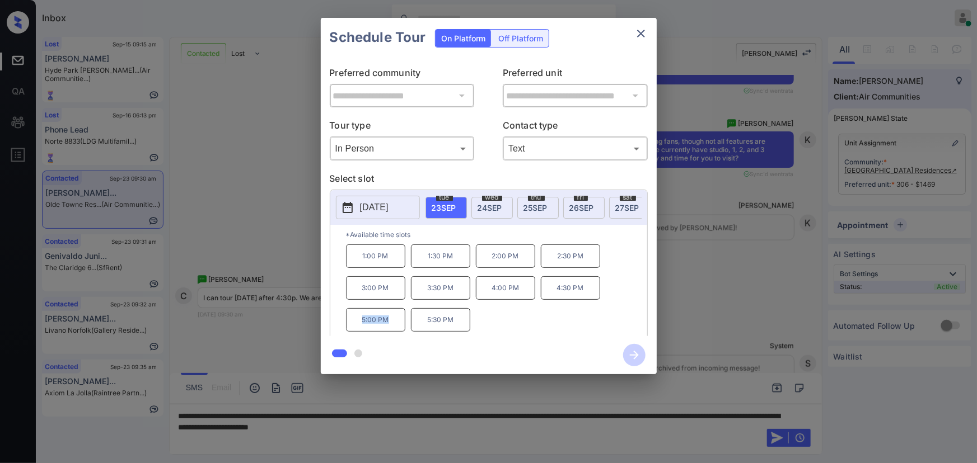
drag, startPoint x: 390, startPoint y: 324, endPoint x: 353, endPoint y: 323, distance: 36.9
click at [353, 323] on p "5:00 PM" at bounding box center [375, 320] width 59 height 24
copy p "5:00 PM"
click at [481, 425] on div at bounding box center [488, 231] width 977 height 463
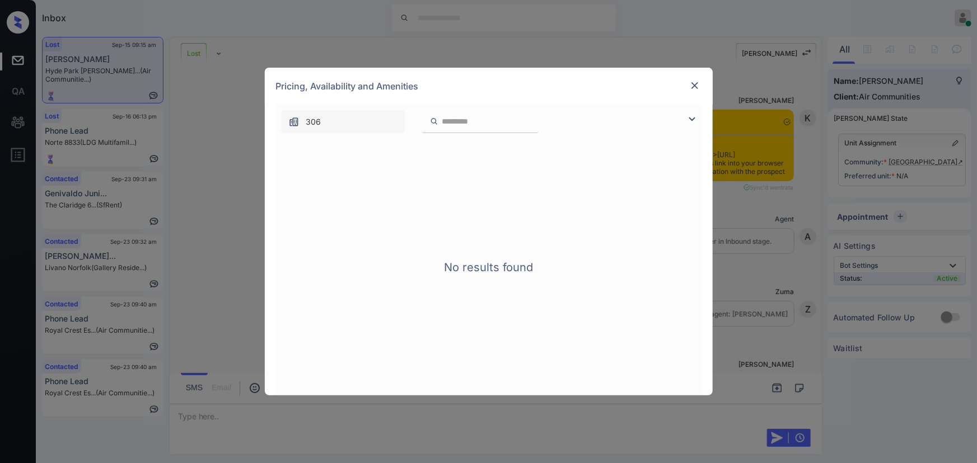
scroll to position [5054, 0]
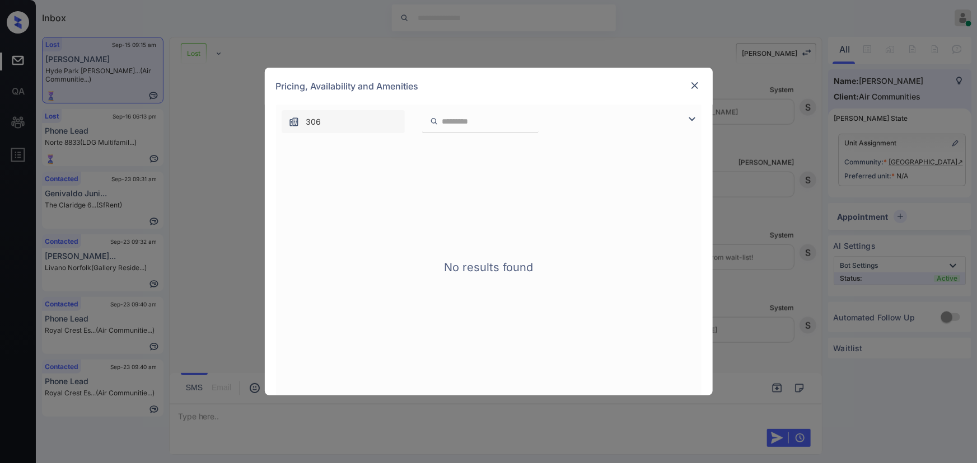
click at [688, 118] on img at bounding box center [691, 119] width 13 height 13
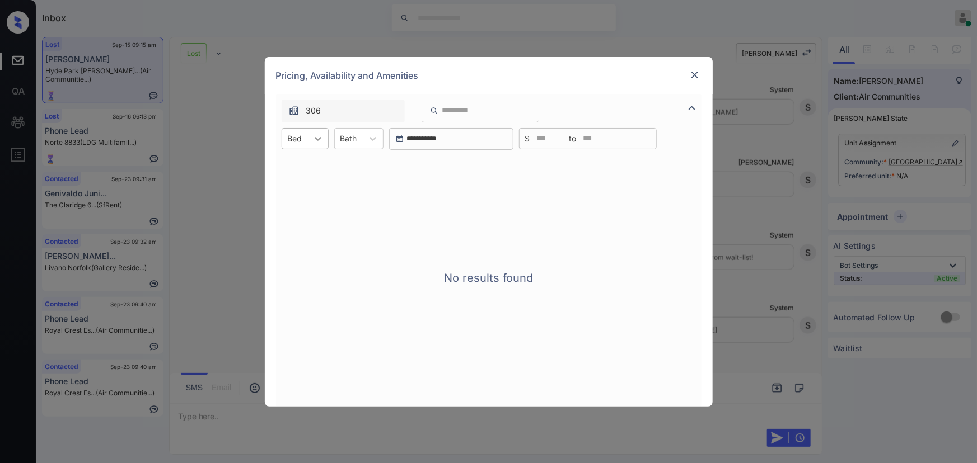
click at [310, 138] on div at bounding box center [318, 139] width 20 height 20
click at [289, 184] on div "1" at bounding box center [305, 186] width 47 height 20
click at [289, 198] on div "No results found" at bounding box center [488, 278] width 425 height 257
click at [695, 76] on img at bounding box center [694, 74] width 11 height 11
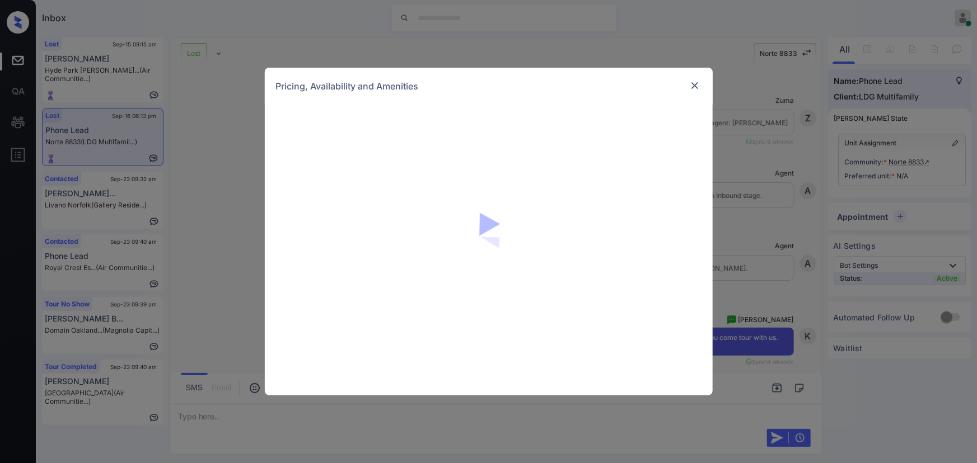
scroll to position [2691, 0]
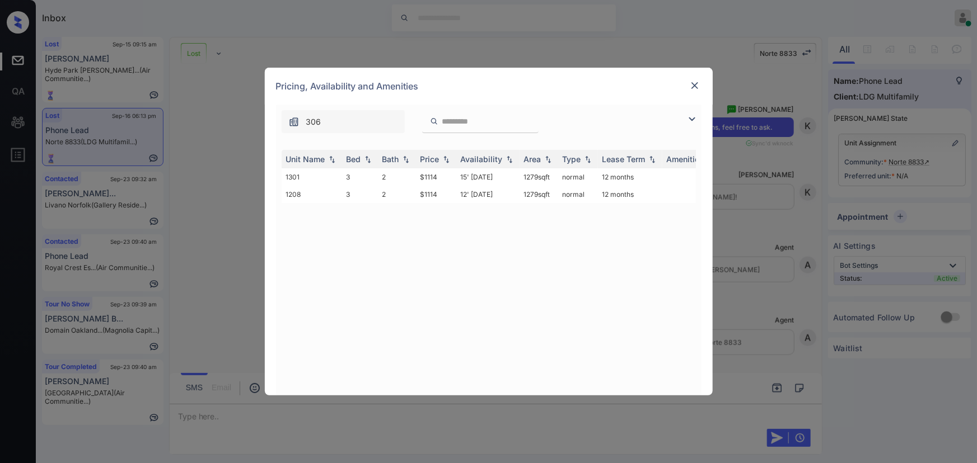
click at [692, 114] on img at bounding box center [691, 119] width 13 height 13
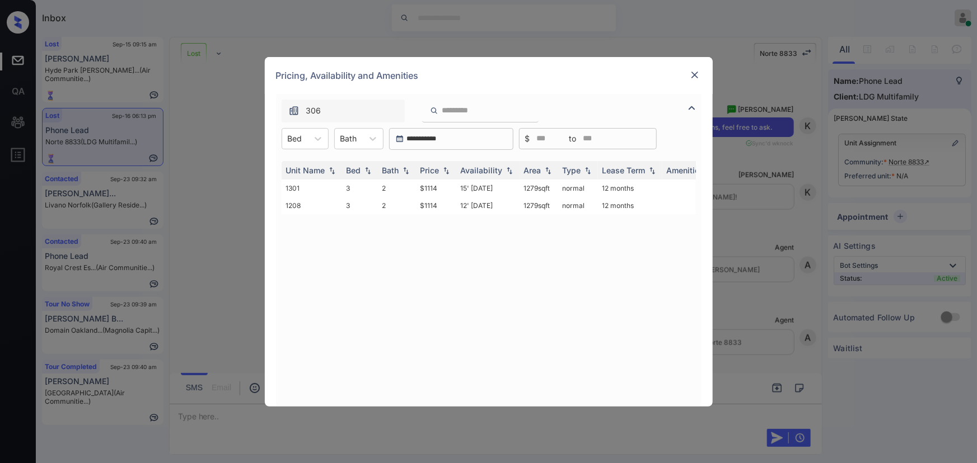
click at [786, 245] on div "**********" at bounding box center [488, 231] width 977 height 463
click at [691, 73] on img at bounding box center [694, 74] width 11 height 11
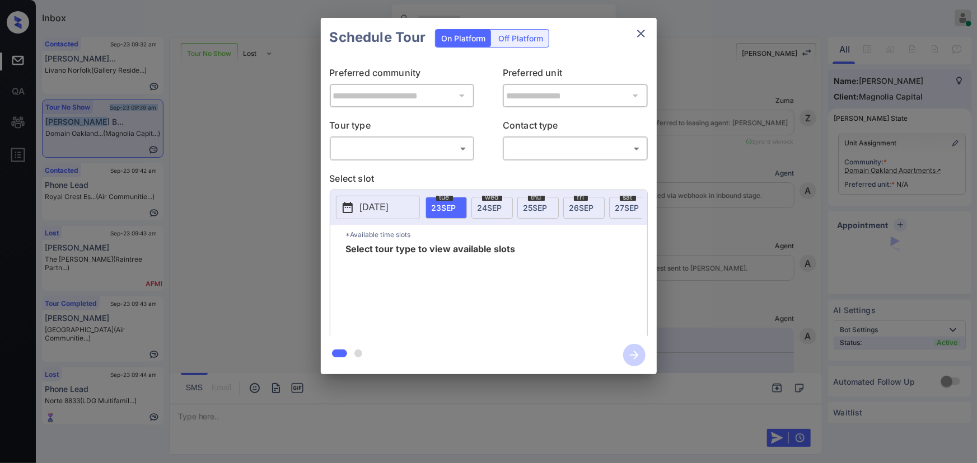
scroll to position [1857, 0]
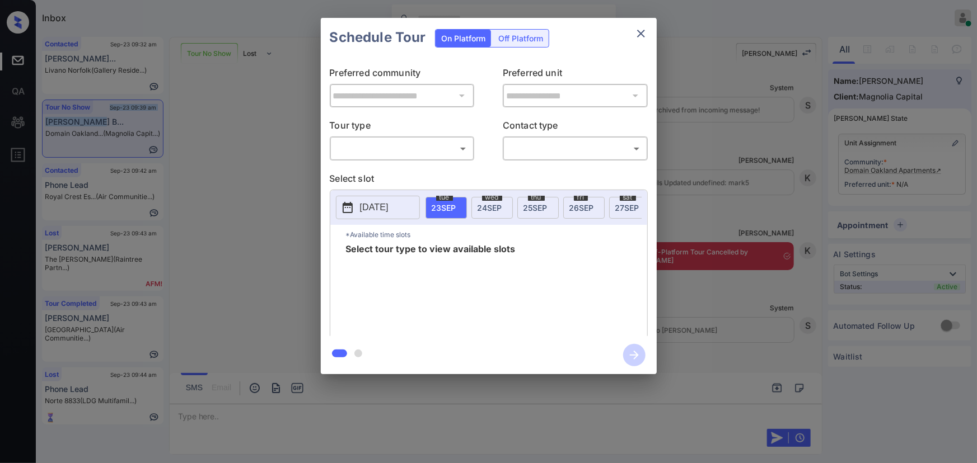
click at [384, 154] on body "Inbox [PERSON_NAME] Online Set yourself offline Set yourself on break Profile S…" at bounding box center [488, 231] width 977 height 463
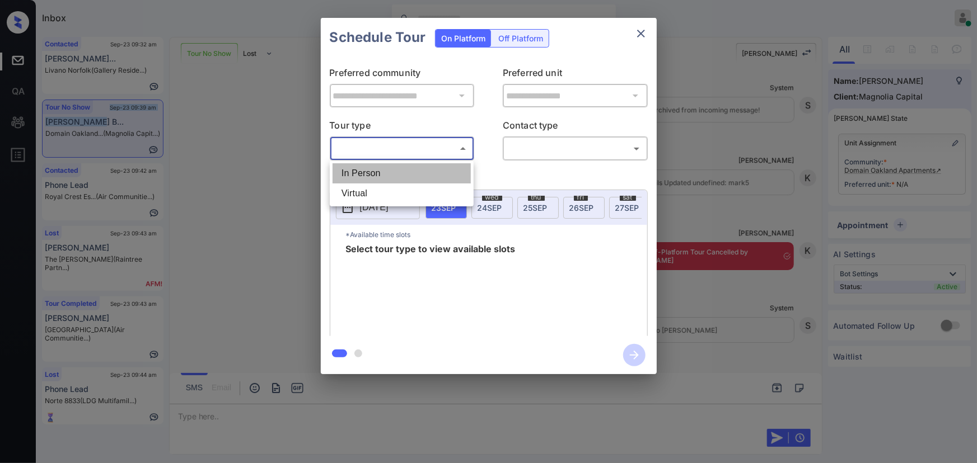
drag, startPoint x: 366, startPoint y: 179, endPoint x: 442, endPoint y: 174, distance: 76.3
click at [368, 176] on li "In Person" at bounding box center [401, 173] width 138 height 20
type input "********"
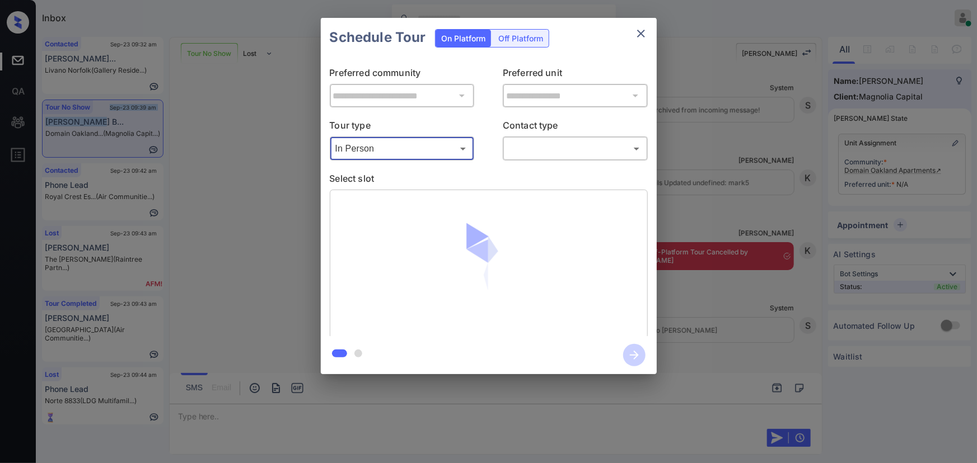
click at [543, 152] on body "Inbox [PERSON_NAME] Online Set yourself offline Set yourself on break Profile S…" at bounding box center [488, 231] width 977 height 463
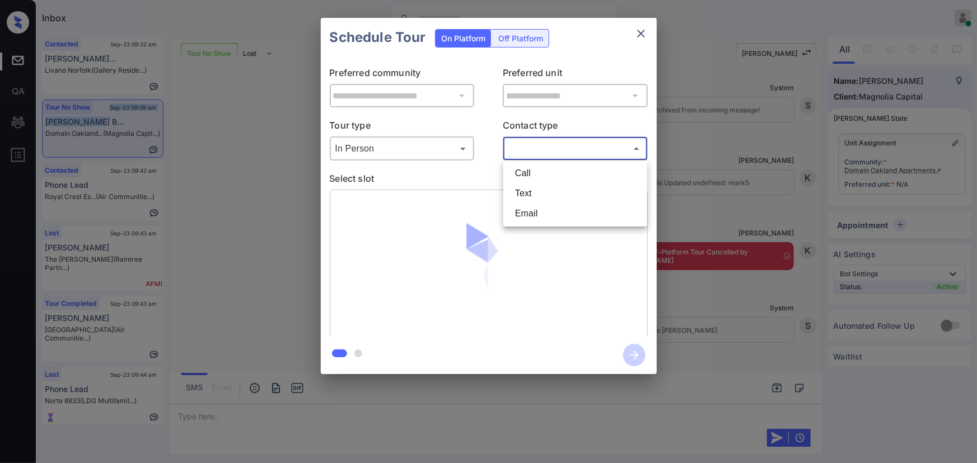
click at [520, 194] on li "Text" at bounding box center [575, 194] width 138 height 20
type input "****"
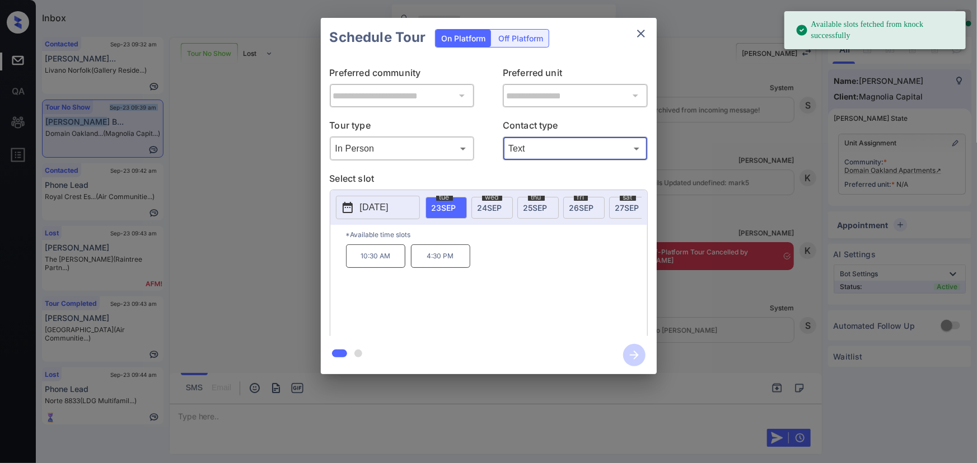
click at [388, 203] on p "[DATE]" at bounding box center [374, 207] width 29 height 13
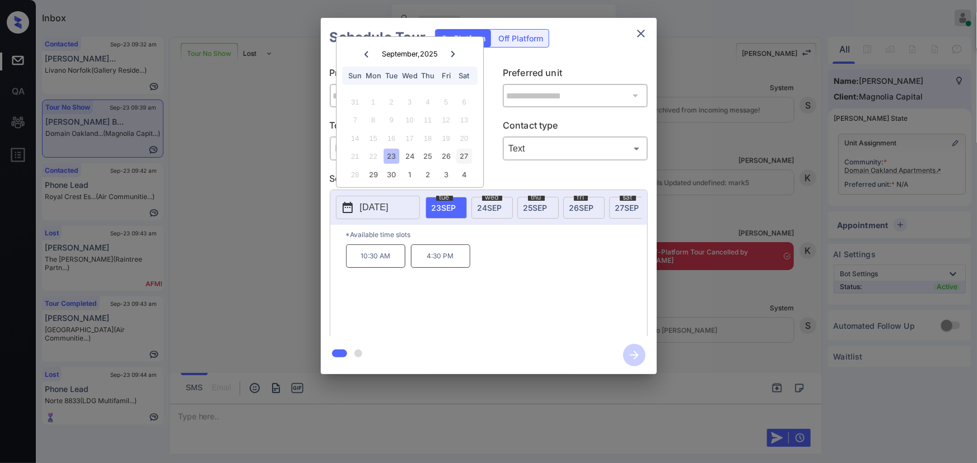
click at [466, 152] on div "27" at bounding box center [464, 156] width 15 height 15
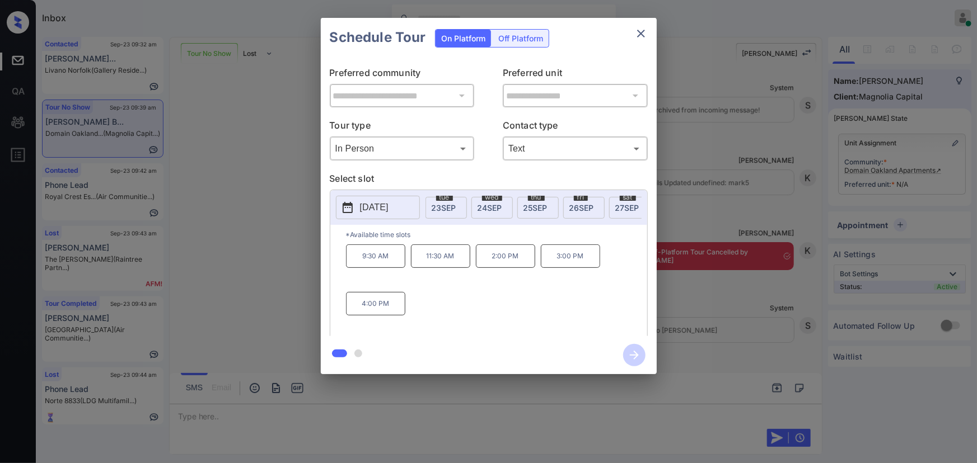
click at [390, 306] on p "4:00 PM" at bounding box center [375, 304] width 59 height 24
copy div "9:30 AM 11:30 AM 2:00 PM"
drag, startPoint x: 522, startPoint y: 260, endPoint x: 353, endPoint y: 254, distance: 169.1
click at [353, 254] on div "9:30 AM 11:30 AM 2:00 PM 3:00 PM 4:00 PM" at bounding box center [496, 290] width 301 height 90
click at [385, 416] on div at bounding box center [488, 231] width 977 height 463
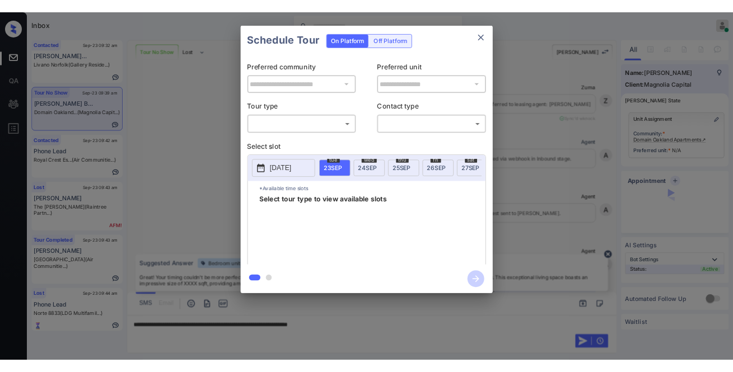
scroll to position [1857, 0]
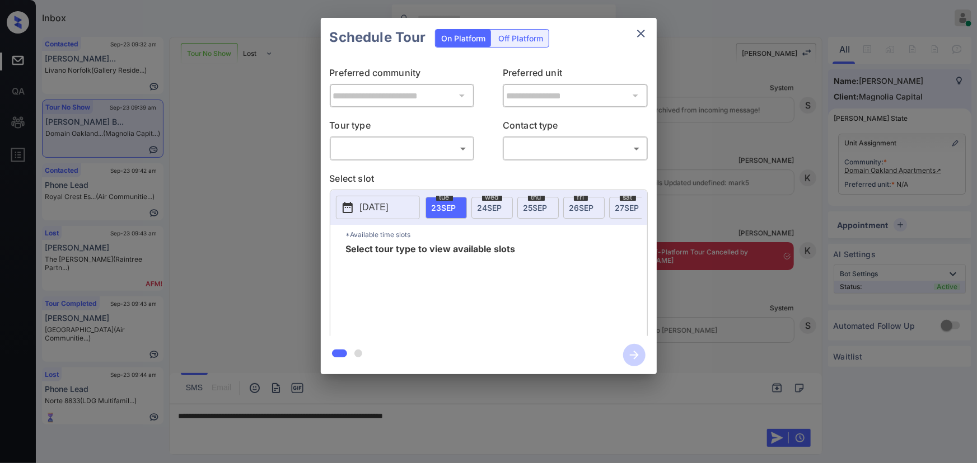
click at [433, 157] on body "Inbox [PERSON_NAME] Online Set yourself offline Set yourself on break Profile S…" at bounding box center [488, 231] width 977 height 463
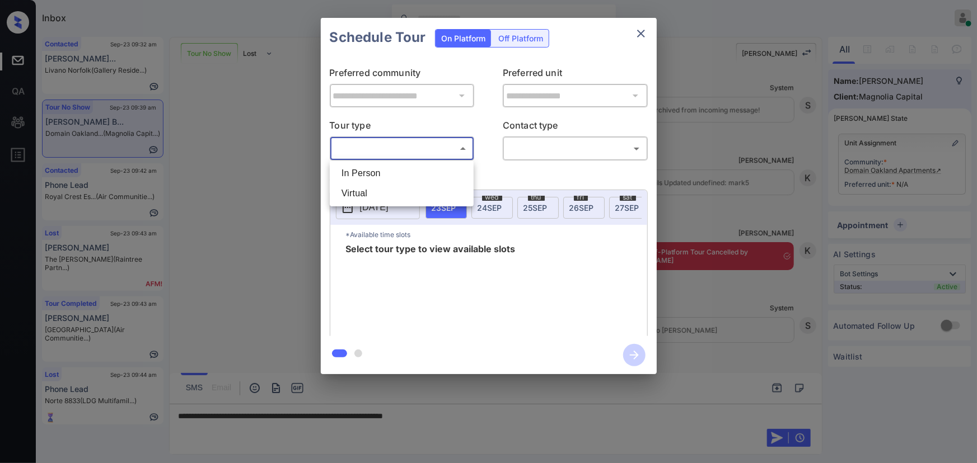
click at [399, 177] on li "In Person" at bounding box center [401, 173] width 138 height 20
type input "********"
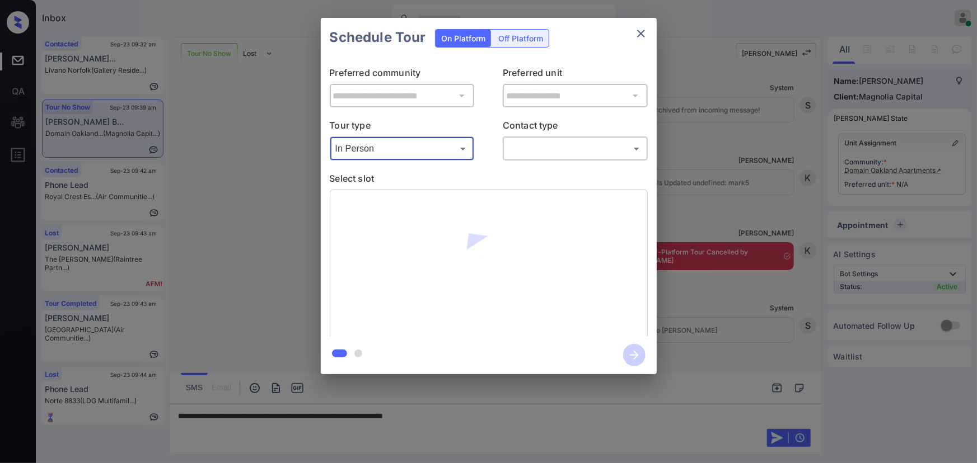
click at [548, 151] on body "Inbox [PERSON_NAME] Online Set yourself offline Set yourself on break Profile S…" at bounding box center [488, 231] width 977 height 463
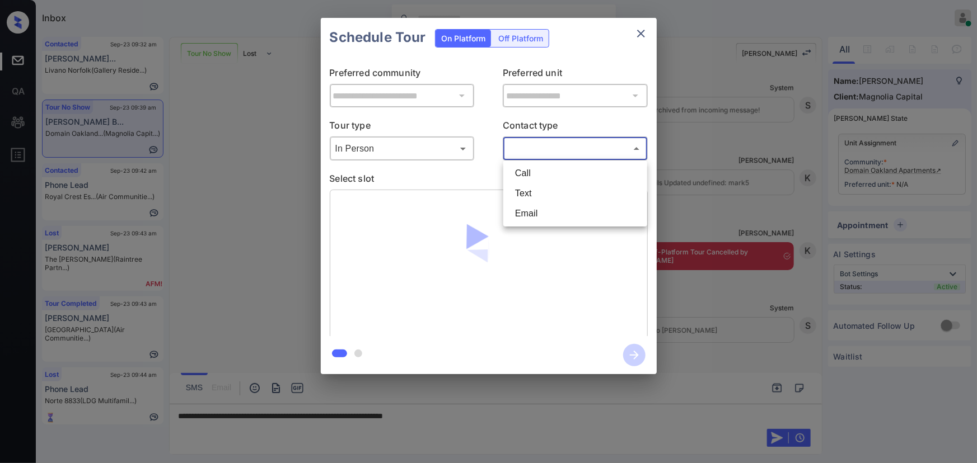
click at [533, 190] on li "Text" at bounding box center [575, 194] width 138 height 20
type input "****"
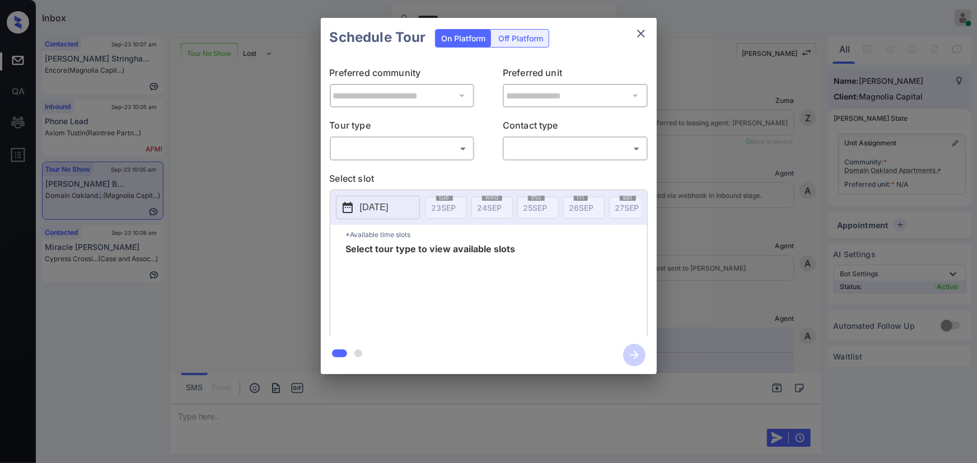
scroll to position [2410, 0]
click at [400, 153] on body "Inbox ******* Kenneth Umali Online Set yourself offline Set yourself on break P…" at bounding box center [488, 231] width 977 height 463
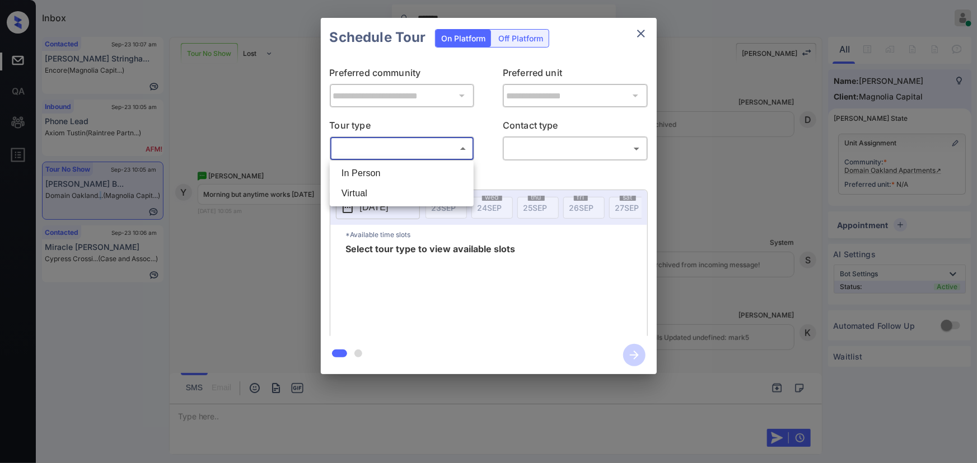
drag, startPoint x: 386, startPoint y: 164, endPoint x: 392, endPoint y: 170, distance: 8.3
click at [386, 165] on li "In Person" at bounding box center [401, 173] width 138 height 20
type input "********"
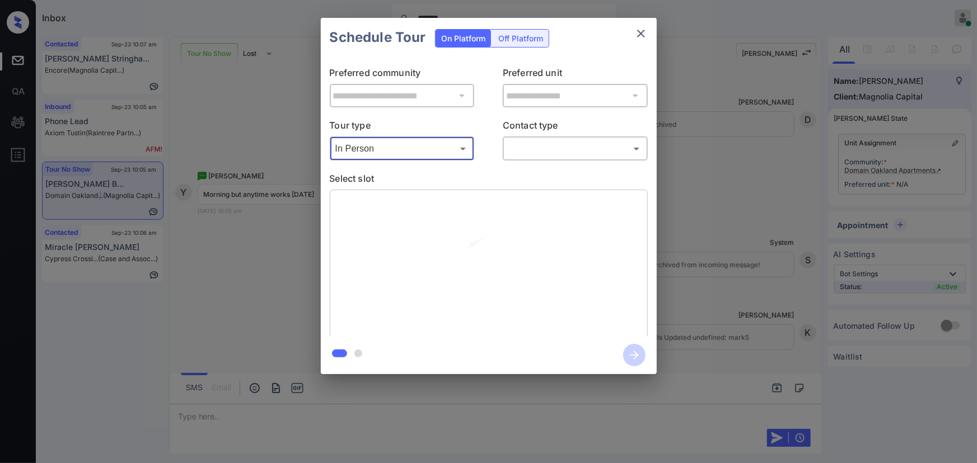
click at [602, 154] on body "Inbox ******* Kenneth Umali Online Set yourself offline Set yourself on break P…" at bounding box center [488, 231] width 977 height 463
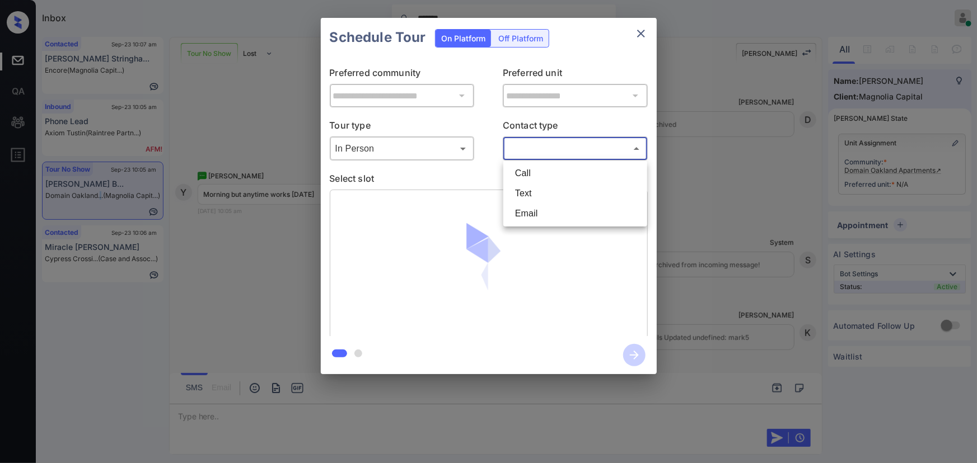
click at [547, 188] on li "Text" at bounding box center [575, 194] width 138 height 20
type input "****"
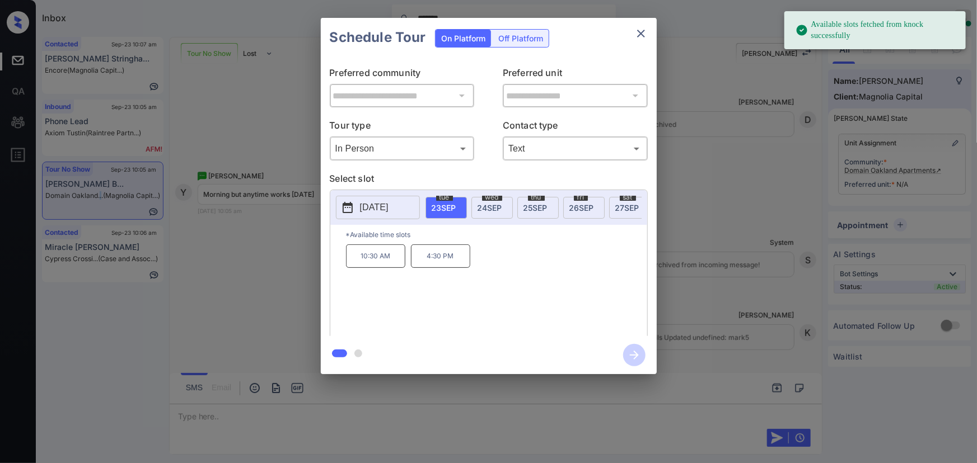
click at [388, 209] on p "[DATE]" at bounding box center [374, 207] width 29 height 13
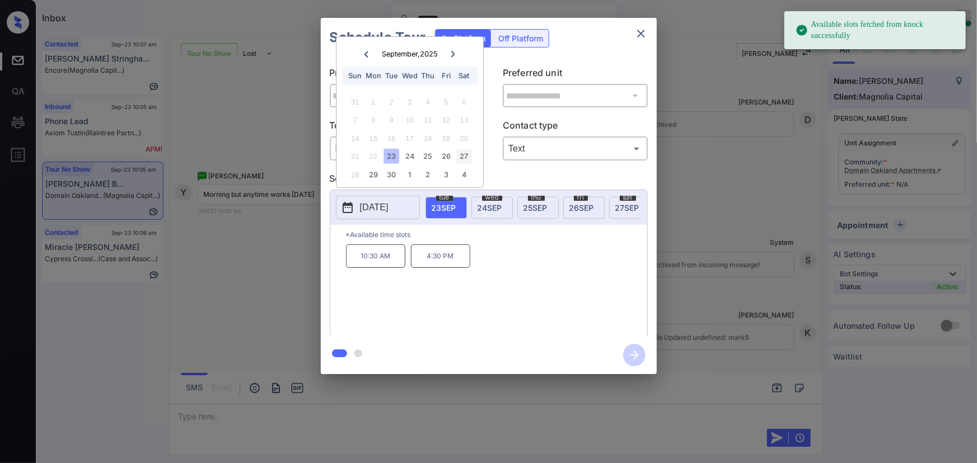
click at [467, 157] on div "27" at bounding box center [464, 156] width 15 height 15
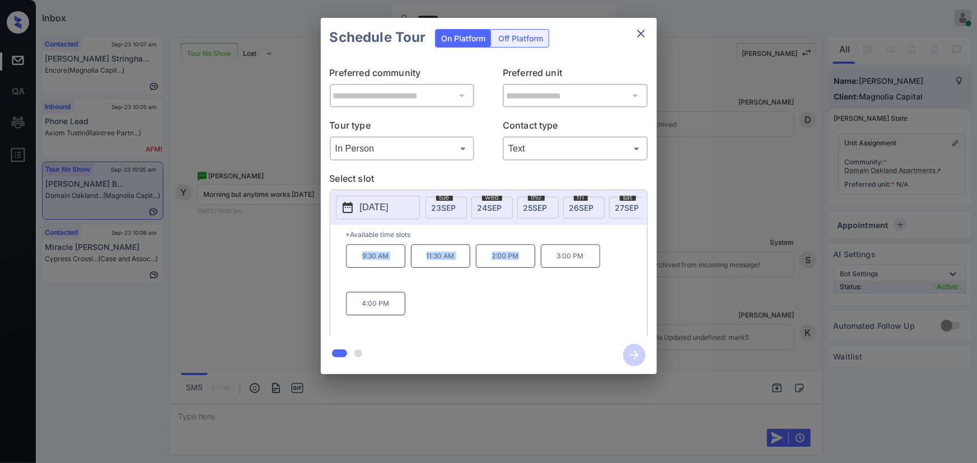
drag, startPoint x: 522, startPoint y: 264, endPoint x: 360, endPoint y: 304, distance: 166.6
click at [356, 257] on div "9:30 AM 11:30 AM 2:00 PM 3:00 PM 4:00 PM" at bounding box center [496, 290] width 301 height 90
copy div "9:30 AM 11:30 AM 2:00 PM"
click at [385, 409] on div at bounding box center [488, 231] width 977 height 463
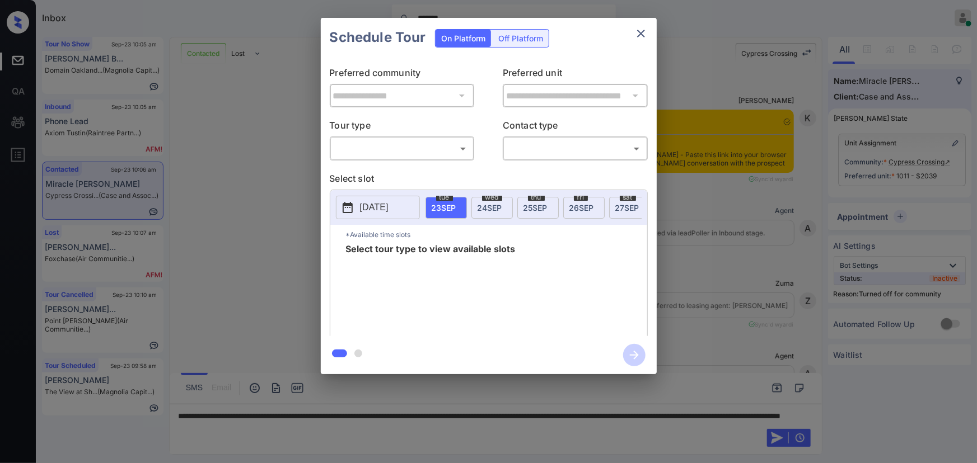
scroll to position [14870, 0]
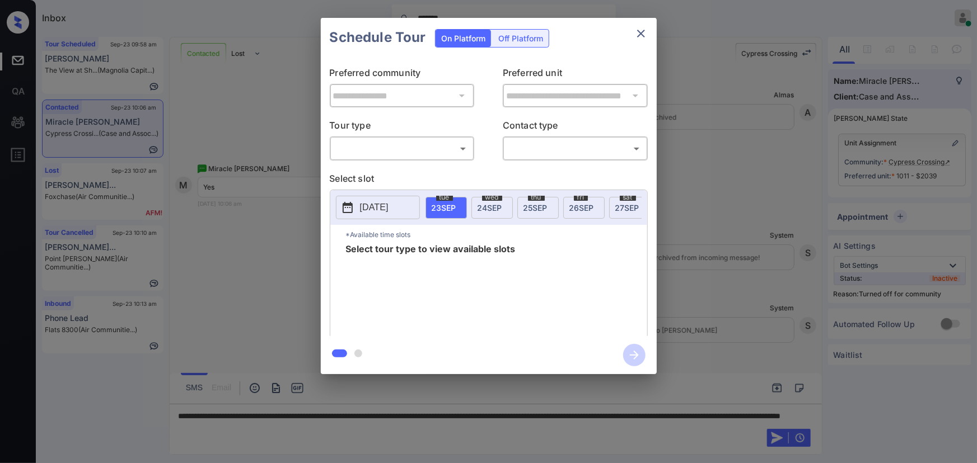
click at [404, 148] on body "Inbox ******* [PERSON_NAME] Online Set yourself offline Set yourself on break P…" at bounding box center [488, 231] width 977 height 463
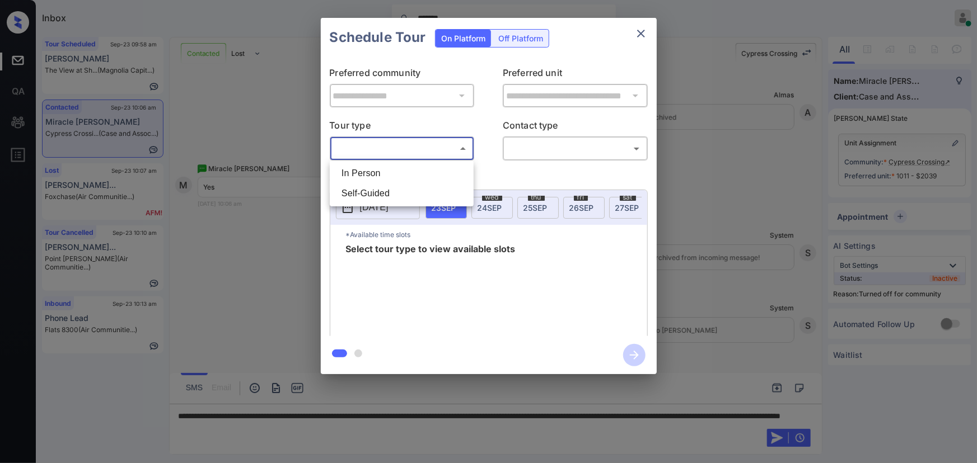
click at [383, 167] on li "In Person" at bounding box center [401, 173] width 138 height 20
type input "********"
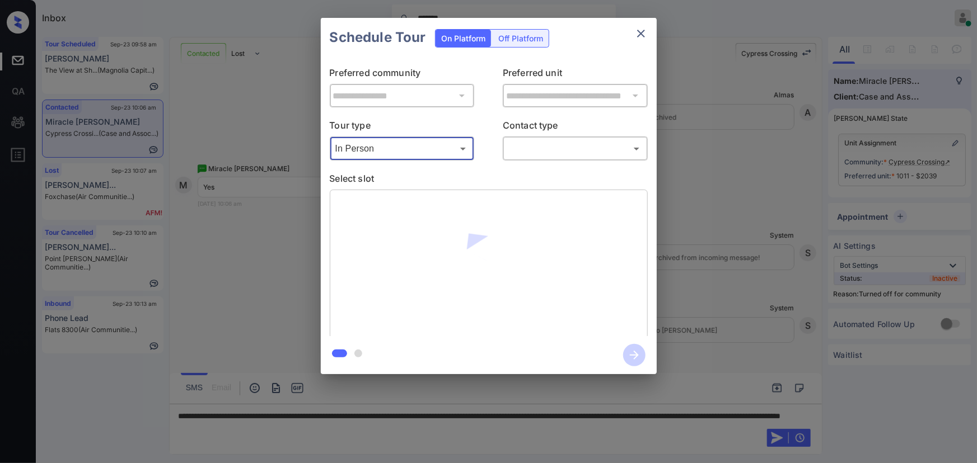
click at [524, 149] on body "Inbox ******* Kenneth Umali Online Set yourself offline Set yourself on break P…" at bounding box center [488, 231] width 977 height 463
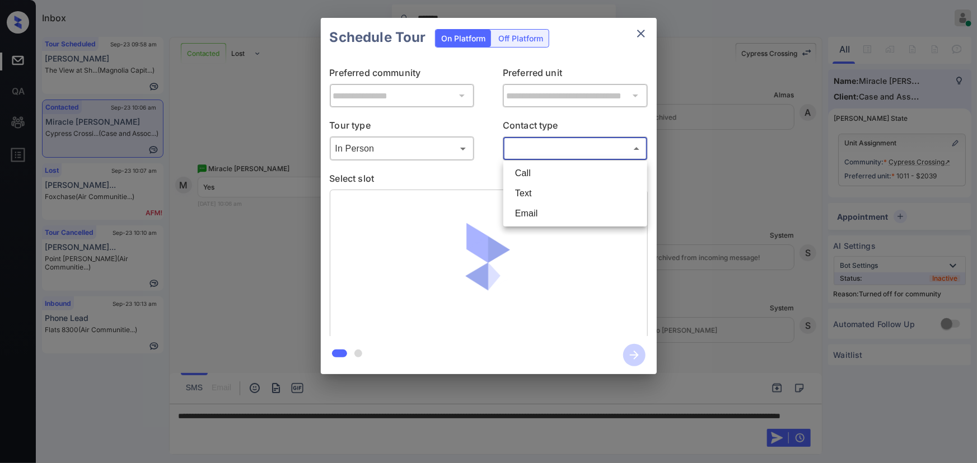
click at [523, 189] on li "Text" at bounding box center [575, 194] width 138 height 20
type input "****"
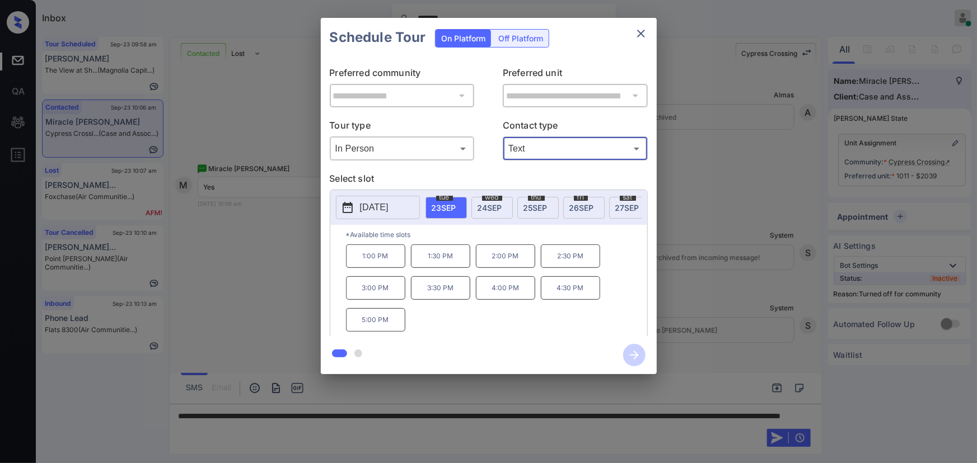
click at [489, 207] on span "24 SEP" at bounding box center [489, 208] width 25 height 10
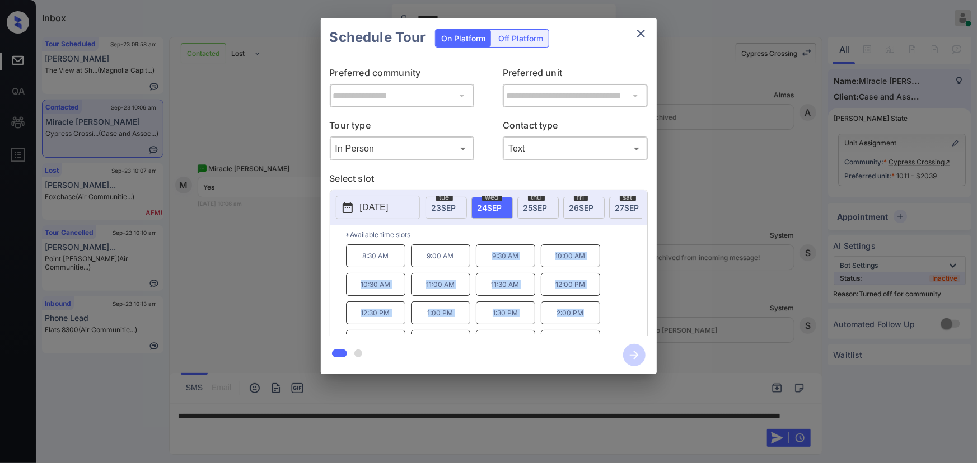
copy div "9:30 AM 10:00 AM 10:30 AM 11:00 AM 11:30 AM 12:00 PM 12:30 PM 1:00 PM 1:30 PM 2…"
drag, startPoint x: 585, startPoint y: 321, endPoint x: 490, endPoint y: 264, distance: 110.5
click at [490, 264] on div "8:30 AM 9:00 AM 9:30 AM 10:00 AM 10:30 AM 11:00 AM 11:30 AM 12:00 PM 12:30 PM 1…" at bounding box center [496, 290] width 301 height 90
click at [391, 425] on div at bounding box center [488, 231] width 977 height 463
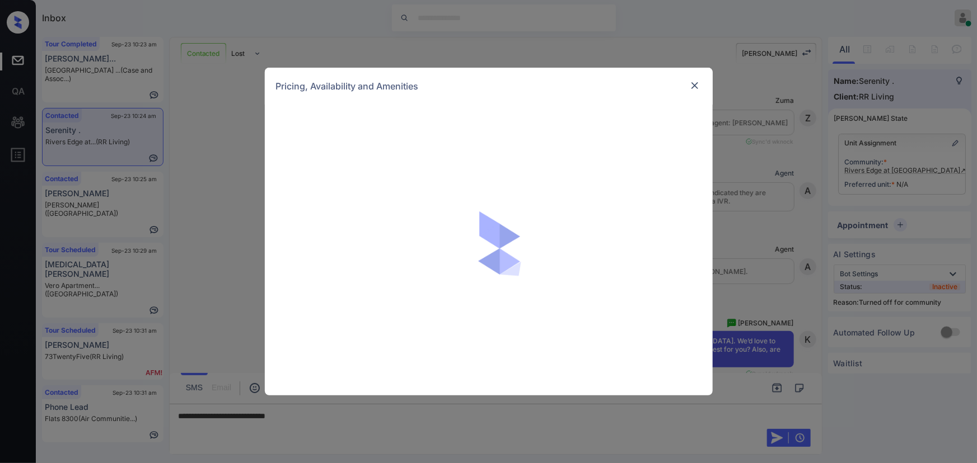
scroll to position [2401, 0]
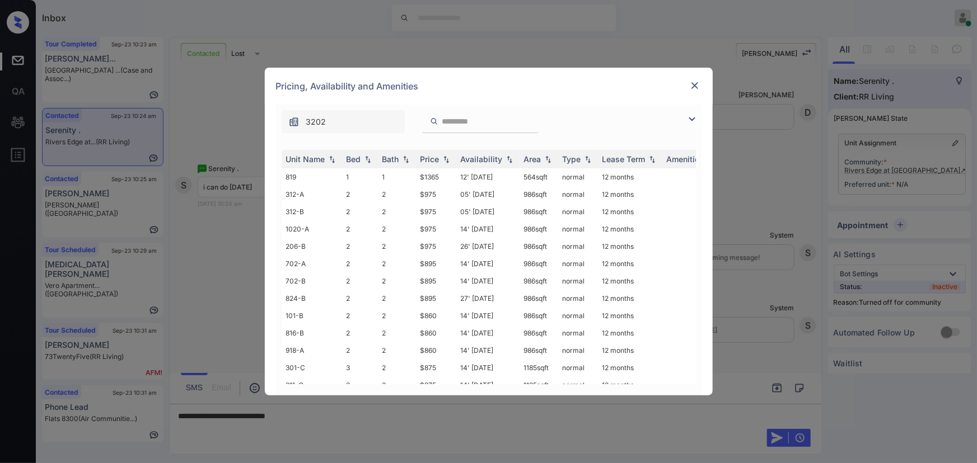
click at [692, 120] on img at bounding box center [691, 119] width 13 height 13
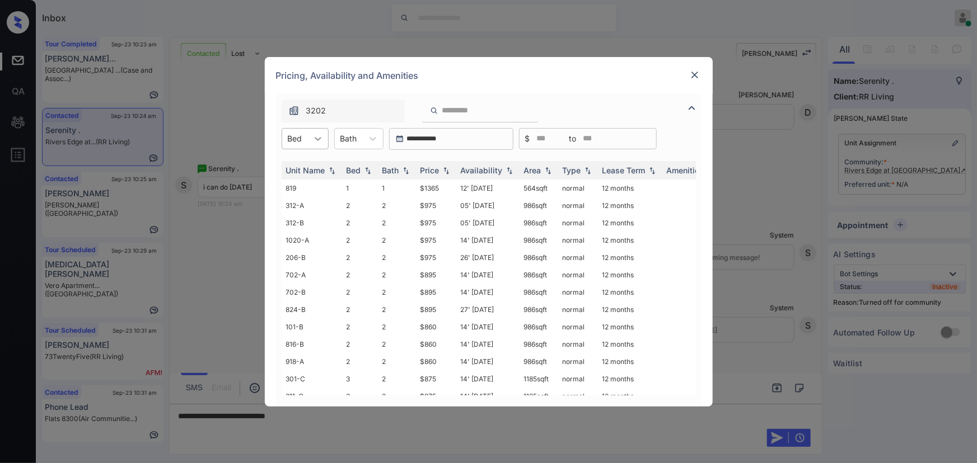
click at [309, 139] on div at bounding box center [318, 139] width 20 height 20
click at [299, 166] on div "1" at bounding box center [305, 166] width 47 height 20
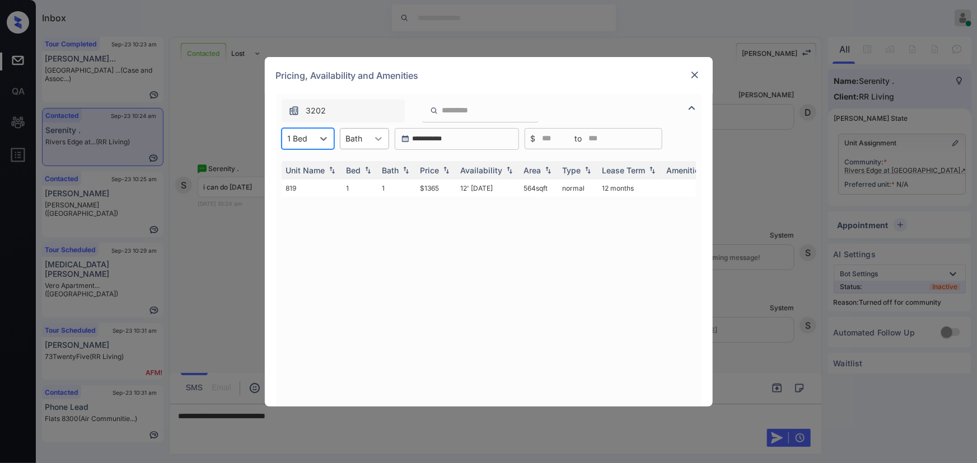
click at [376, 144] on div at bounding box center [378, 139] width 20 height 20
click at [362, 163] on div "1" at bounding box center [364, 166] width 49 height 20
click at [442, 170] on img at bounding box center [445, 170] width 11 height 8
click at [433, 188] on td "$1365" at bounding box center [436, 188] width 40 height 17
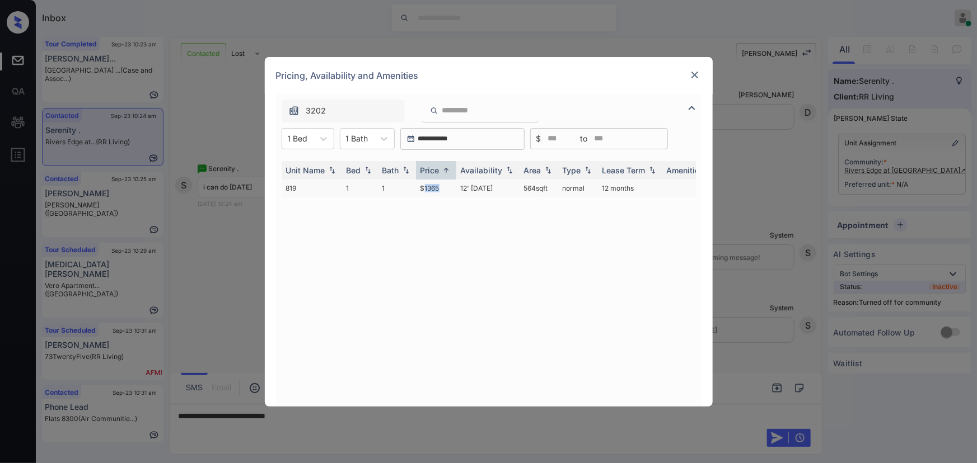
click at [433, 188] on td "$1365" at bounding box center [436, 188] width 40 height 17
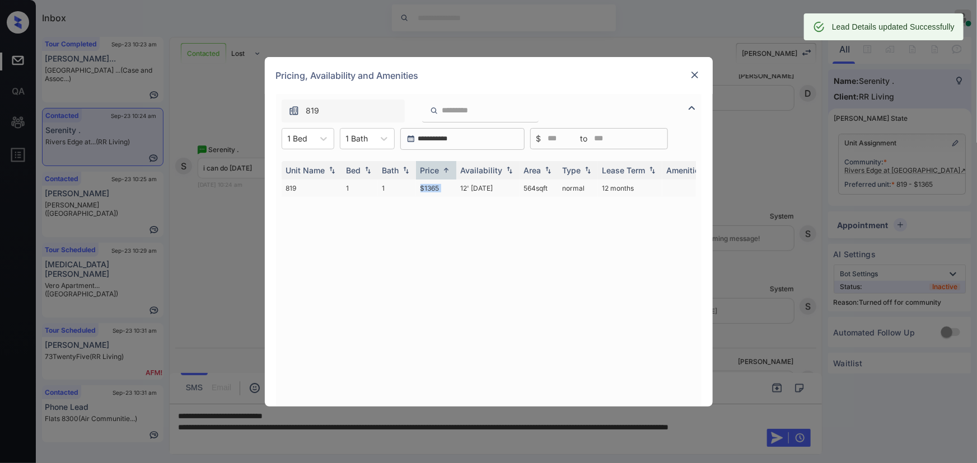
copy tr "564 sqft"
drag, startPoint x: 543, startPoint y: 190, endPoint x: 513, endPoint y: 190, distance: 29.7
click at [513, 190] on tr "819 1 1 $1365 12' [DATE] 564 sqft normal 12 months" at bounding box center [574, 188] width 585 height 17
click at [691, 77] on img at bounding box center [694, 74] width 11 height 11
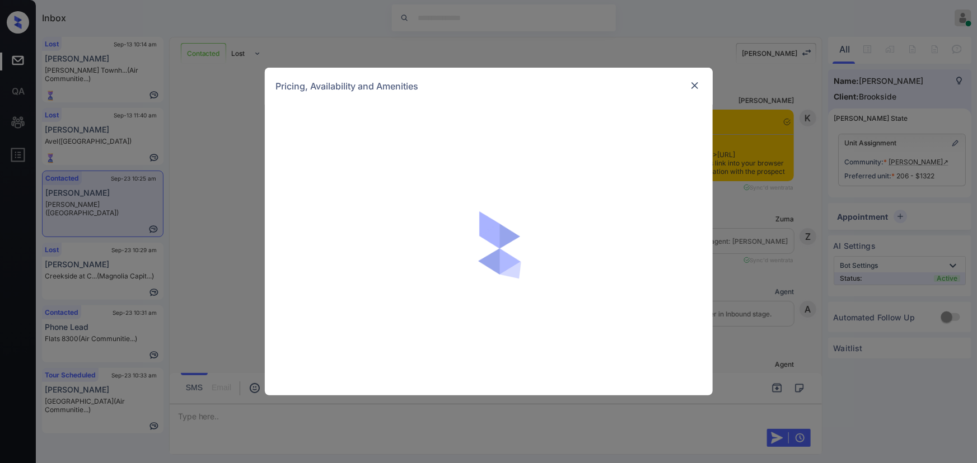
scroll to position [918, 0]
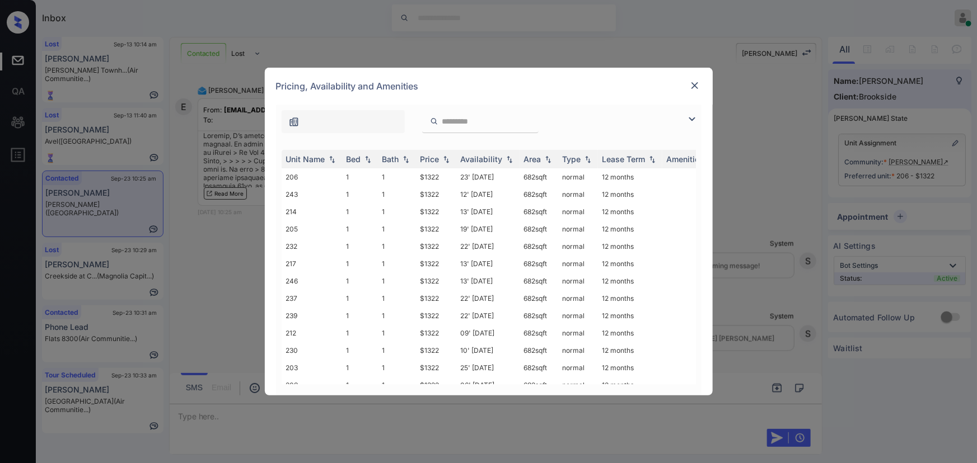
click at [691, 119] on img at bounding box center [691, 119] width 13 height 13
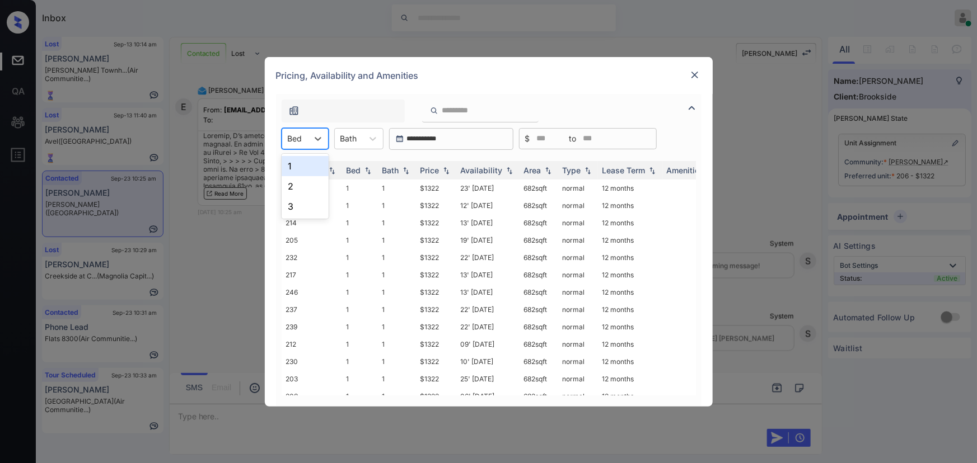
drag, startPoint x: 298, startPoint y: 134, endPoint x: 298, endPoint y: 144, distance: 10.1
click at [298, 134] on div at bounding box center [295, 139] width 15 height 12
click at [300, 168] on div "1" at bounding box center [305, 166] width 47 height 20
click at [377, 138] on icon at bounding box center [378, 138] width 11 height 11
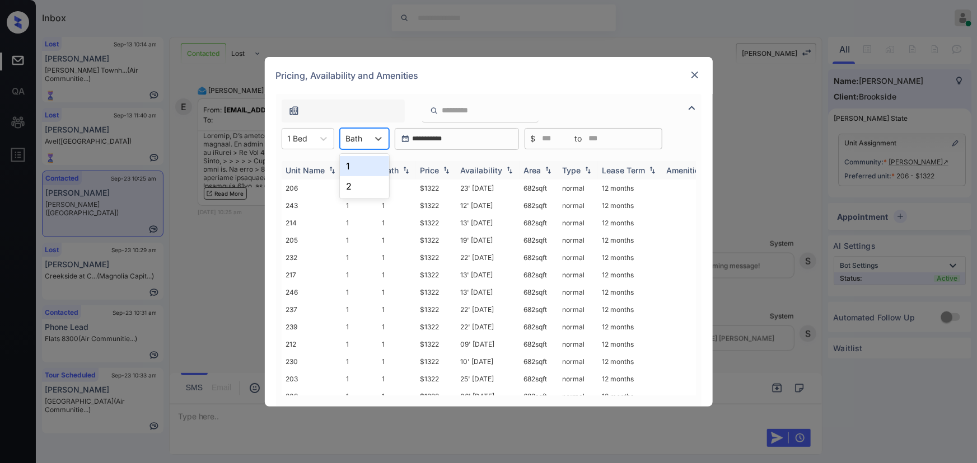
click at [364, 167] on div "1" at bounding box center [364, 166] width 49 height 20
click at [438, 168] on div "Price" at bounding box center [429, 171] width 19 height 10
click at [431, 189] on td "$1322" at bounding box center [436, 188] width 40 height 17
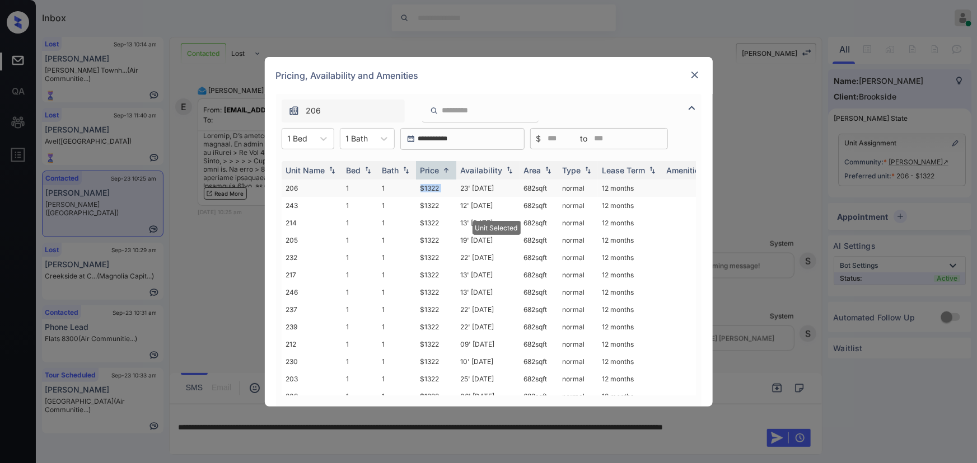
click at [431, 189] on td "$1322" at bounding box center [436, 188] width 40 height 17
copy td "682 sqft"
drag, startPoint x: 553, startPoint y: 186, endPoint x: 575, endPoint y: 158, distance: 35.8
click at [524, 186] on td "682 sqft" at bounding box center [538, 188] width 39 height 17
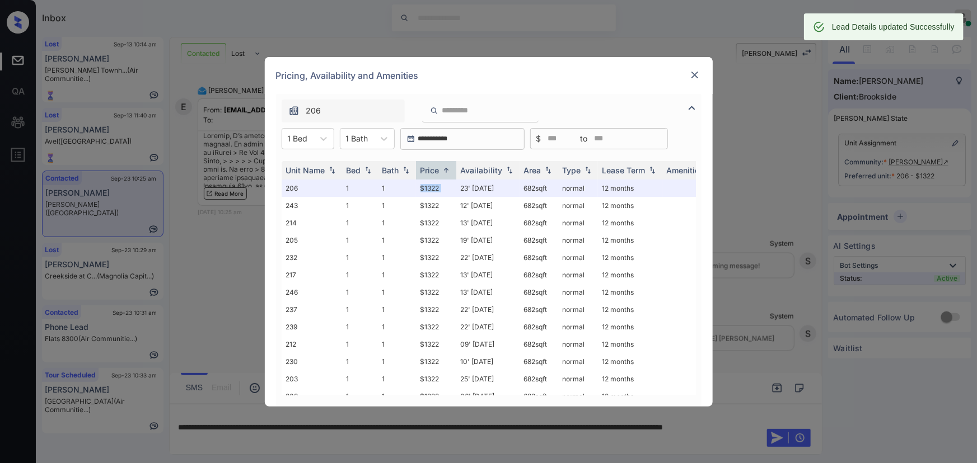
click at [694, 77] on img at bounding box center [694, 74] width 11 height 11
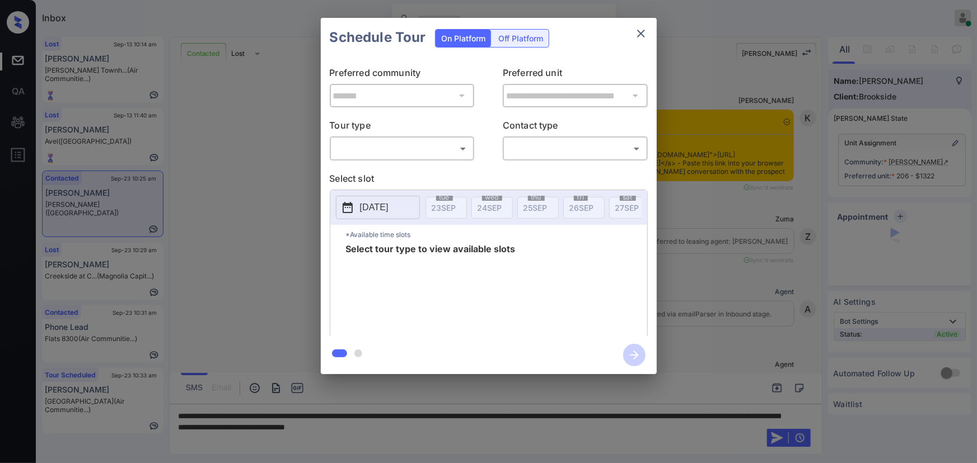
scroll to position [715, 0]
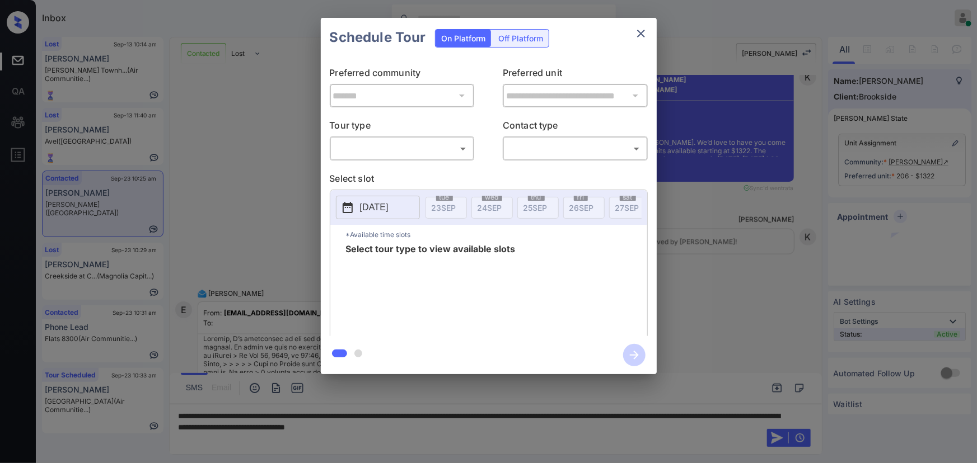
click at [423, 151] on body "Inbox [PERSON_NAME] Online Set yourself offline Set yourself on break Profile S…" at bounding box center [488, 231] width 977 height 463
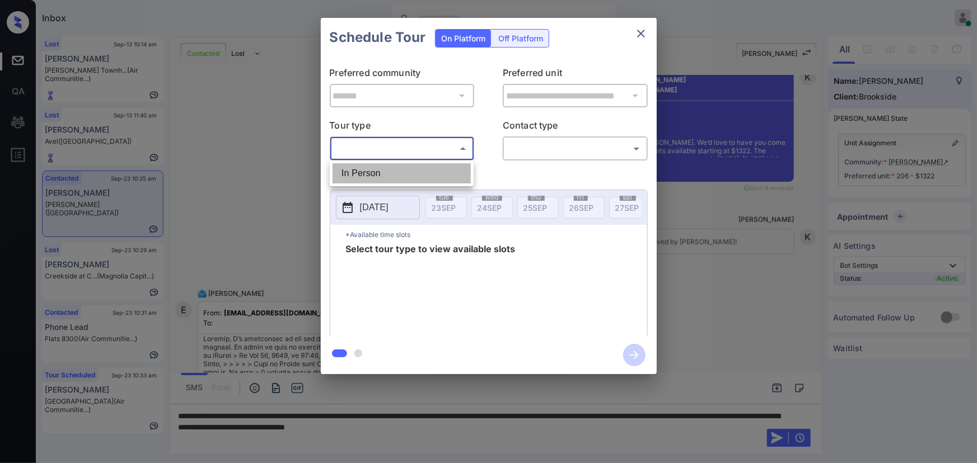
drag, startPoint x: 400, startPoint y: 175, endPoint x: 504, endPoint y: 175, distance: 104.1
click at [402, 175] on li "In Person" at bounding box center [401, 173] width 138 height 20
type input "********"
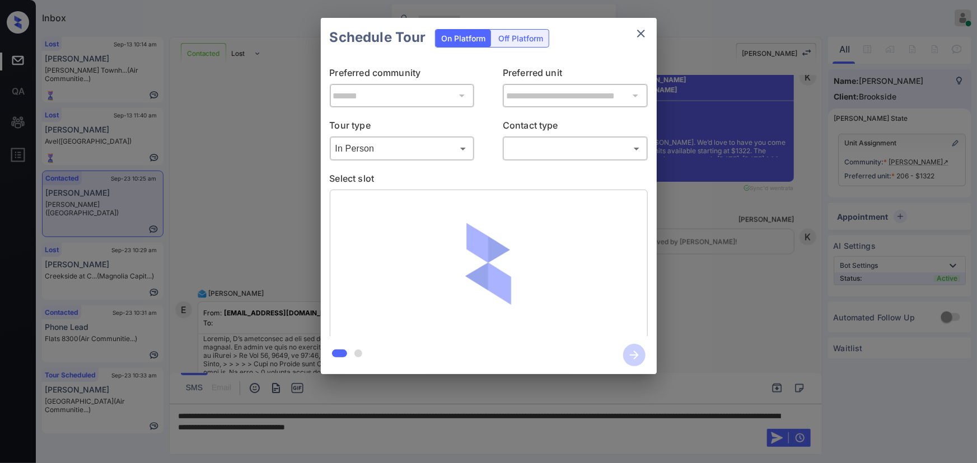
click at [566, 158] on div "​ ​" at bounding box center [575, 149] width 145 height 24
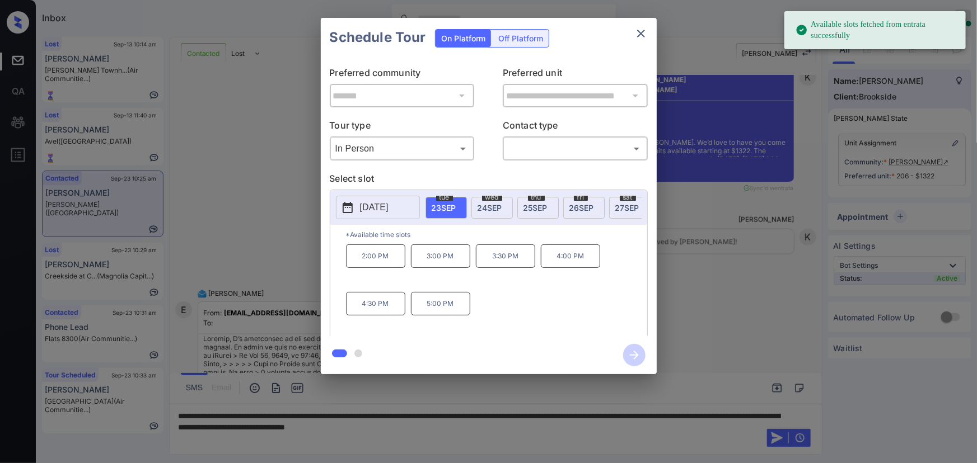
click at [498, 209] on span "[DATE]" at bounding box center [489, 208] width 25 height 10
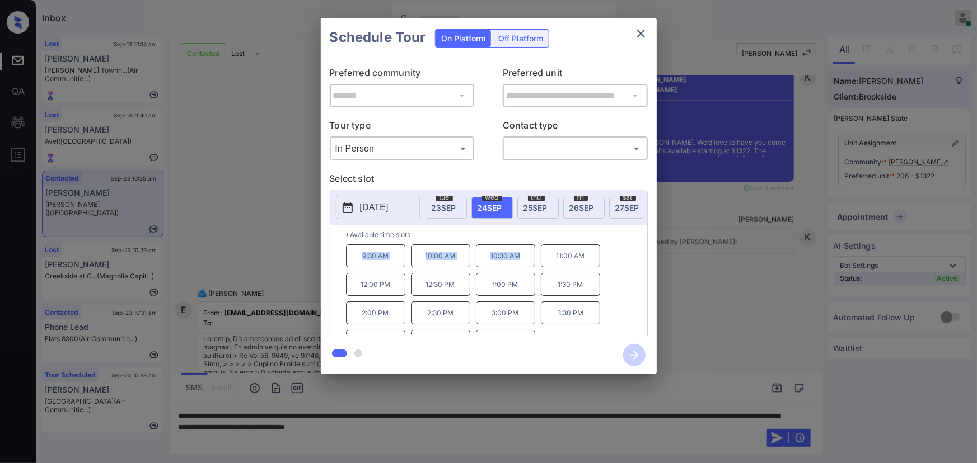
copy div "9:30 AM 10:00 AM 10:30 AM"
drag, startPoint x: 523, startPoint y: 261, endPoint x: 357, endPoint y: 256, distance: 166.3
click at [357, 256] on div "9:30 AM 10:00 AM 10:30 AM 11:00 AM 12:00 PM 12:30 PM 1:00 PM 1:30 PM 2:00 PM 2:…" at bounding box center [496, 290] width 301 height 90
click at [569, 435] on div at bounding box center [488, 231] width 977 height 463
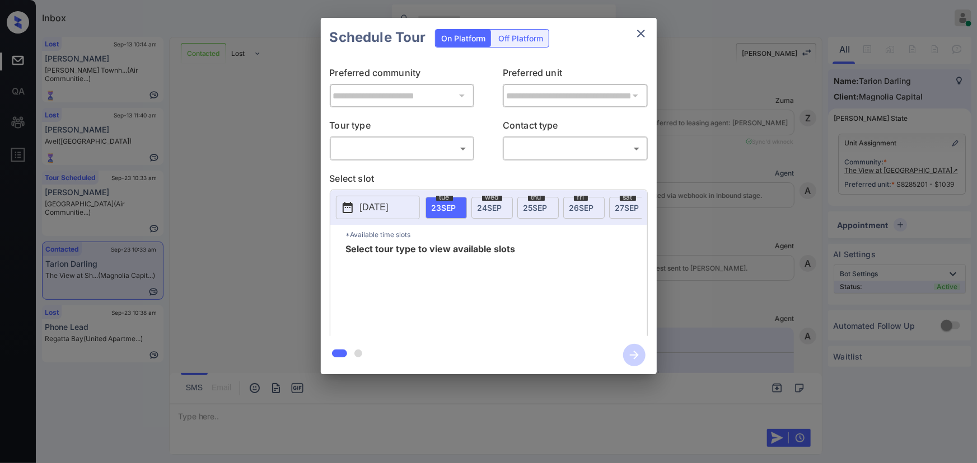
scroll to position [1174, 0]
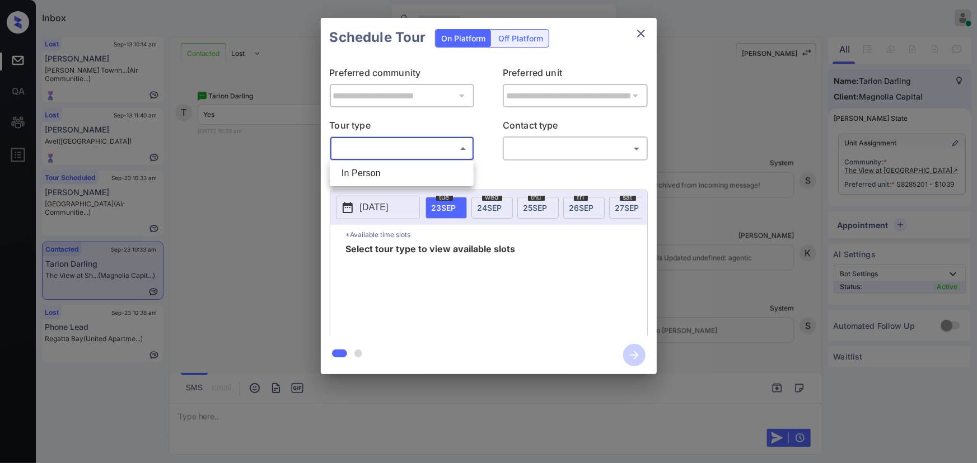
click at [413, 152] on body "Inbox [PERSON_NAME] Online Set yourself offline Set yourself on break Profile S…" at bounding box center [488, 231] width 977 height 463
drag, startPoint x: 397, startPoint y: 177, endPoint x: 497, endPoint y: 174, distance: 100.3
click at [401, 176] on li "In Person" at bounding box center [401, 173] width 138 height 20
type input "********"
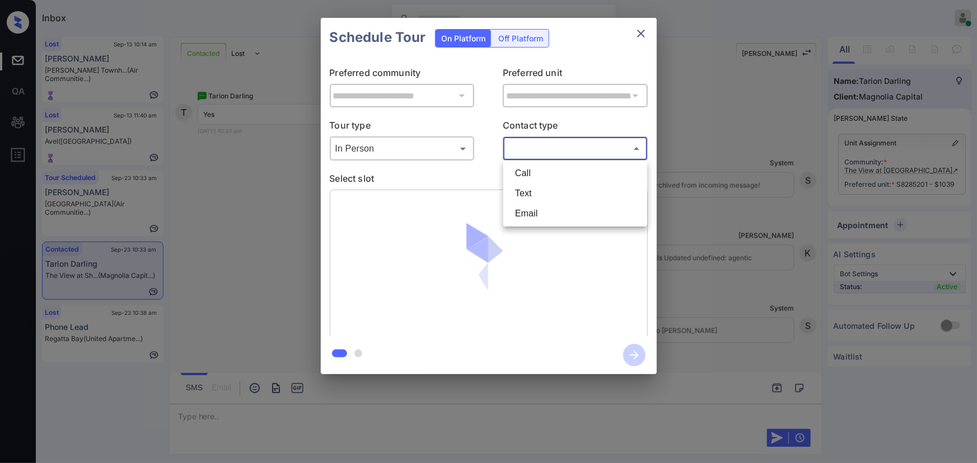
click at [575, 149] on body "Inbox [PERSON_NAME] Online Set yourself offline Set yourself on break Profile S…" at bounding box center [488, 231] width 977 height 463
click at [532, 196] on li "Text" at bounding box center [575, 194] width 138 height 20
type input "****"
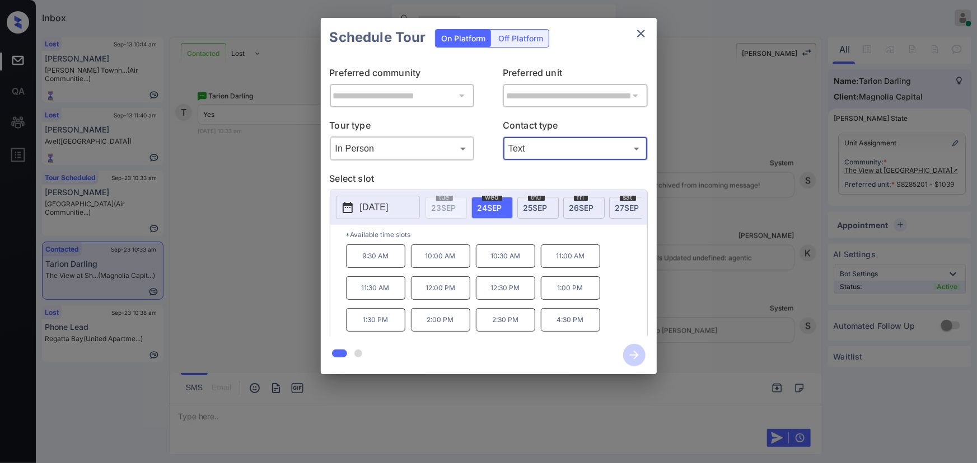
click at [494, 207] on span "[DATE]" at bounding box center [489, 208] width 25 height 10
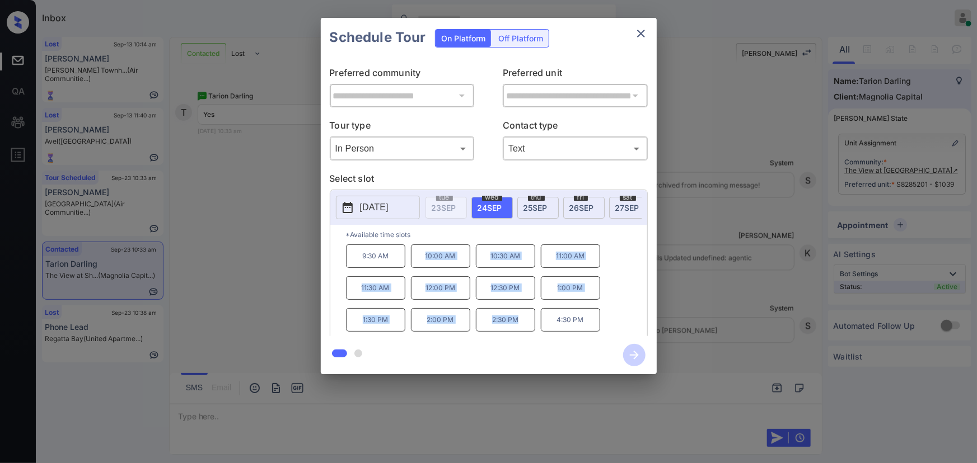
drag, startPoint x: 517, startPoint y: 324, endPoint x: 420, endPoint y: 269, distance: 111.6
click at [420, 269] on div "9:30 AM 10:00 AM 10:30 AM 11:00 AM 11:30 AM 12:00 PM 12:30 PM 1:00 PM 1:30 PM 2…" at bounding box center [496, 290] width 301 height 90
copy div "10:00 AM 10:30 AM 11:00 AM 11:30 AM 12:00 PM 12:30 PM 1:00 PM 1:30 PM 2:00 PM 2…"
click at [330, 410] on div at bounding box center [488, 231] width 977 height 463
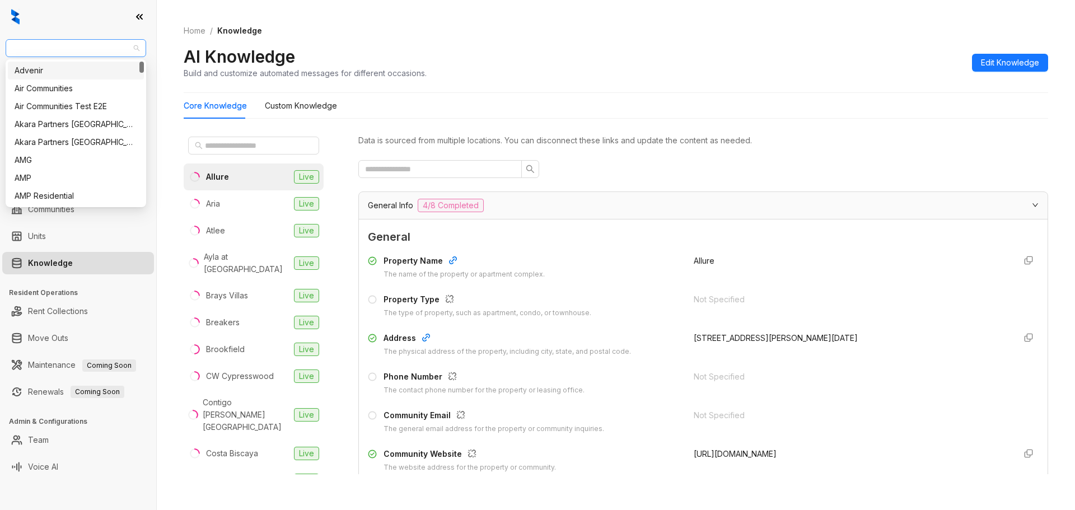
click at [76, 47] on span "United Apartment Group" at bounding box center [75, 48] width 127 height 17
type input "***"
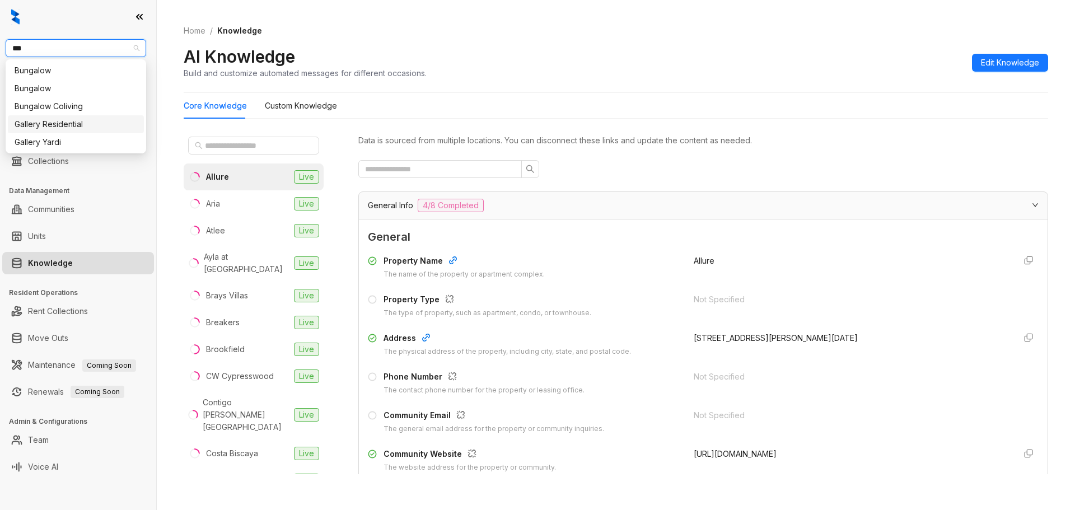
click at [65, 124] on div "Gallery Residential" at bounding box center [76, 124] width 123 height 12
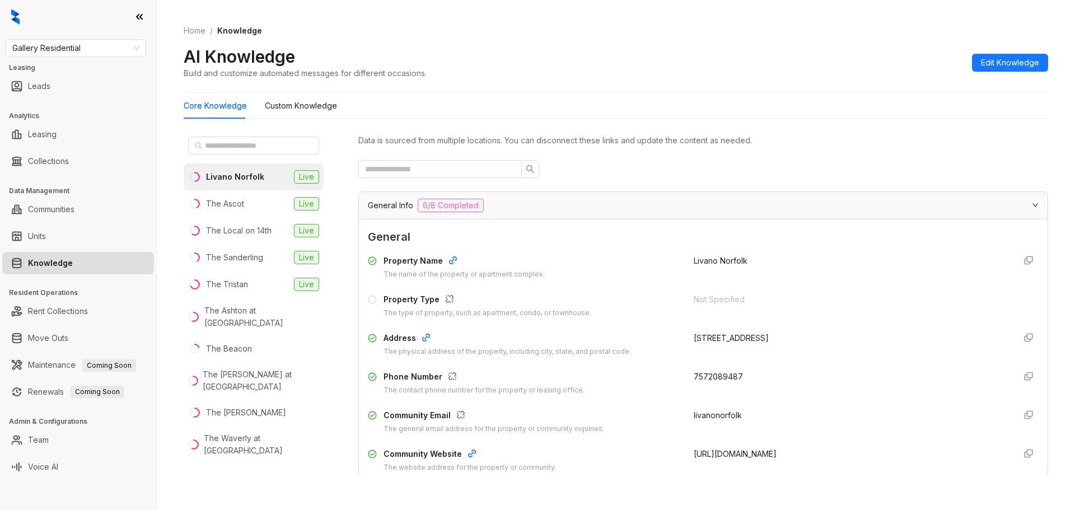
click at [169, 12] on div "Home / Knowledge AI Knowledge Build and customize automated messages for differ…" at bounding box center [616, 255] width 918 height 510
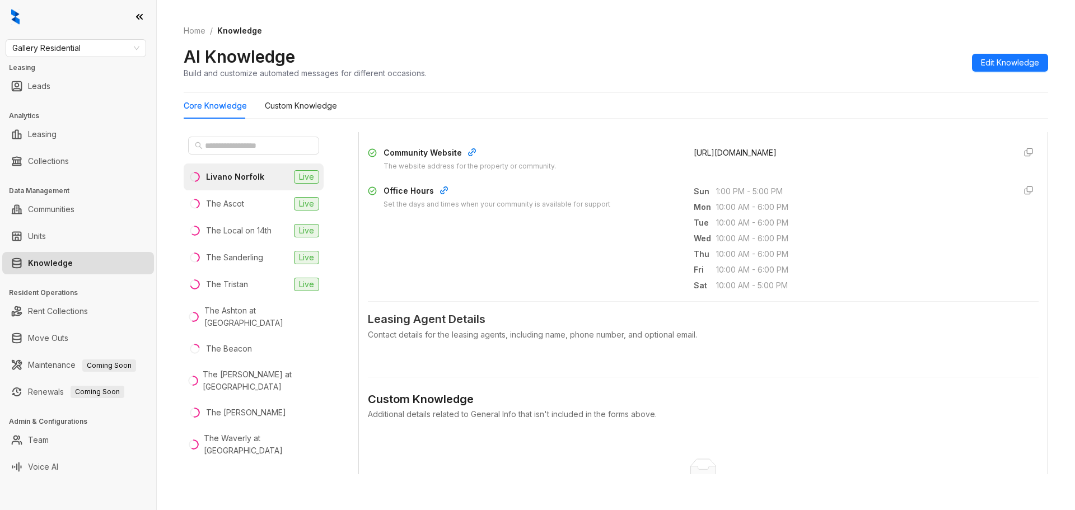
scroll to position [336, 0]
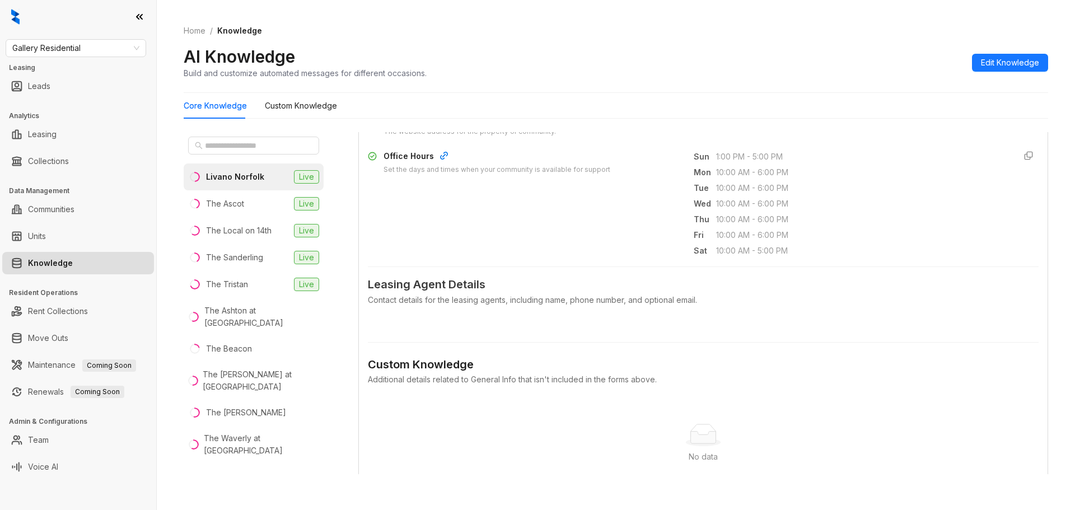
click at [505, 302] on div "Contact details for the leasing agents, including name, phone number, and optio…" at bounding box center [703, 300] width 671 height 12
click at [460, 280] on span "Leasing Agent Details" at bounding box center [703, 284] width 671 height 17
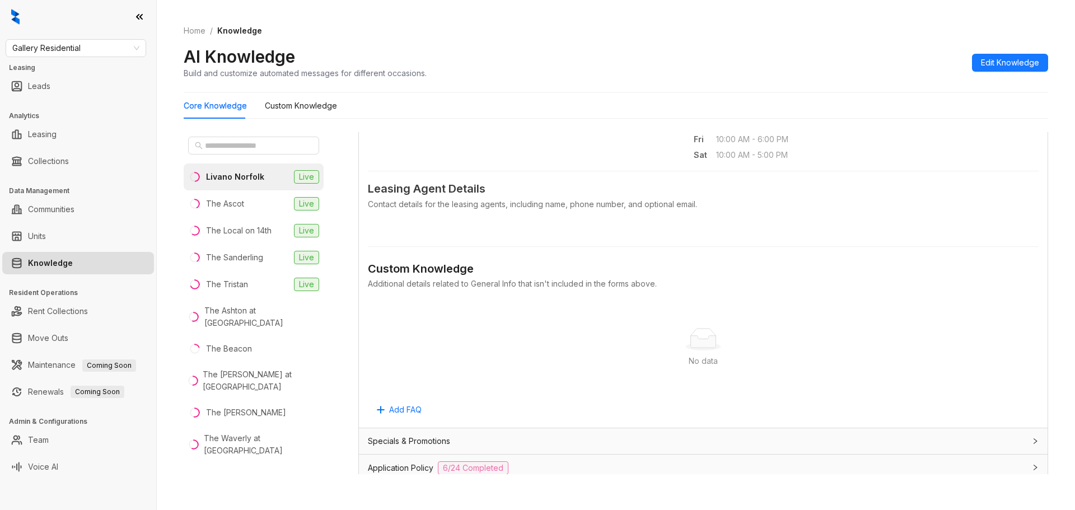
scroll to position [448, 0]
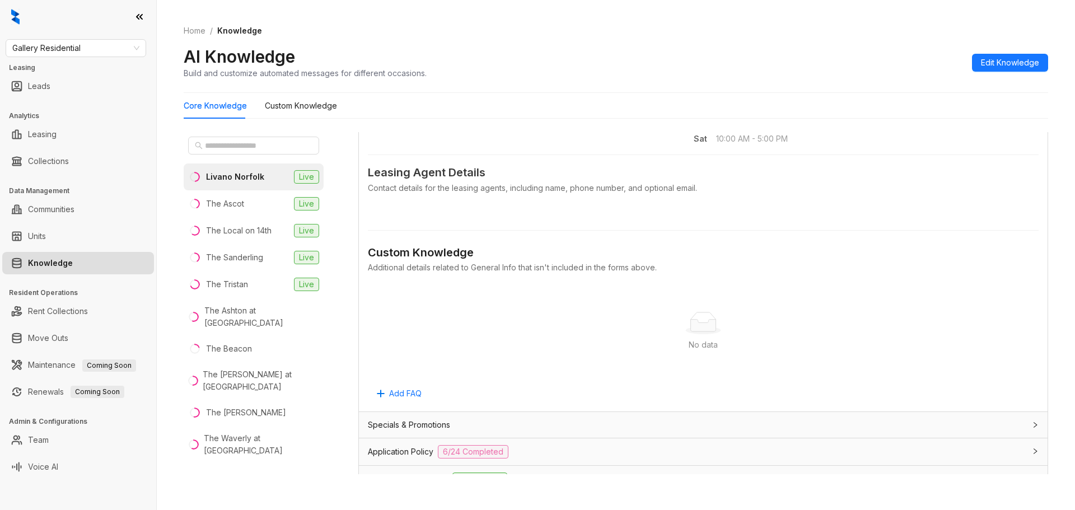
click at [411, 422] on span "Specials & Promotions" at bounding box center [409, 425] width 82 height 12
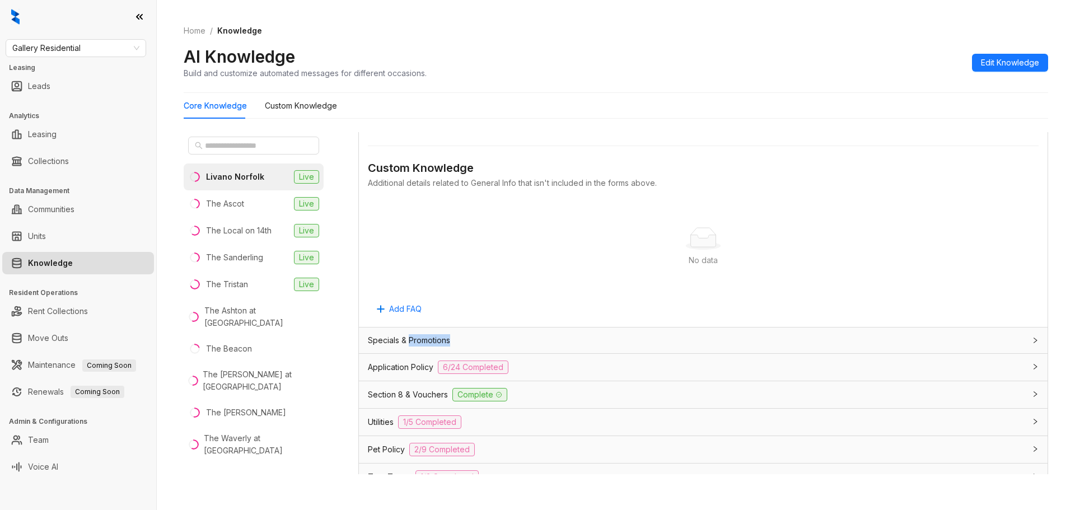
scroll to position [560, 0]
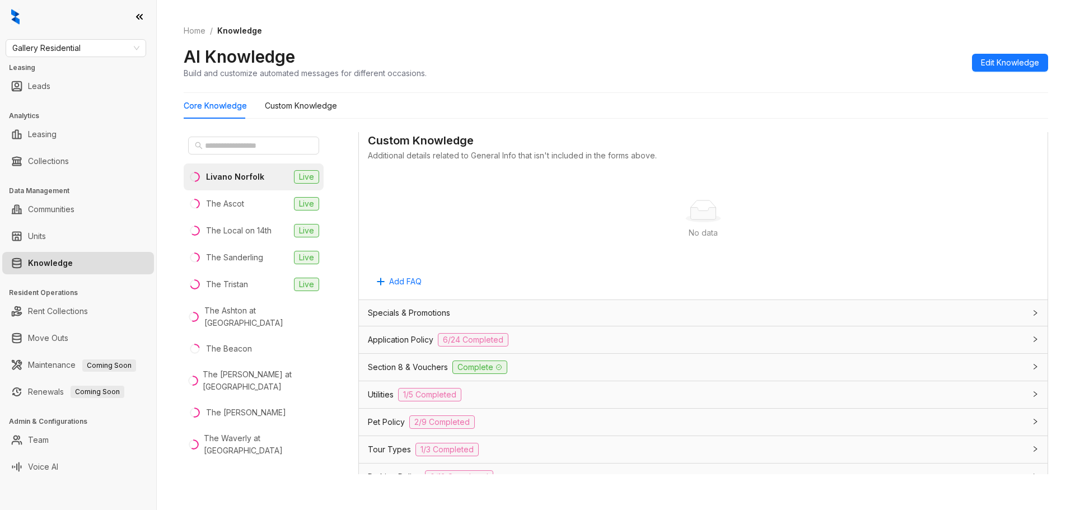
click at [404, 341] on span "Application Policy" at bounding box center [400, 340] width 65 height 12
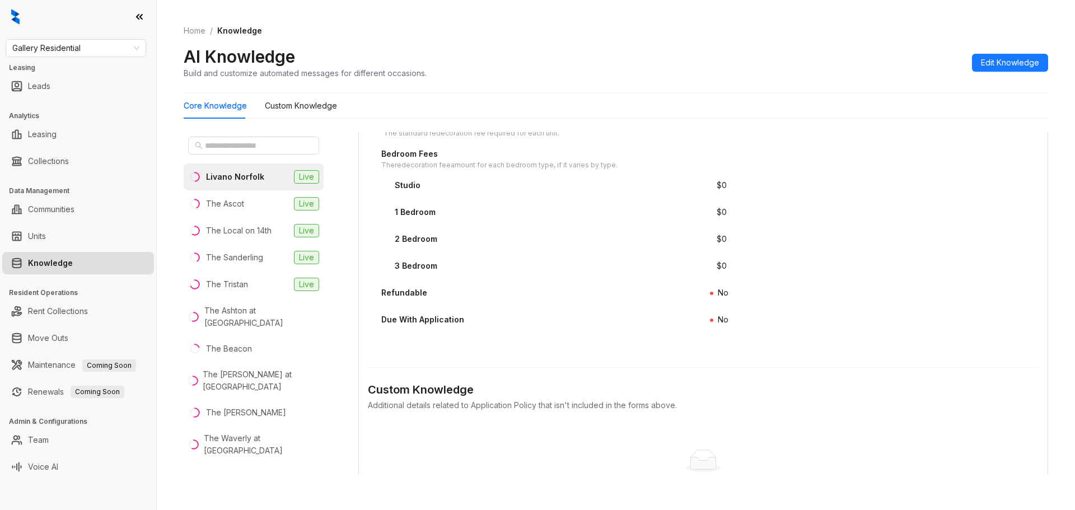
scroll to position [1791, 0]
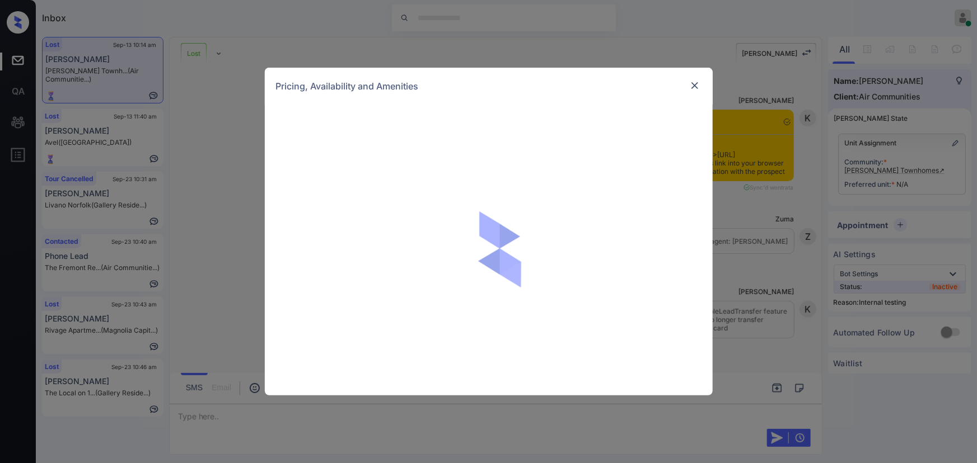
scroll to position [13620, 0]
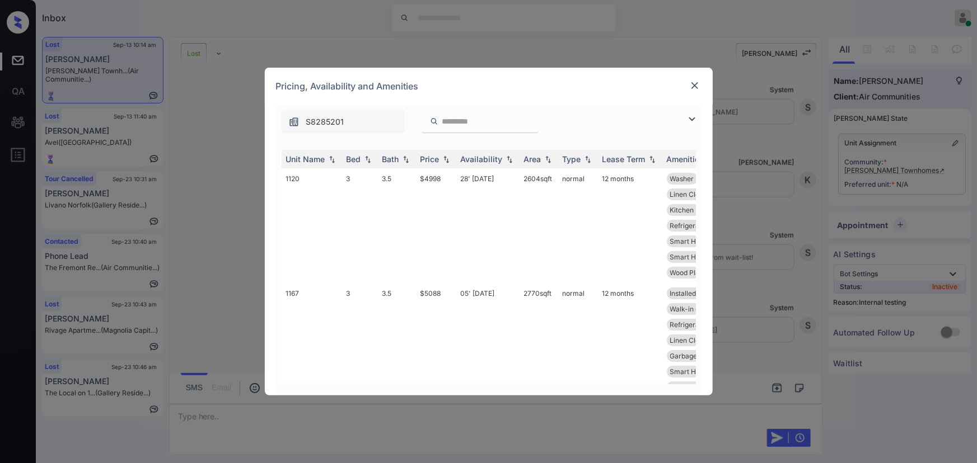
click at [691, 114] on img at bounding box center [691, 119] width 13 height 13
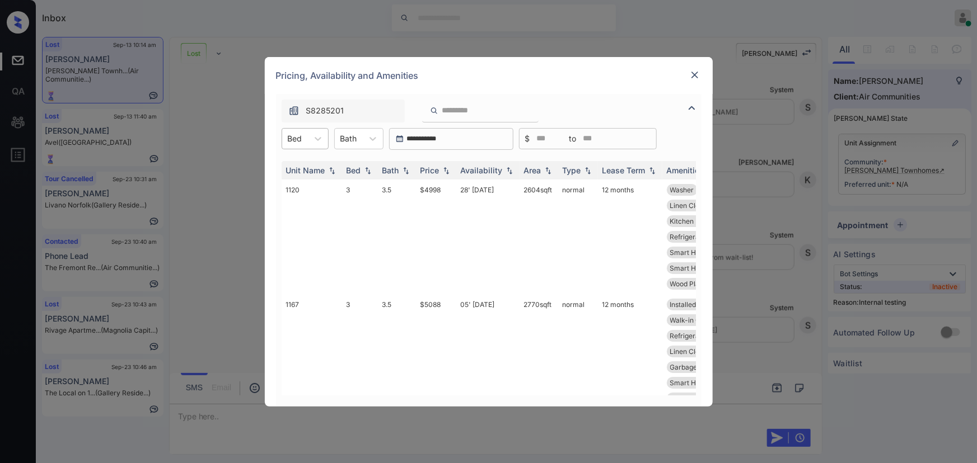
click at [301, 139] on div at bounding box center [295, 139] width 15 height 12
click at [693, 73] on img at bounding box center [694, 74] width 11 height 11
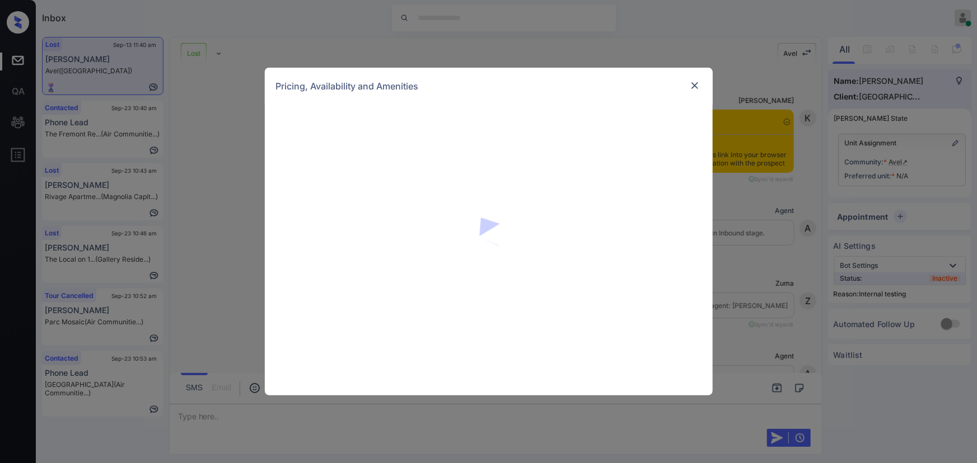
scroll to position [7244, 0]
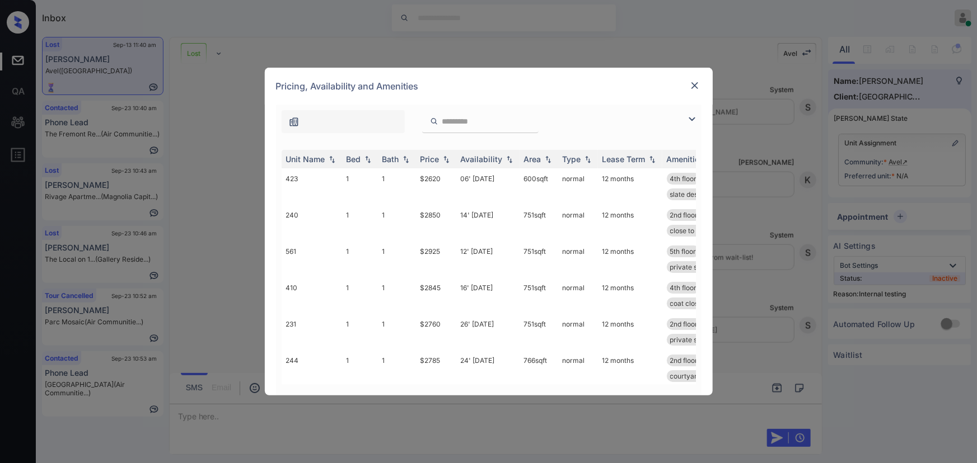
click at [693, 119] on img at bounding box center [691, 119] width 13 height 13
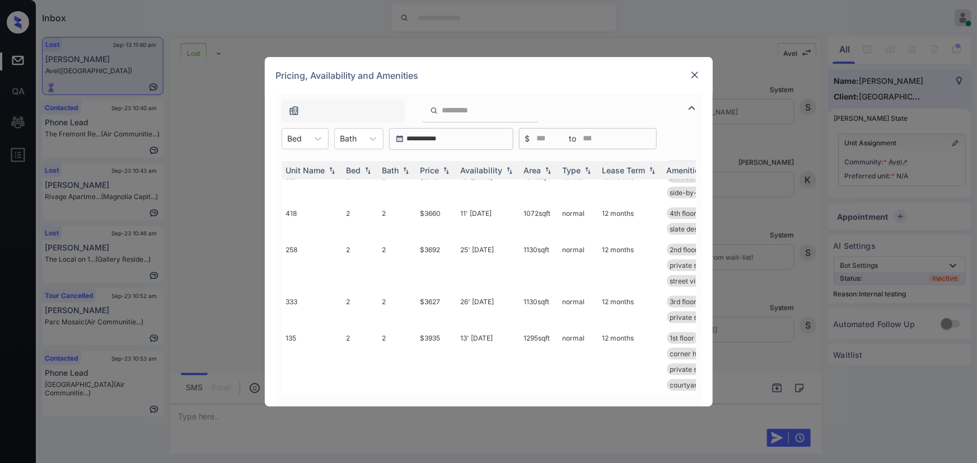
scroll to position [457, 0]
click at [693, 72] on img at bounding box center [694, 74] width 11 height 11
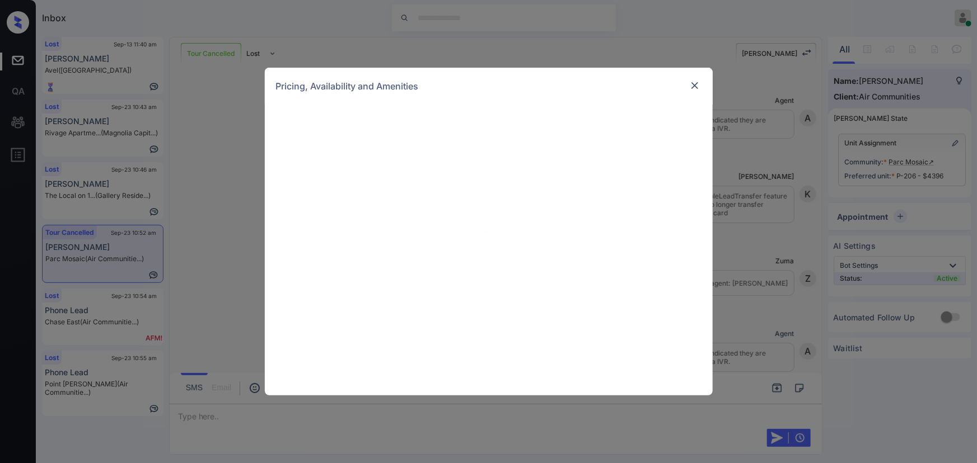
scroll to position [6226, 0]
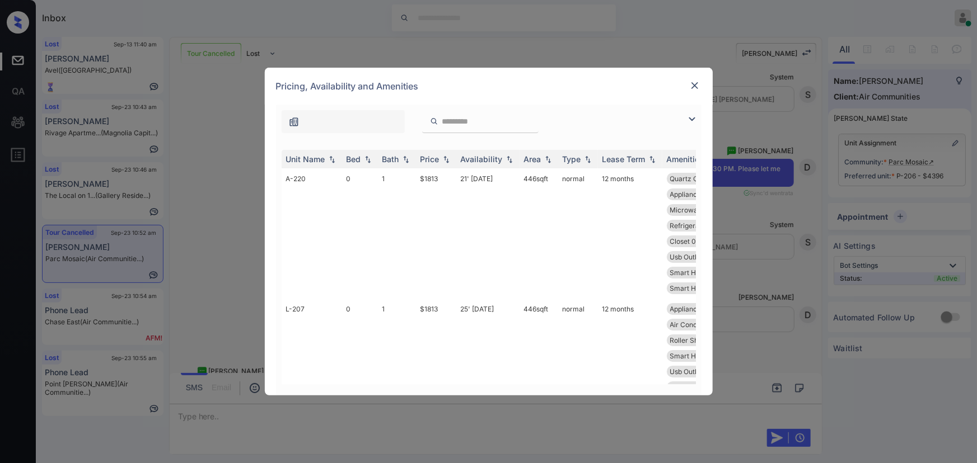
click at [689, 118] on img at bounding box center [691, 119] width 13 height 13
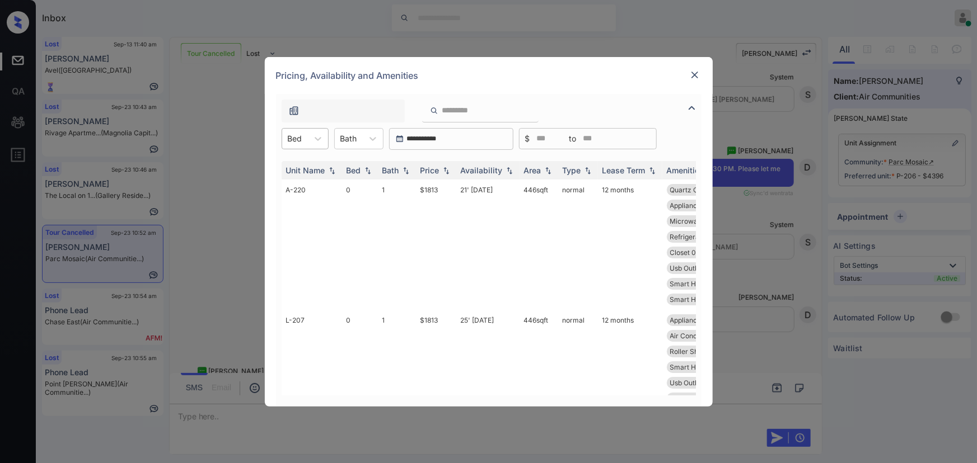
click at [296, 134] on div at bounding box center [295, 139] width 15 height 12
click at [291, 221] on div "3" at bounding box center [305, 227] width 47 height 20
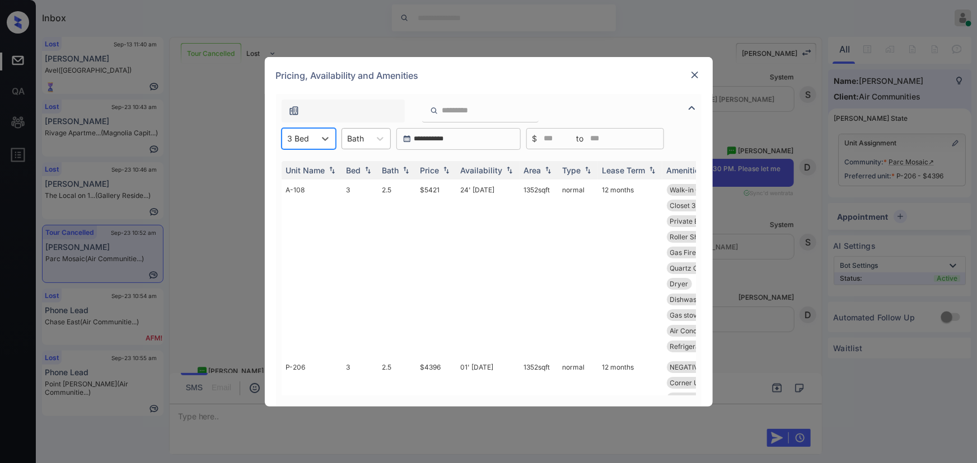
click at [361, 133] on div at bounding box center [356, 139] width 17 height 12
click at [364, 139] on div "Bath" at bounding box center [356, 138] width 28 height 16
click at [364, 137] on div "Bath" at bounding box center [356, 138] width 28 height 16
click at [356, 185] on div "2" at bounding box center [365, 186] width 49 height 20
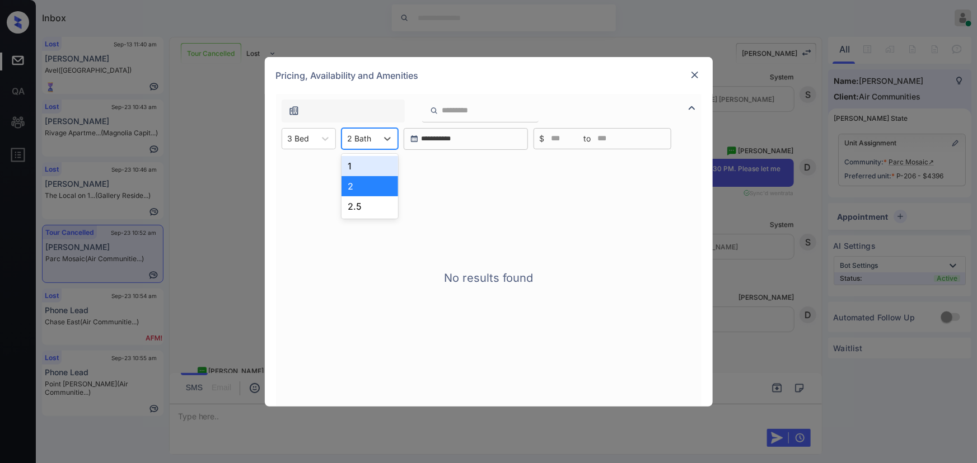
click at [374, 144] on div "2 Bath" at bounding box center [359, 138] width 35 height 16
click at [362, 202] on div "2.5" at bounding box center [369, 206] width 57 height 20
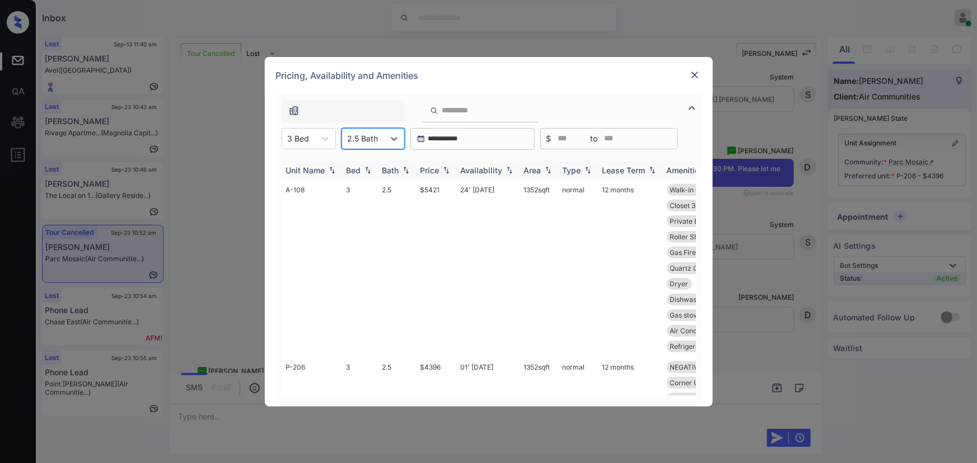
click at [441, 169] on img at bounding box center [445, 170] width 11 height 8
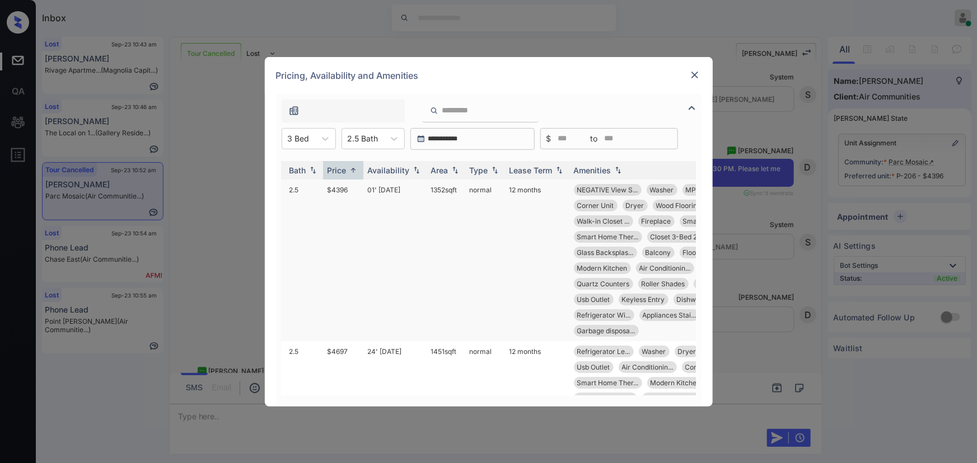
scroll to position [0, 114]
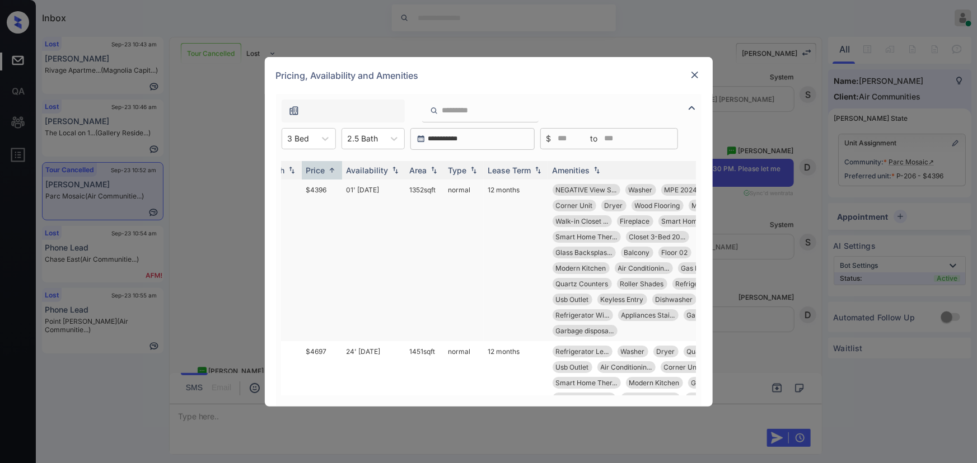
click at [407, 186] on td "1352 sqft" at bounding box center [424, 261] width 39 height 162
copy td "1352 sqft"
click at [414, 190] on td "1352 sqft" at bounding box center [424, 261] width 39 height 162
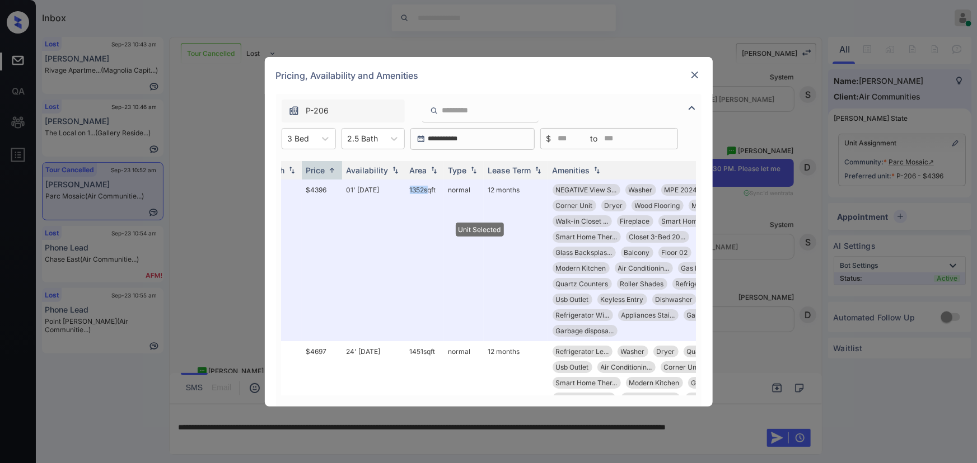
click at [694, 73] on img at bounding box center [694, 74] width 11 height 11
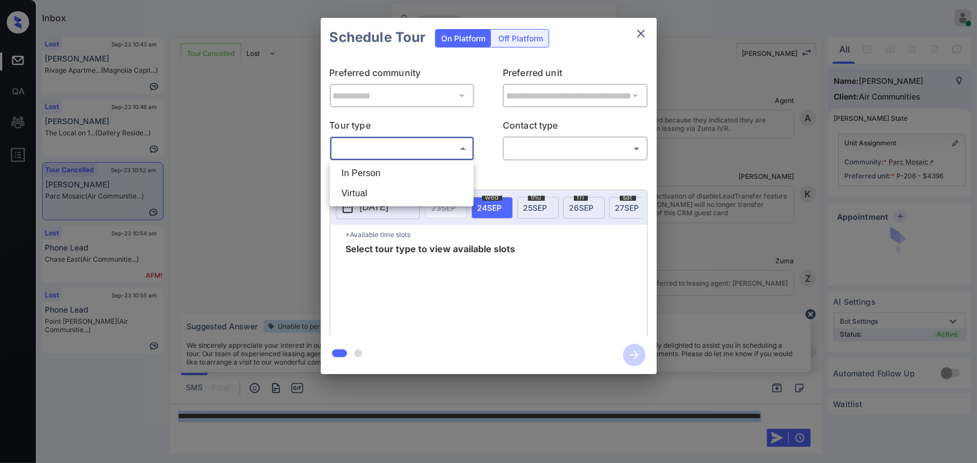
scroll to position [6171, 0]
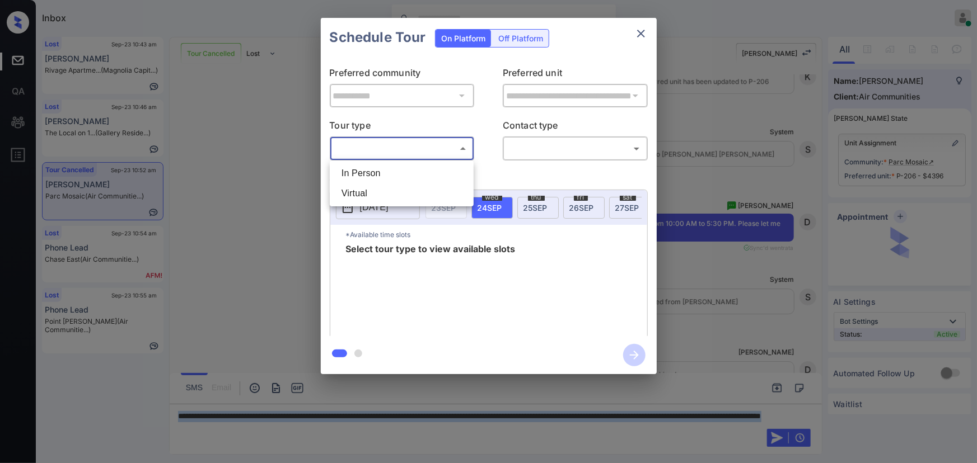
drag, startPoint x: 0, startPoint y: 0, endPoint x: 506, endPoint y: 158, distance: 530.0
click at [374, 171] on li "In Person" at bounding box center [401, 173] width 138 height 20
type input "********"
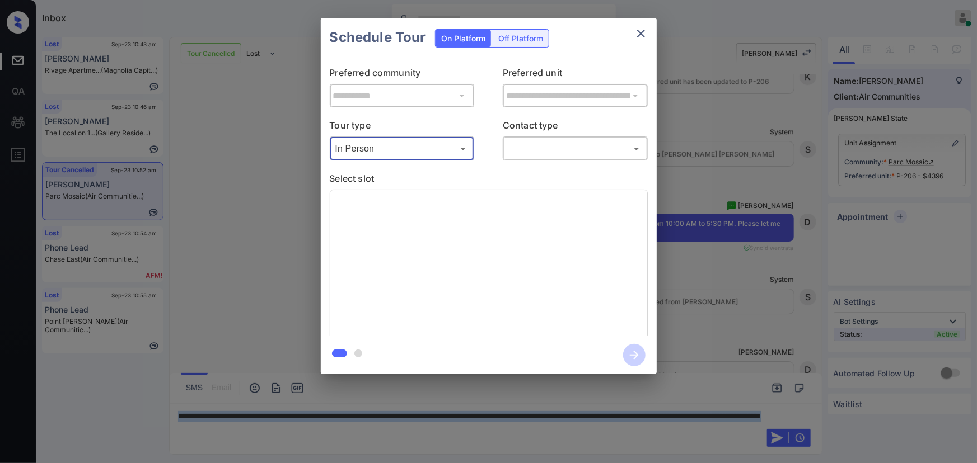
click at [529, 154] on body "Inbox [PERSON_NAME] Online Set yourself offline Set yourself on break Profile S…" at bounding box center [488, 231] width 977 height 463
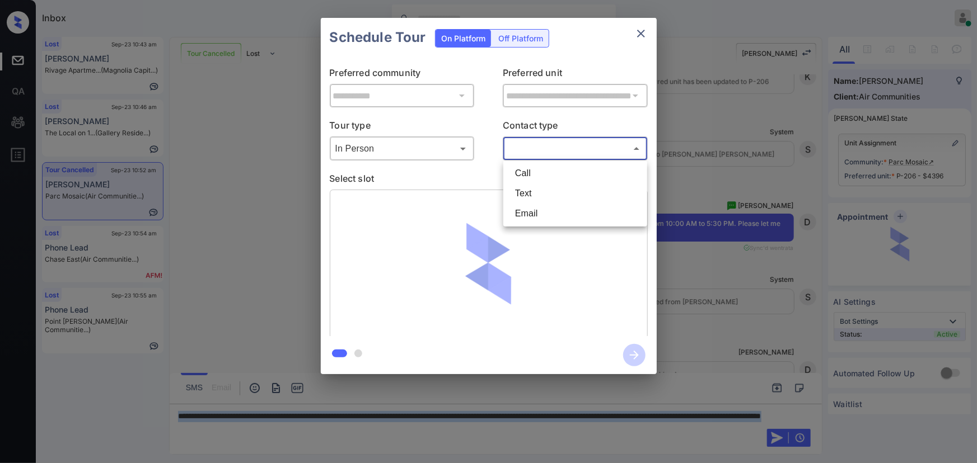
click at [529, 194] on li "Text" at bounding box center [575, 194] width 138 height 20
type input "****"
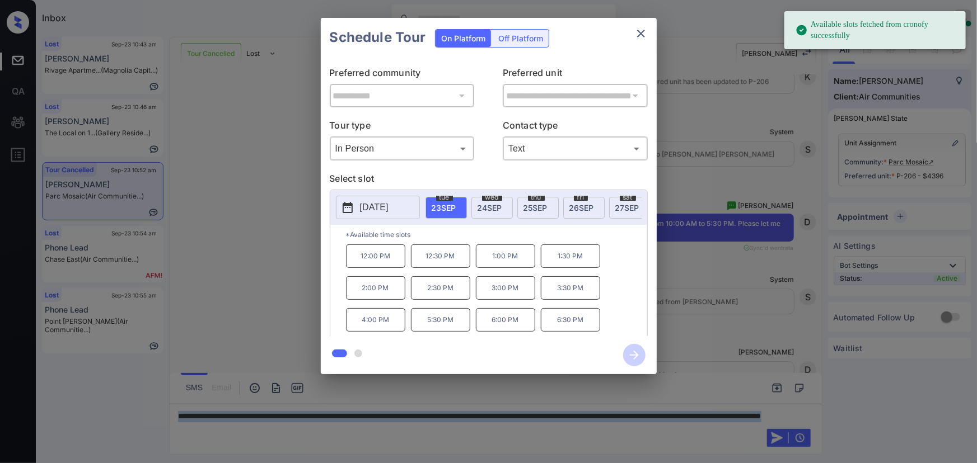
click at [383, 206] on p "[DATE]" at bounding box center [374, 207] width 29 height 13
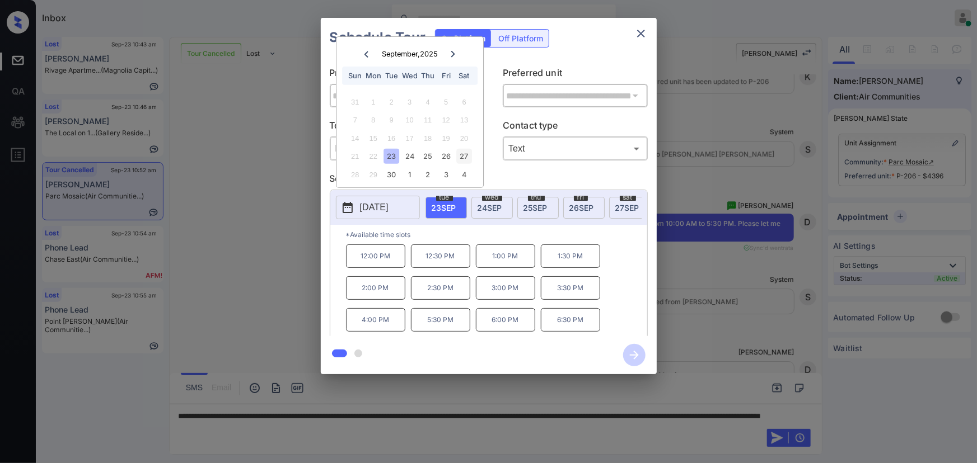
click at [462, 156] on div "27" at bounding box center [464, 156] width 15 height 15
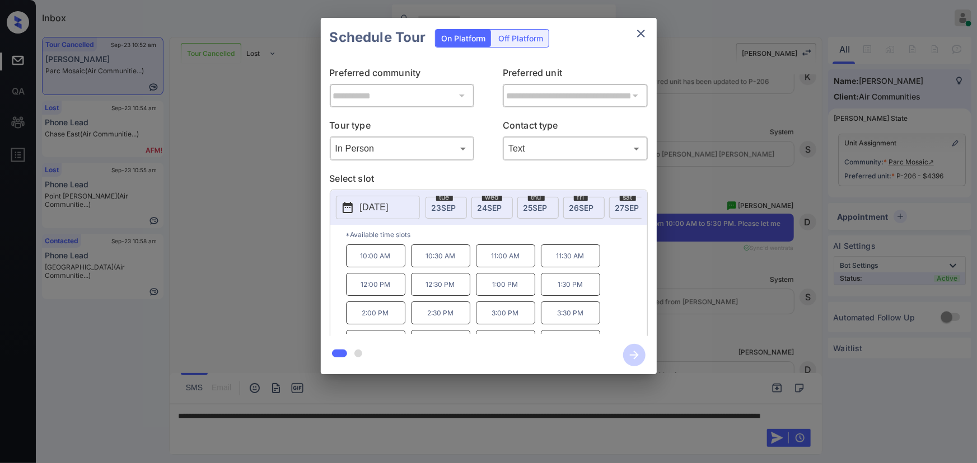
click at [378, 288] on p "12:00 PM" at bounding box center [375, 284] width 59 height 23
click at [468, 430] on div at bounding box center [488, 231] width 977 height 463
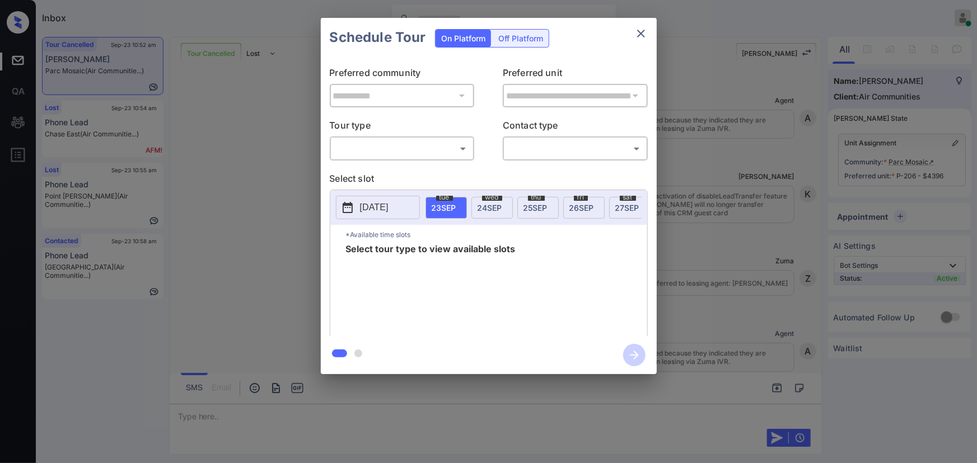
scroll to position [5660, 0]
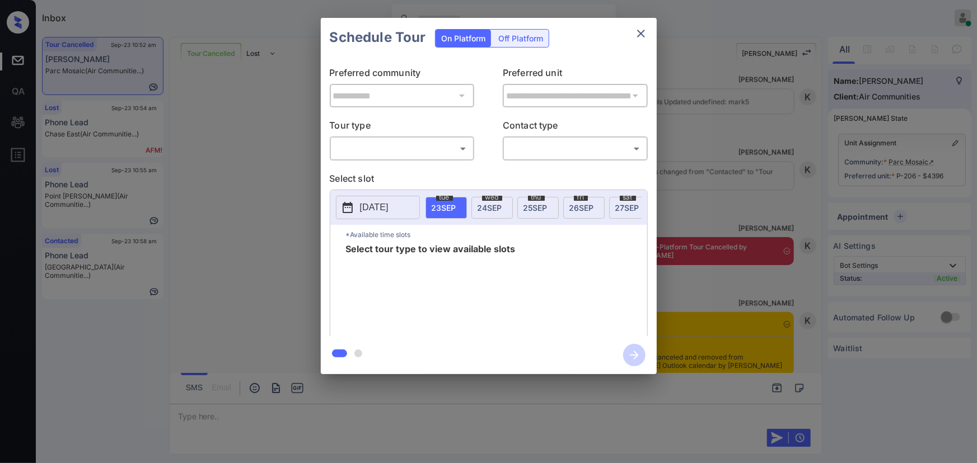
click at [369, 148] on body "Inbox [PERSON_NAME] Online Set yourself offline Set yourself on break Profile S…" at bounding box center [488, 231] width 977 height 463
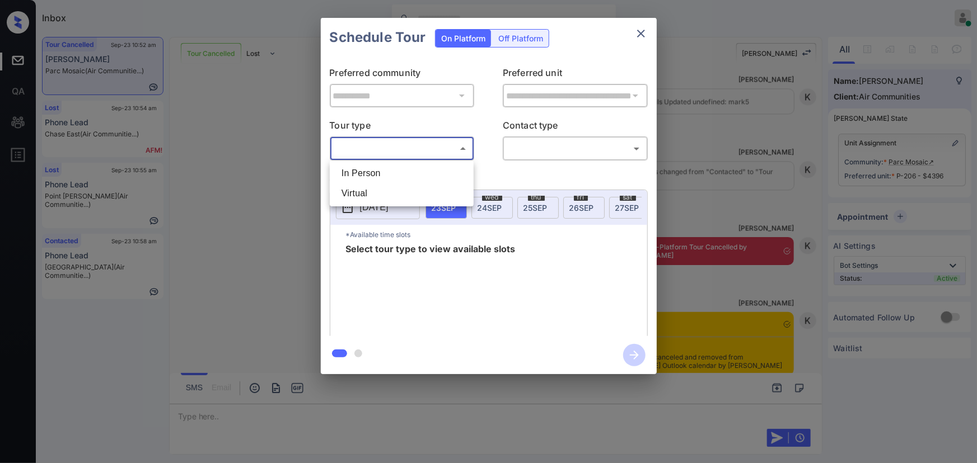
click at [360, 172] on li "In Person" at bounding box center [401, 173] width 138 height 20
type input "********"
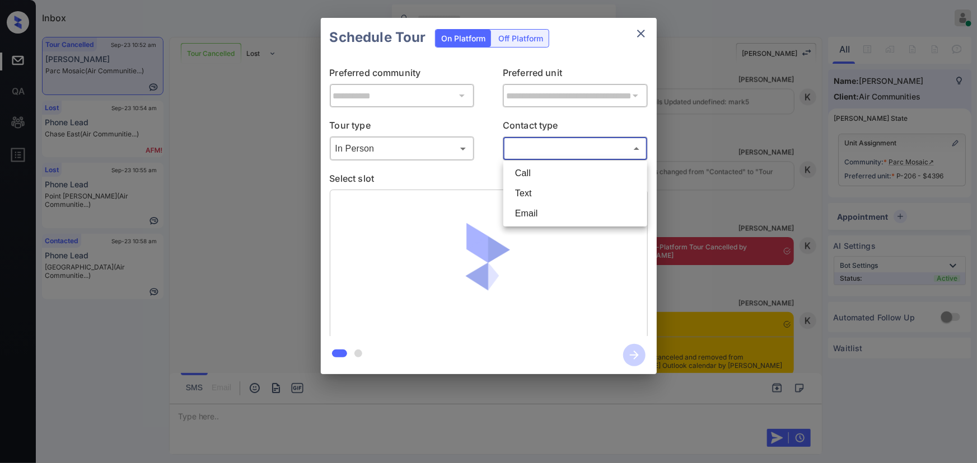
drag, startPoint x: 536, startPoint y: 149, endPoint x: 537, endPoint y: 171, distance: 22.5
click at [536, 148] on body "Inbox Kenneth Umali Online Set yourself offline Set yourself on break Profile S…" at bounding box center [488, 231] width 977 height 463
click at [526, 195] on li "Text" at bounding box center [575, 194] width 138 height 20
type input "****"
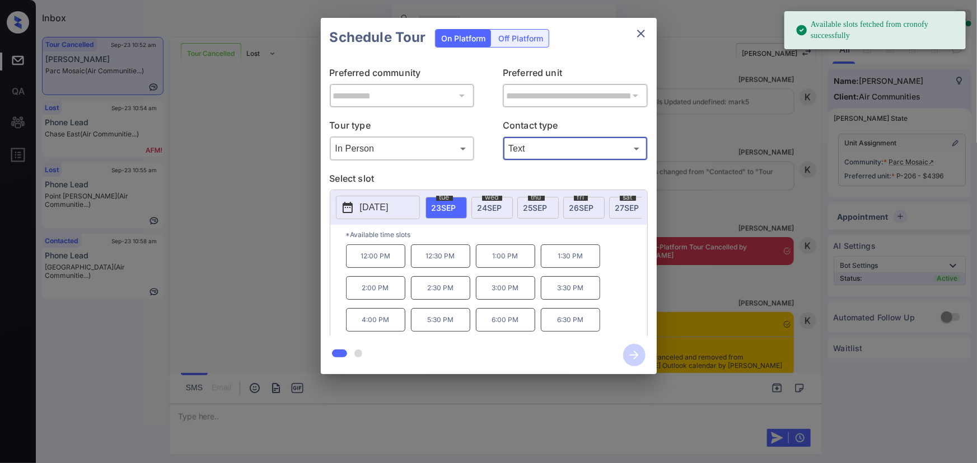
click at [386, 208] on p "2025-09-23" at bounding box center [374, 207] width 29 height 13
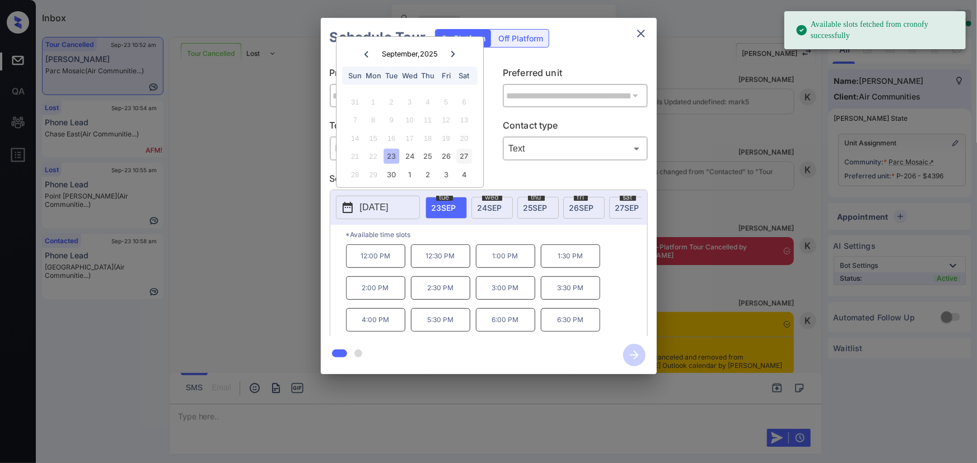
click at [466, 154] on div "27" at bounding box center [464, 156] width 15 height 15
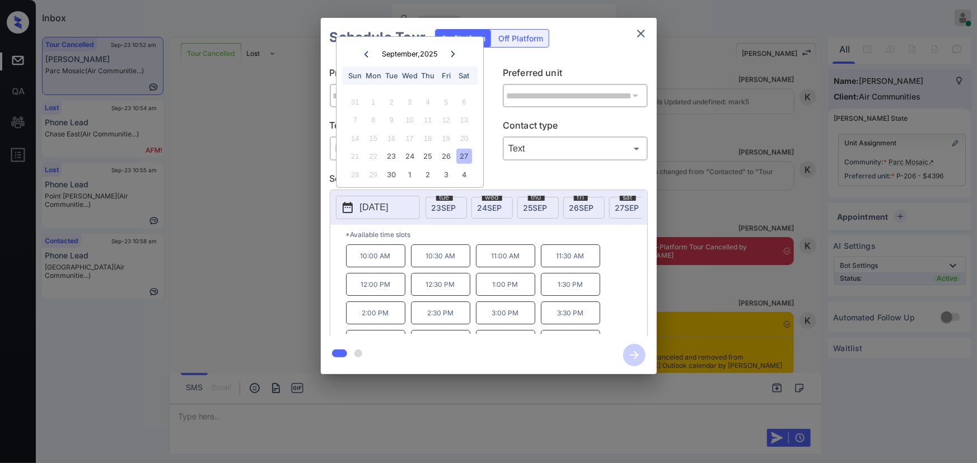
click at [367, 291] on p "12:00 PM" at bounding box center [375, 284] width 59 height 23
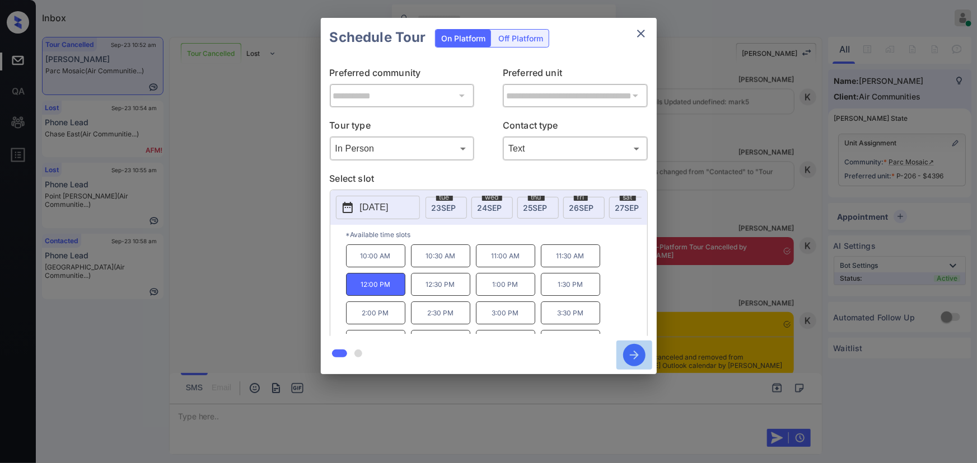
click at [629, 355] on icon "button" at bounding box center [634, 355] width 22 height 22
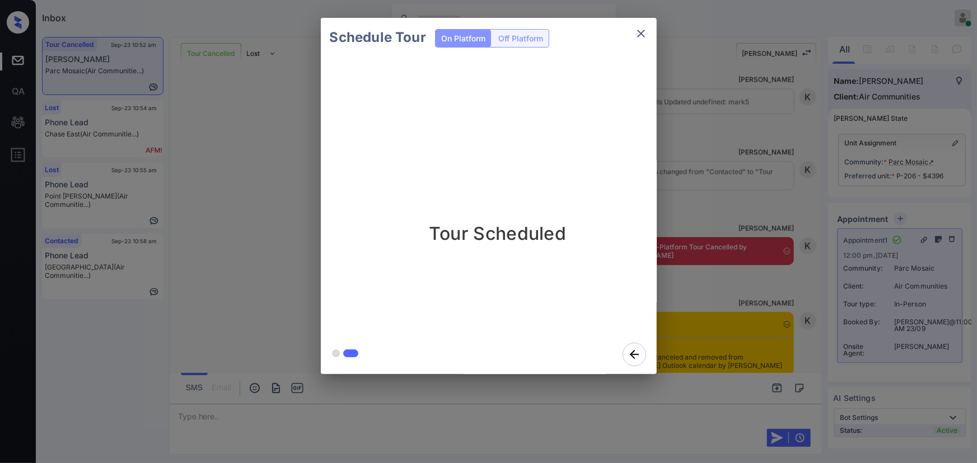
click at [643, 32] on icon "close" at bounding box center [640, 33] width 13 height 13
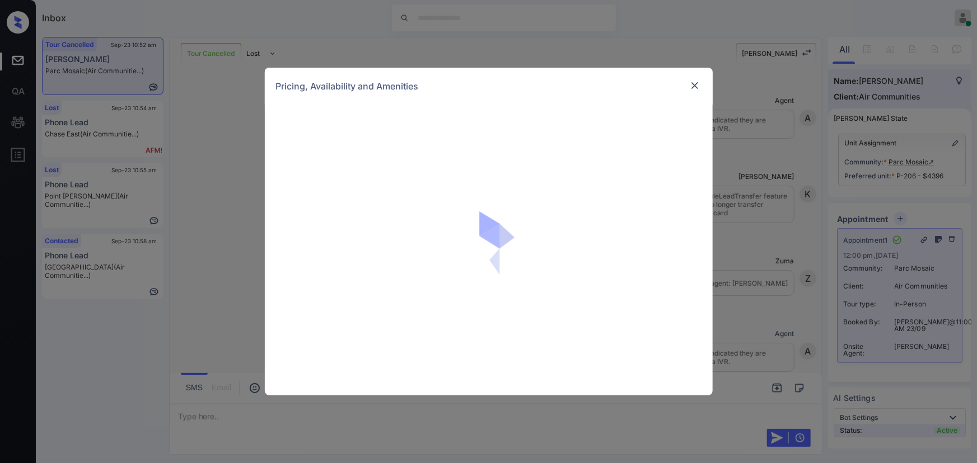
scroll to position [7952, 0]
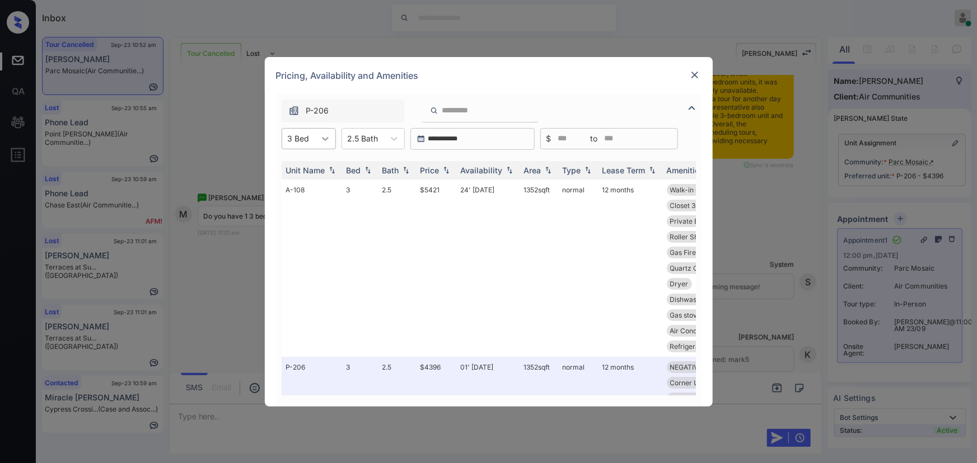
click at [327, 139] on icon at bounding box center [325, 138] width 11 height 11
click at [303, 189] on div "1" at bounding box center [309, 186] width 54 height 20
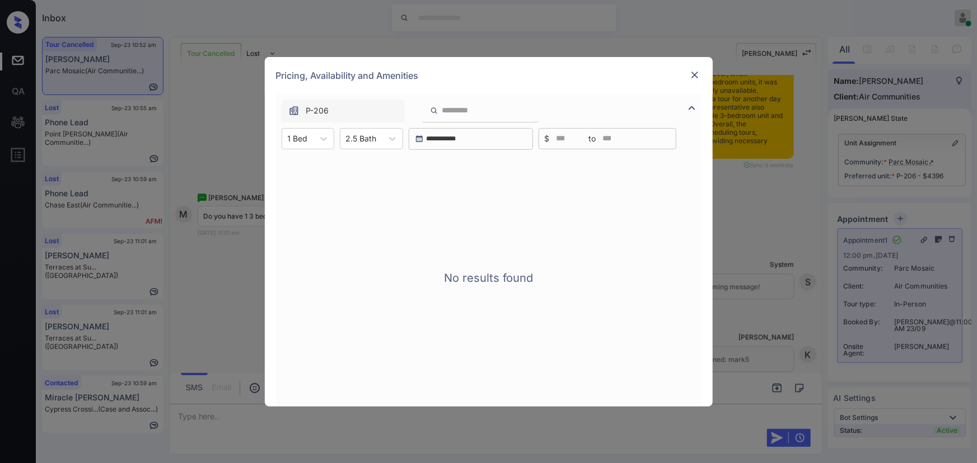
click at [693, 74] on img at bounding box center [694, 74] width 11 height 11
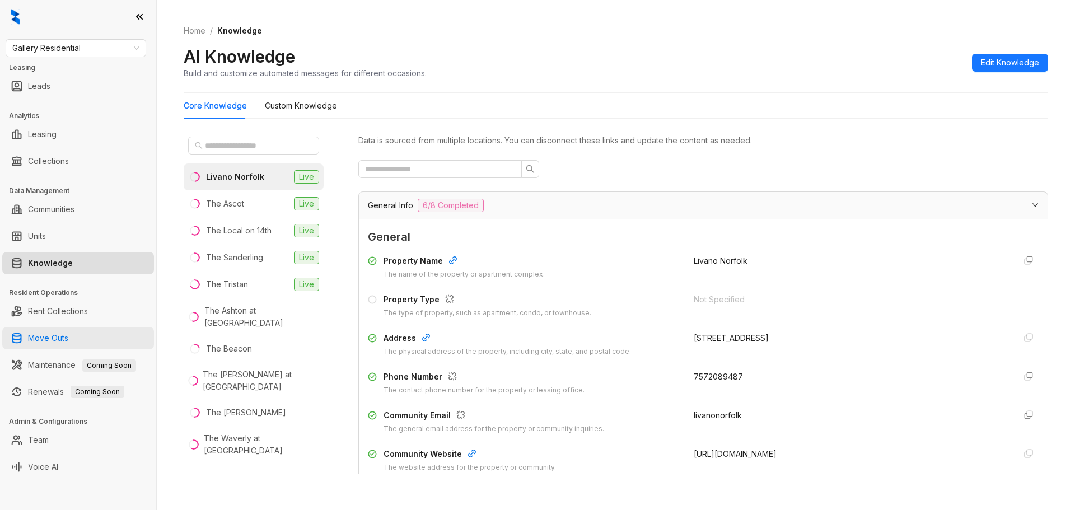
scroll to position [1791, 0]
